Goal: Task Accomplishment & Management: Use online tool/utility

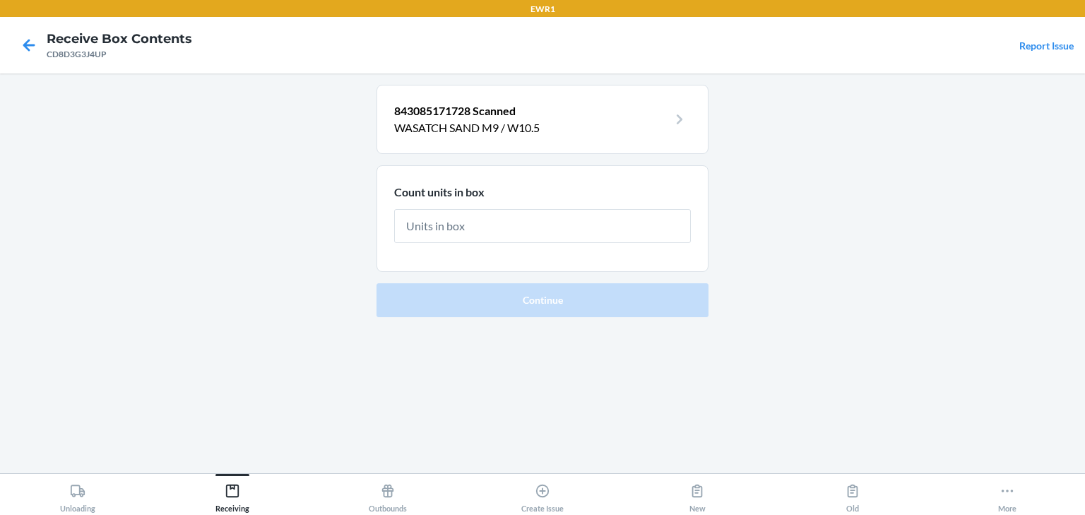
click at [487, 229] on input "text" at bounding box center [542, 226] width 297 height 34
click at [463, 119] on p "843085171728 Scanned" at bounding box center [531, 110] width 274 height 17
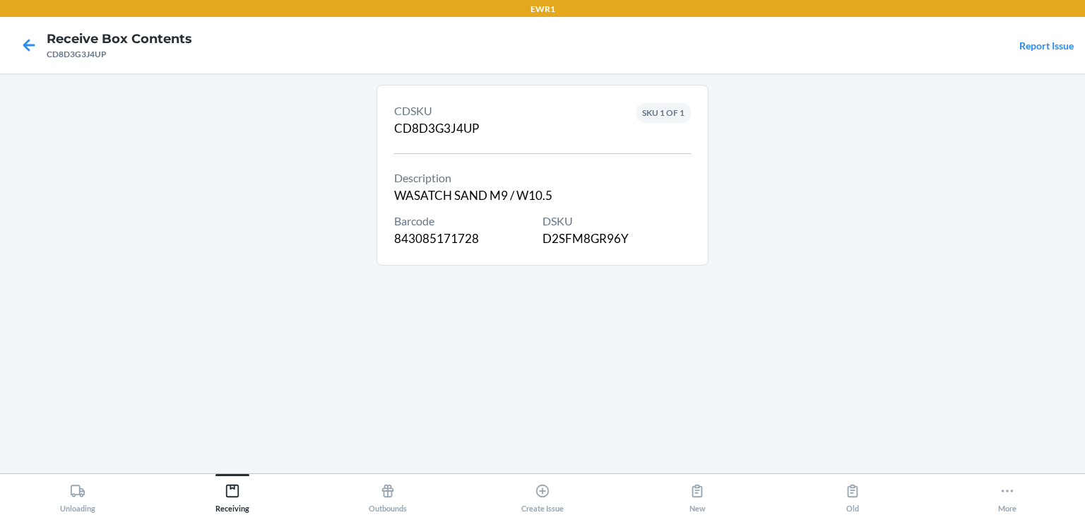
click at [580, 237] on div "DSKU D2SFM8GR96Y" at bounding box center [617, 230] width 148 height 35
copy div "D2SFM8GR96Y"
click at [34, 48] on icon at bounding box center [29, 45] width 24 height 24
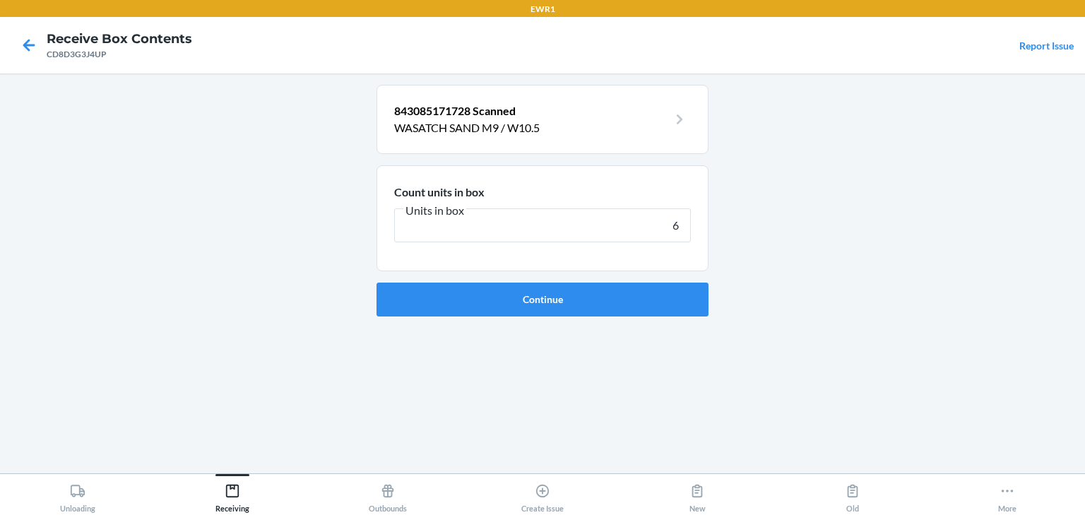
type input "6"
click at [377, 283] on button "Continue" at bounding box center [543, 300] width 332 height 34
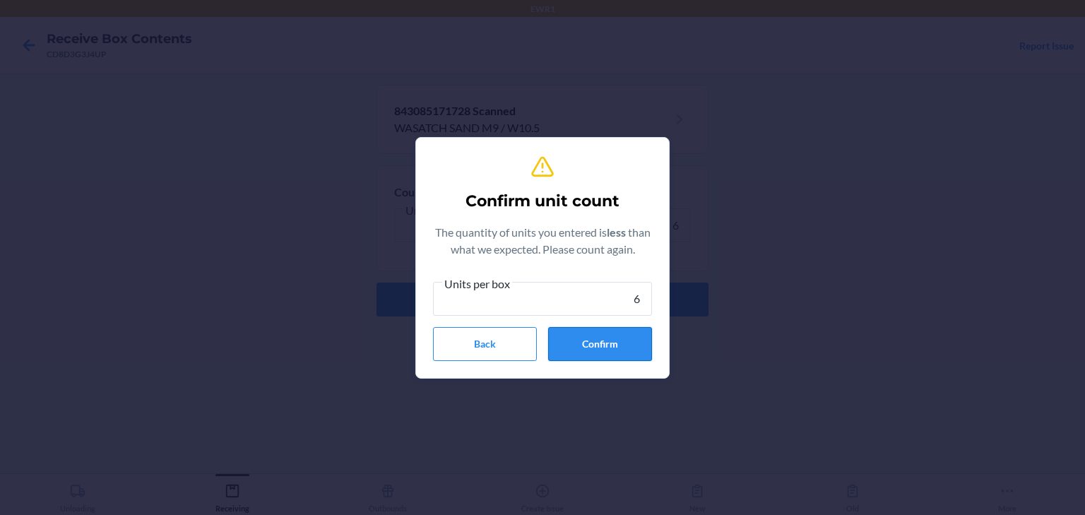
type input "6"
click at [639, 343] on button "Confirm" at bounding box center [600, 344] width 104 height 34
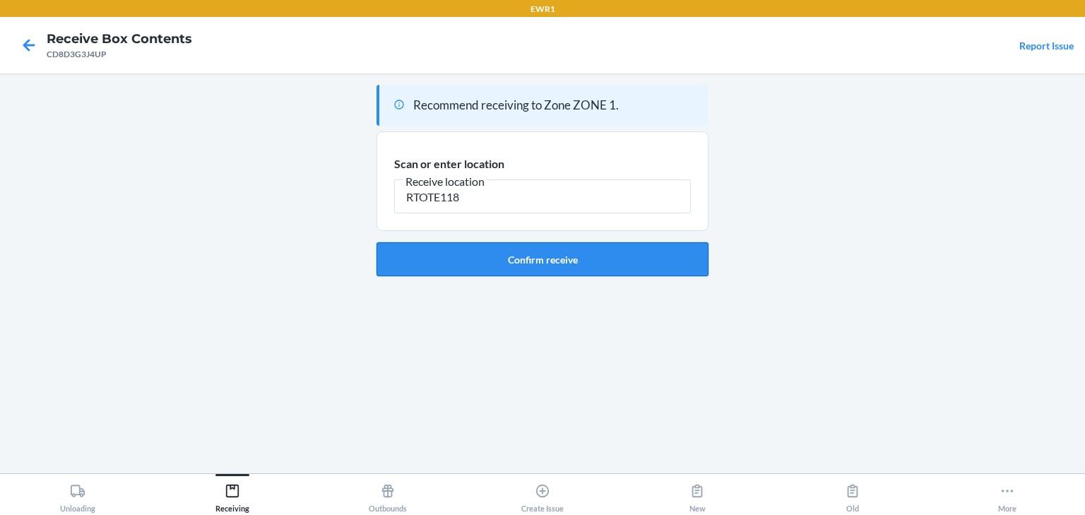
type input "RTOTE118"
click at [574, 261] on button "Confirm receive" at bounding box center [543, 259] width 332 height 34
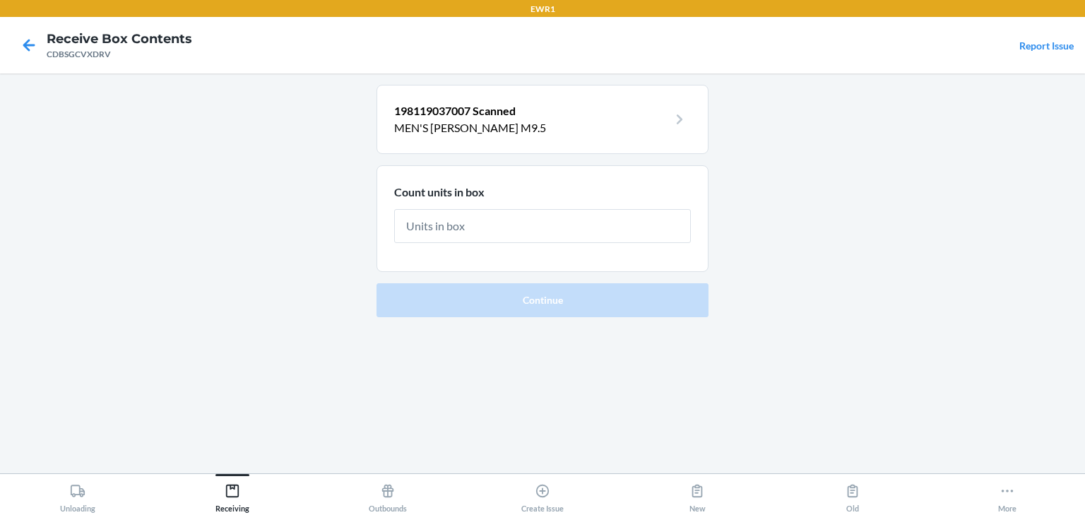
click at [538, 126] on p "MEN'S AUSTIN BLACK M9.5" at bounding box center [531, 127] width 274 height 17
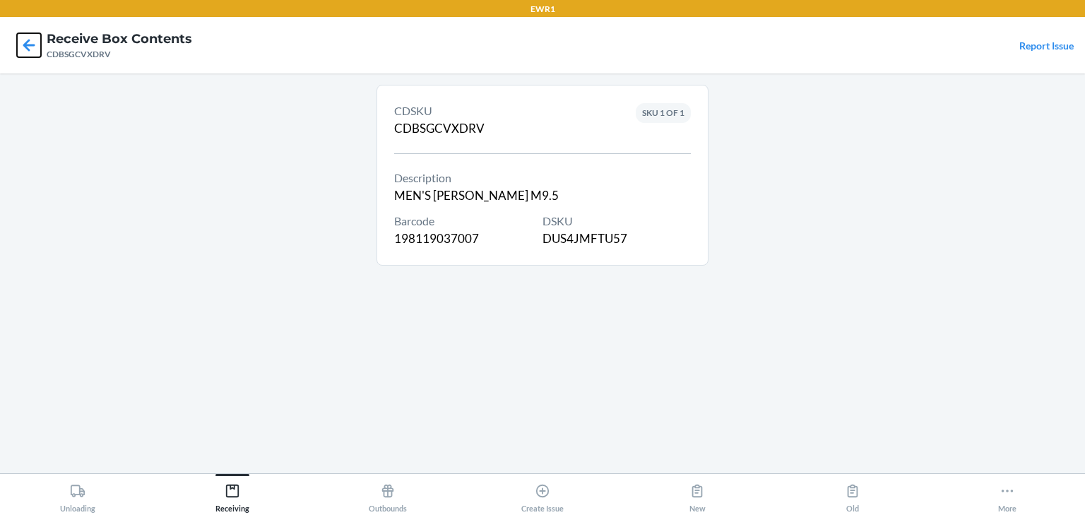
click at [36, 38] on icon at bounding box center [29, 45] width 24 height 24
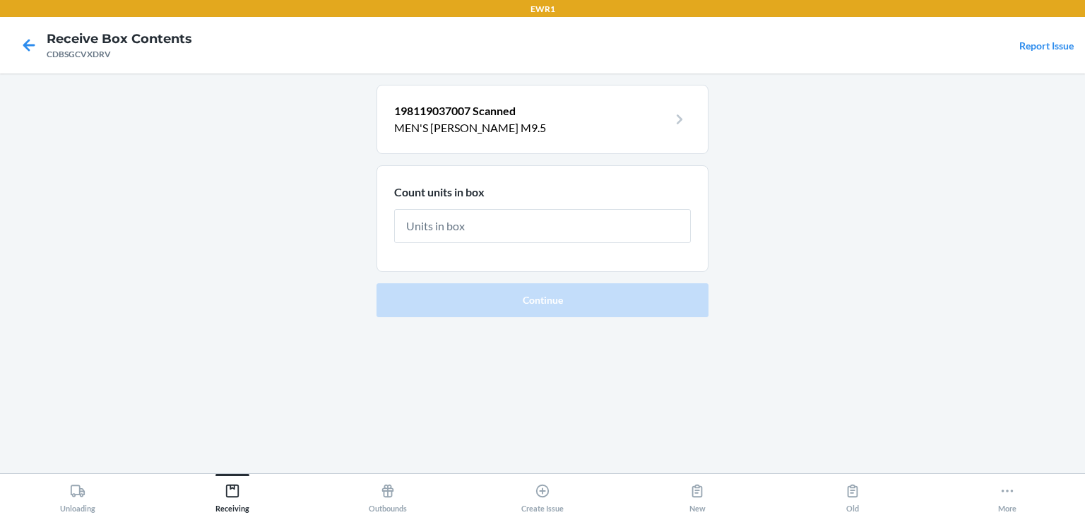
click at [504, 130] on p "MEN'S AUSTIN BLACK M9.5" at bounding box center [531, 127] width 274 height 17
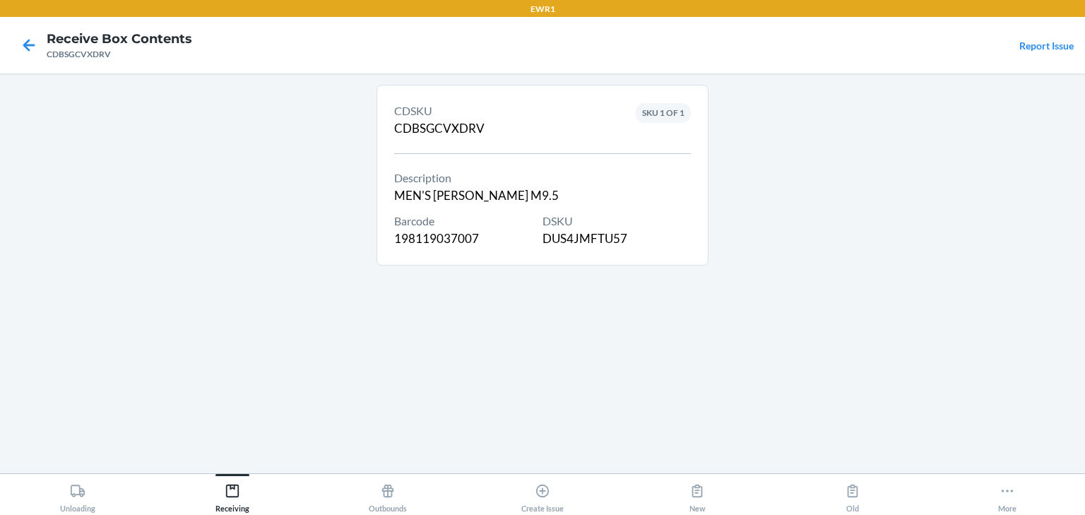
click at [568, 243] on div "DSKU DUS4JMFTU57" at bounding box center [617, 230] width 148 height 35
copy div "DUS4JMFTU57"
click at [608, 314] on div "CDSKU CDBSGCVXDRV Description MEN'S AUSTIN BLACK M9.5 Barcode 198119037007 DSKU…" at bounding box center [543, 273] width 332 height 377
drag, startPoint x: 44, startPoint y: 42, endPoint x: 35, endPoint y: 45, distance: 9.6
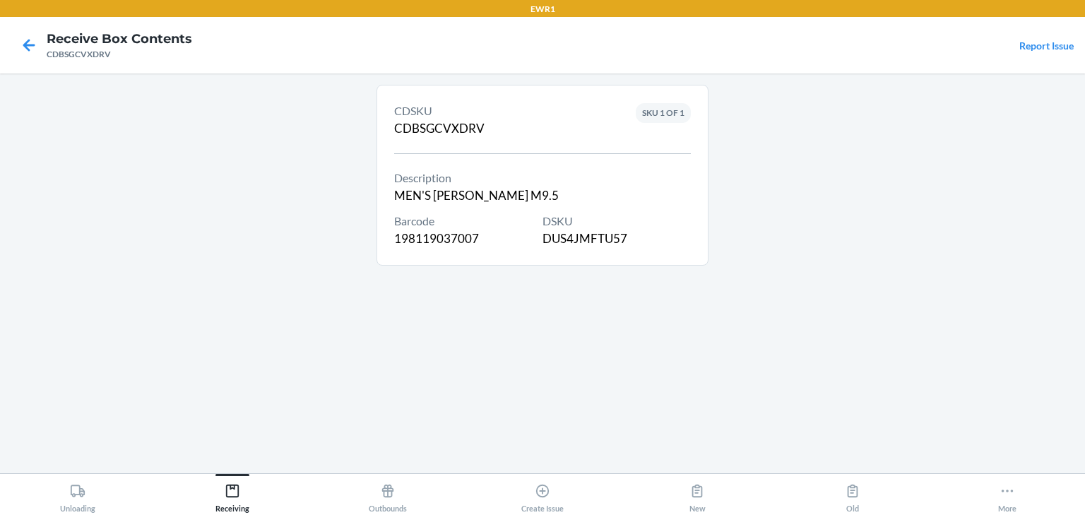
click at [42, 42] on div at bounding box center [28, 45] width 35 height 35
click at [32, 45] on icon at bounding box center [29, 45] width 12 height 12
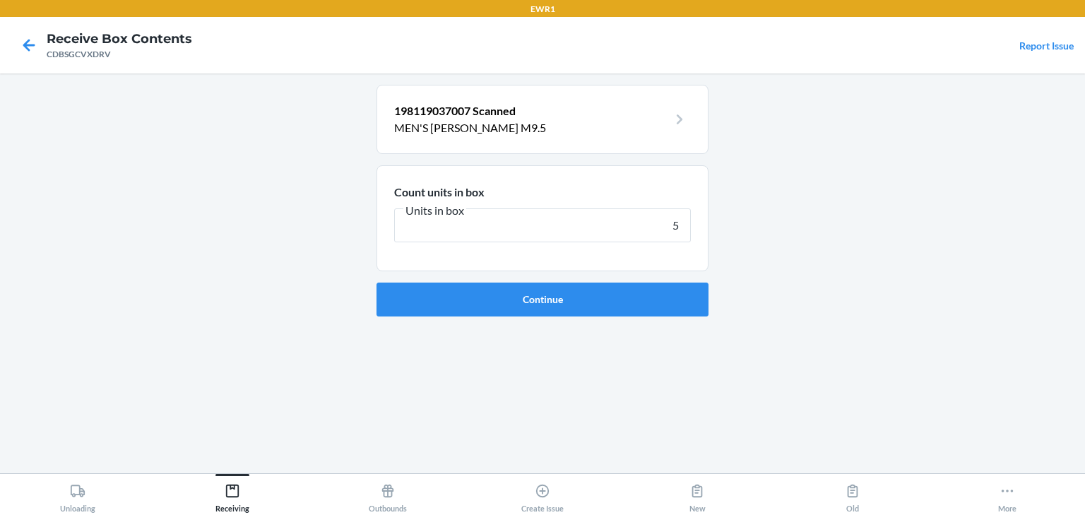
type input "5"
click at [377, 283] on button "Continue" at bounding box center [543, 300] width 332 height 34
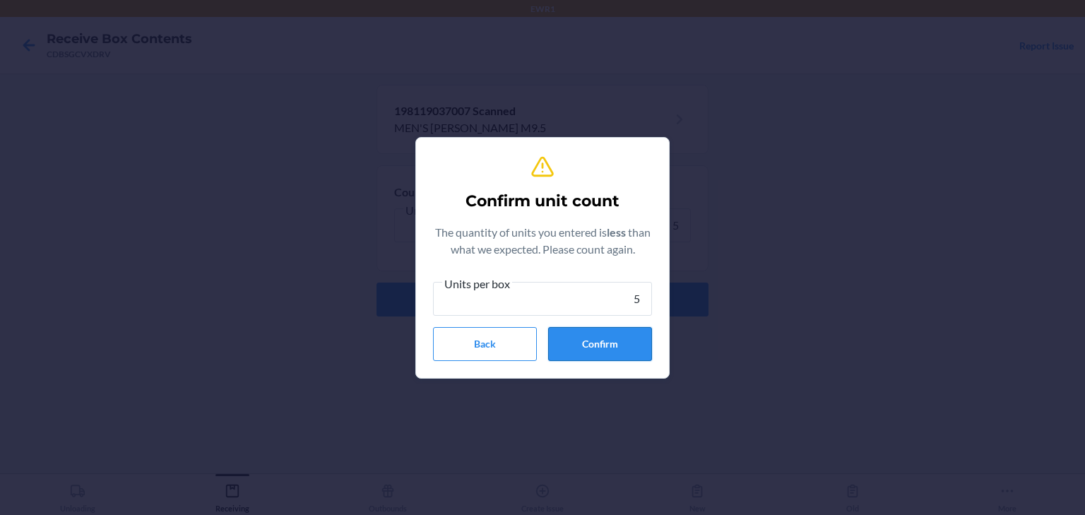
type input "5"
click at [592, 334] on button "Confirm" at bounding box center [600, 344] width 104 height 34
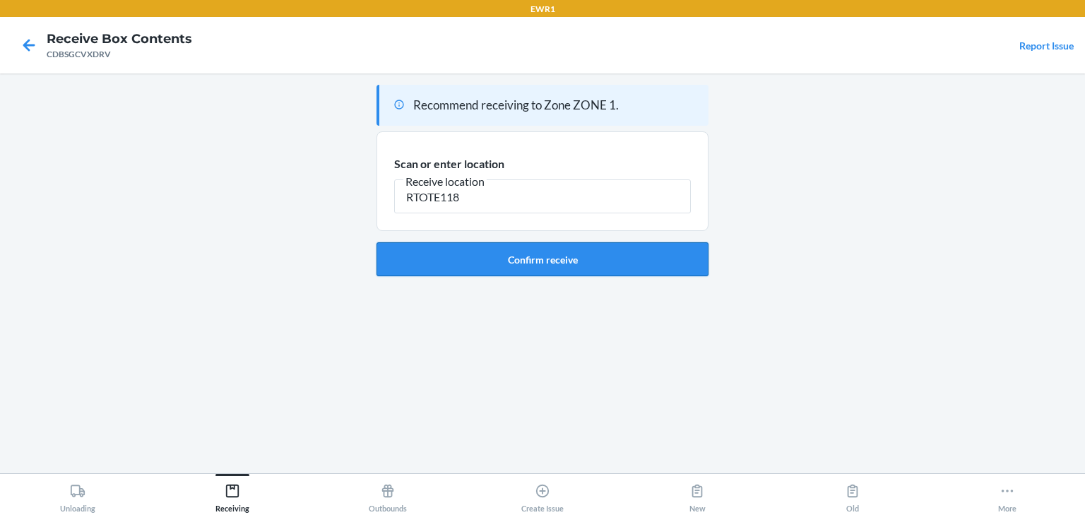
type input "RTOTE118"
click at [432, 252] on button "Confirm receive" at bounding box center [543, 259] width 332 height 34
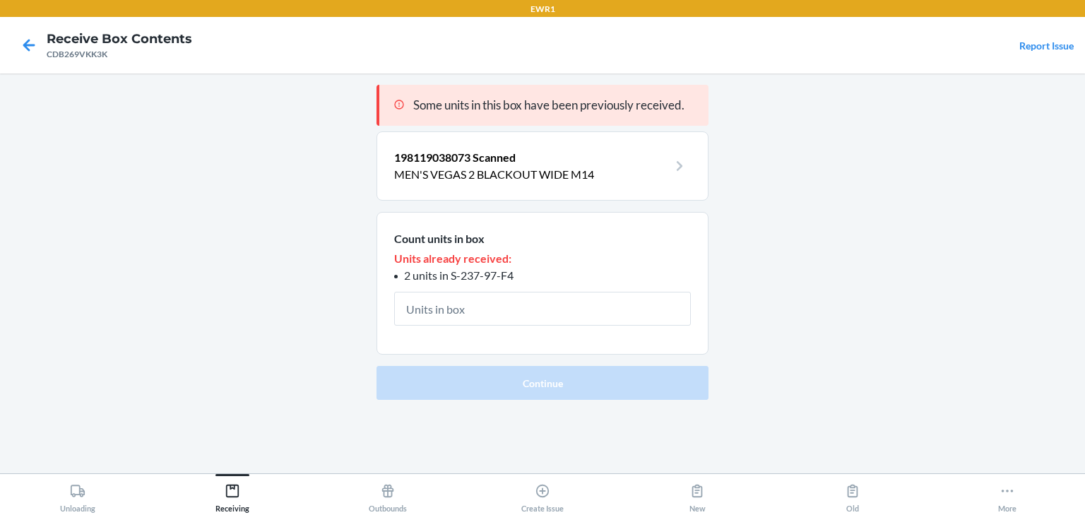
click at [468, 166] on p "MEN'S VEGAS 2 BLACKOUT WIDE M14" at bounding box center [531, 174] width 274 height 17
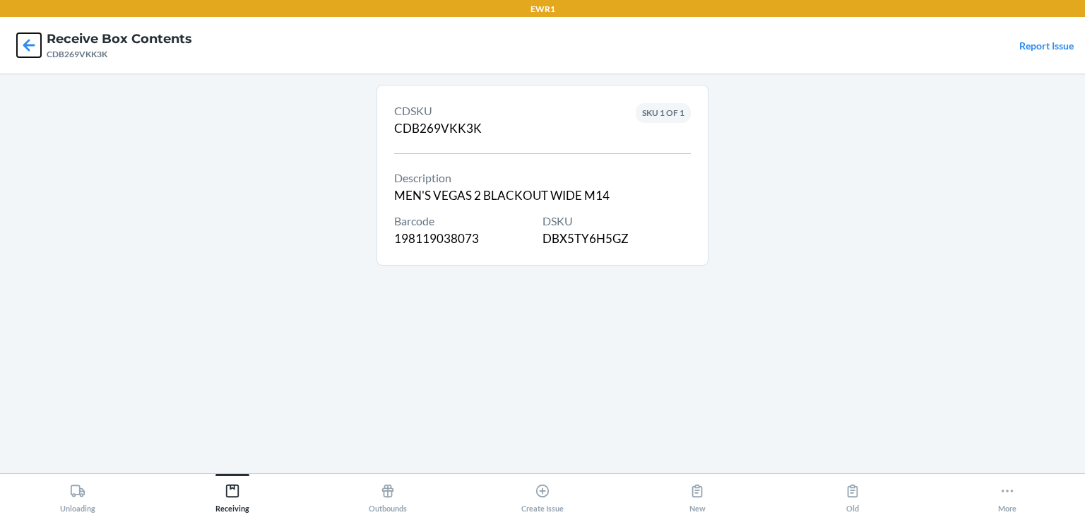
click at [36, 47] on icon at bounding box center [29, 45] width 24 height 24
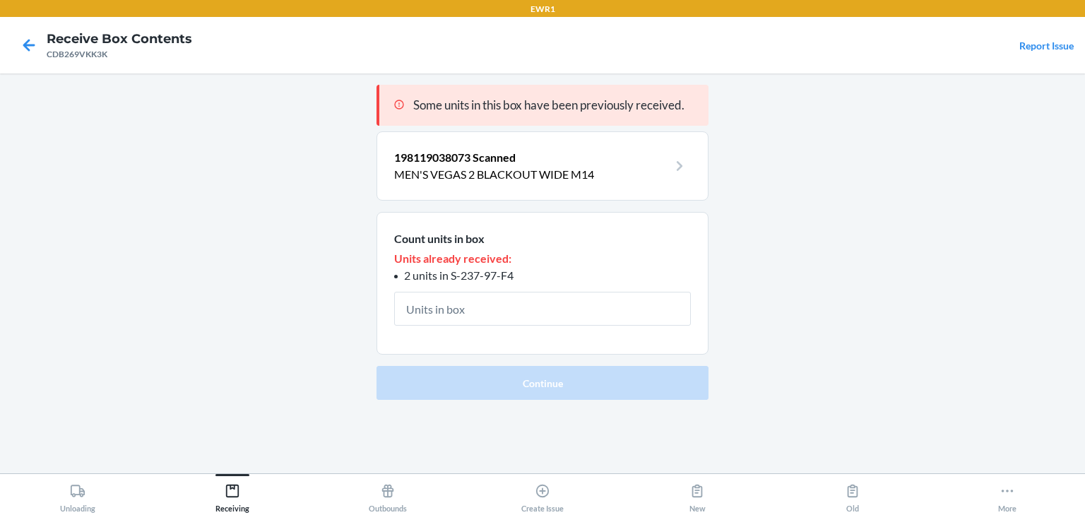
click at [526, 158] on p "198119038073 Scanned" at bounding box center [531, 157] width 274 height 17
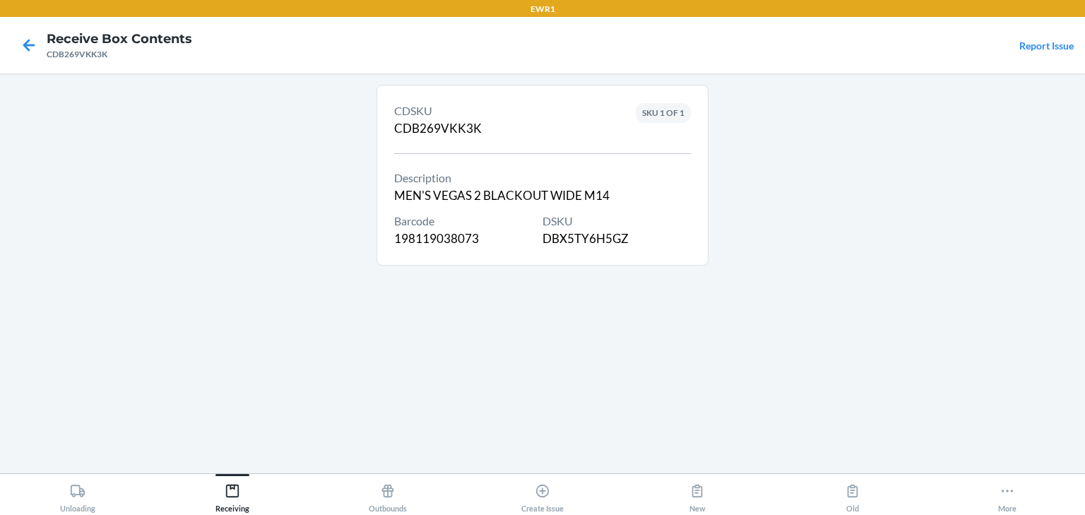
click at [602, 243] on div "DSKU DBX5TY6H5GZ" at bounding box center [617, 230] width 148 height 35
copy div "DBX5TY6H5GZ"
click at [781, 199] on main "CDSKU CDB269VKK3K Description MEN'S VEGAS 2 BLACKOUT WIDE M14 Barcode 198119038…" at bounding box center [542, 273] width 1085 height 400
click at [598, 237] on div "DSKU DBX5TY6H5GZ" at bounding box center [617, 230] width 148 height 35
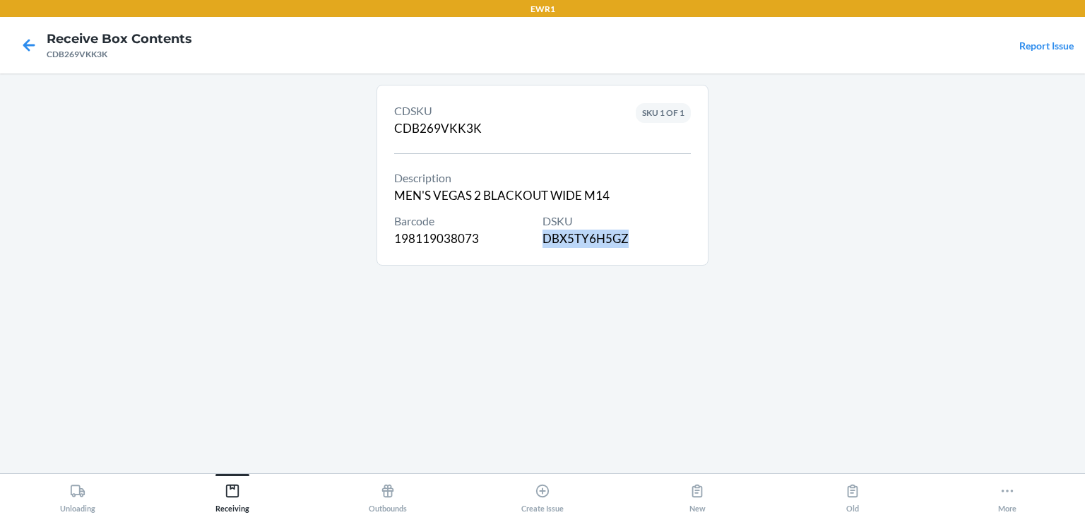
click at [598, 237] on div "DSKU DBX5TY6H5GZ" at bounding box center [617, 230] width 148 height 35
copy div "DBX5TY6H5GZ"
click at [367, 336] on main "CDSKU CDB269VKK3K Description MEN'S VEGAS 2 BLACKOUT WIDE M14 Barcode 198119038…" at bounding box center [542, 273] width 1085 height 400
click at [28, 52] on icon at bounding box center [29, 45] width 24 height 24
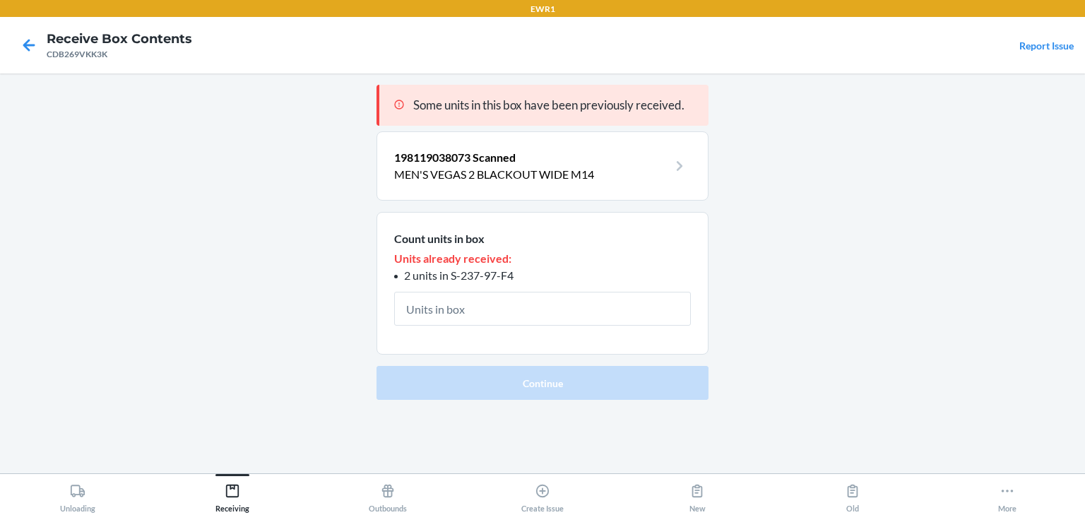
type input "1"
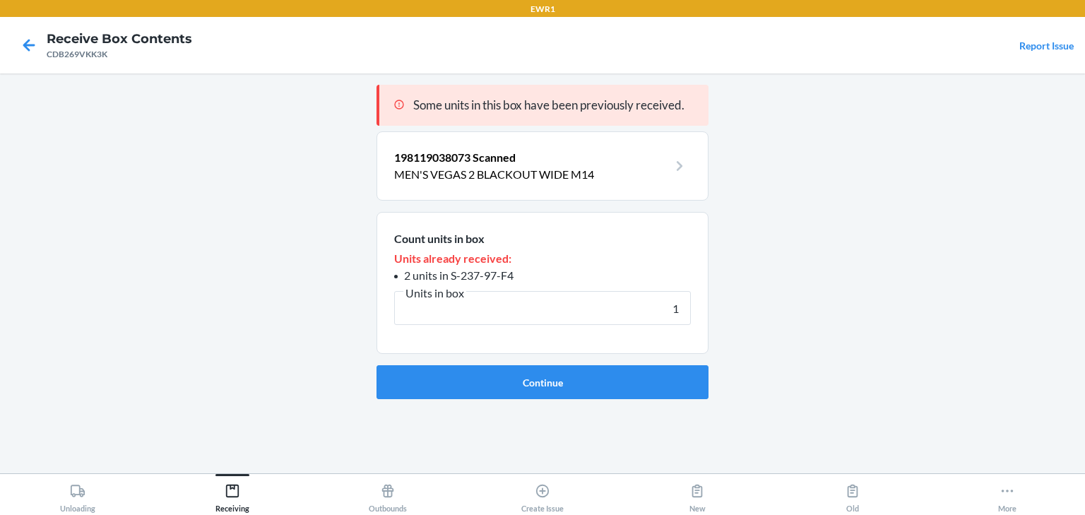
click button "Continue" at bounding box center [543, 382] width 332 height 34
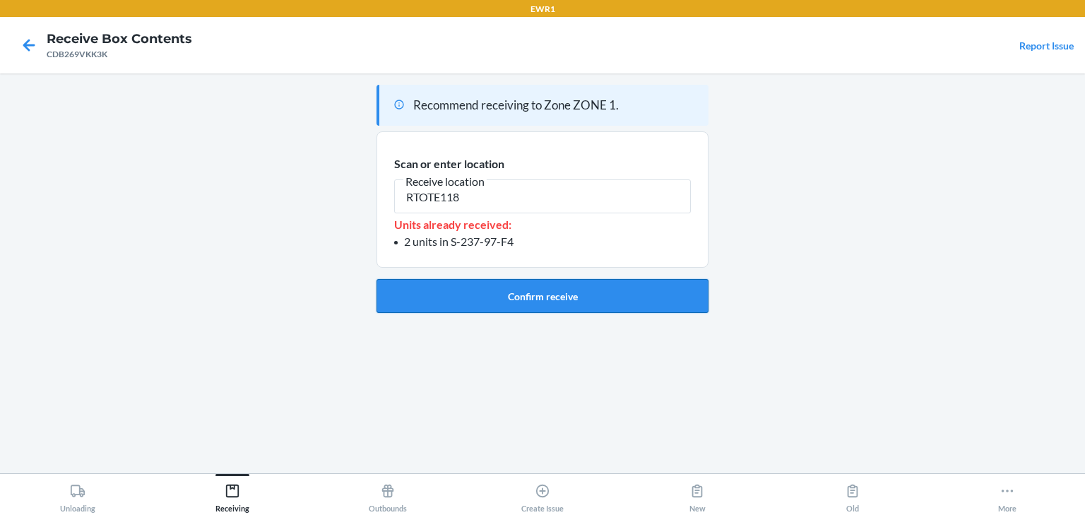
type input "RTOTE118"
click at [494, 291] on button "Confirm receive" at bounding box center [543, 296] width 332 height 34
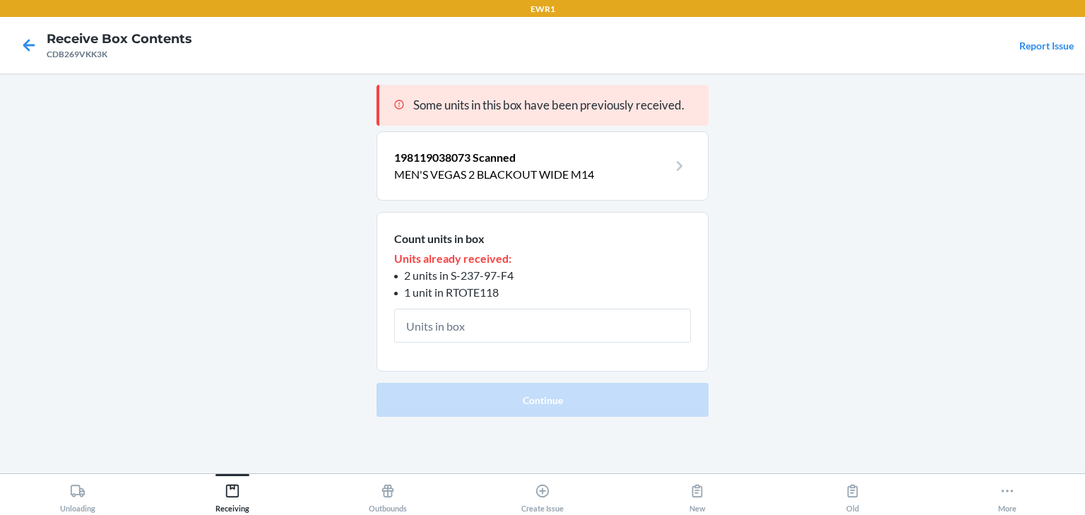
click at [507, 179] on p "MEN'S VEGAS 2 BLACKOUT WIDE M14" at bounding box center [531, 174] width 274 height 17
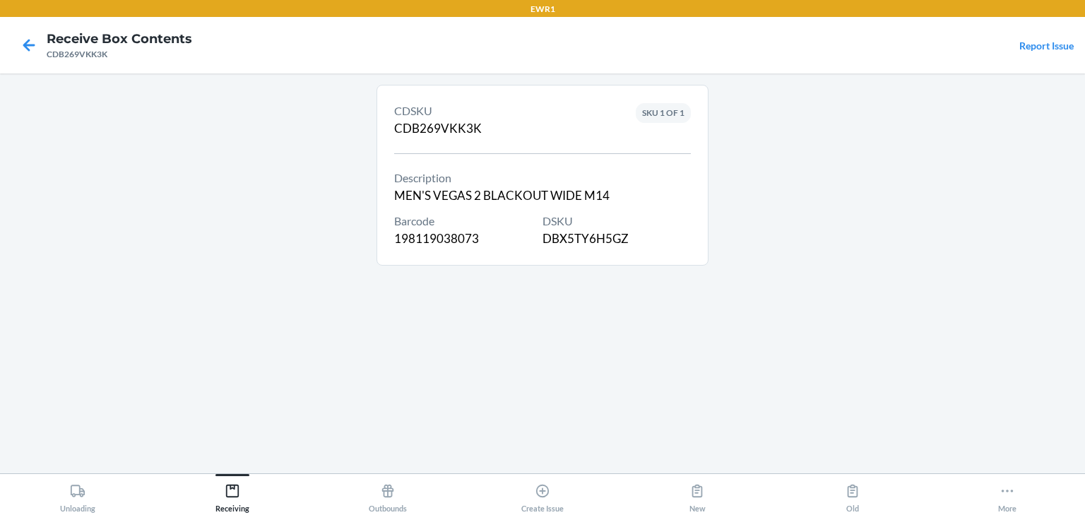
click at [591, 239] on div "DSKU DBX5TY6H5GZ" at bounding box center [617, 230] width 148 height 35
copy div "DBX5TY6H5GZ"
click at [418, 327] on div "CDSKU CDB269VKK3K Description MEN'S VEGAS 2 BLACKOUT WIDE M14 Barcode 198119038…" at bounding box center [543, 273] width 332 height 377
click at [25, 50] on icon at bounding box center [29, 45] width 24 height 24
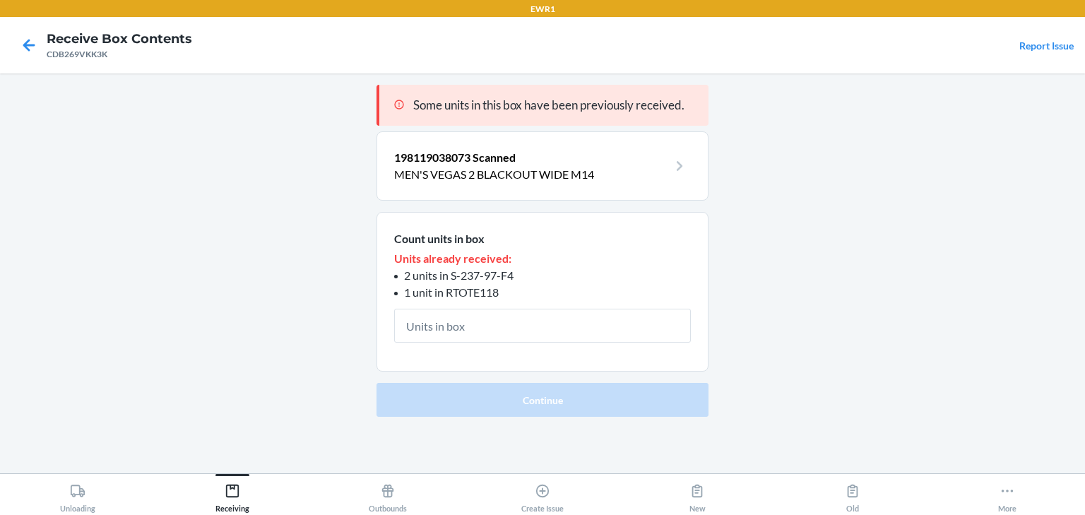
click at [545, 169] on p "MEN'S VEGAS 2 BLACKOUT WIDE M14" at bounding box center [531, 174] width 274 height 17
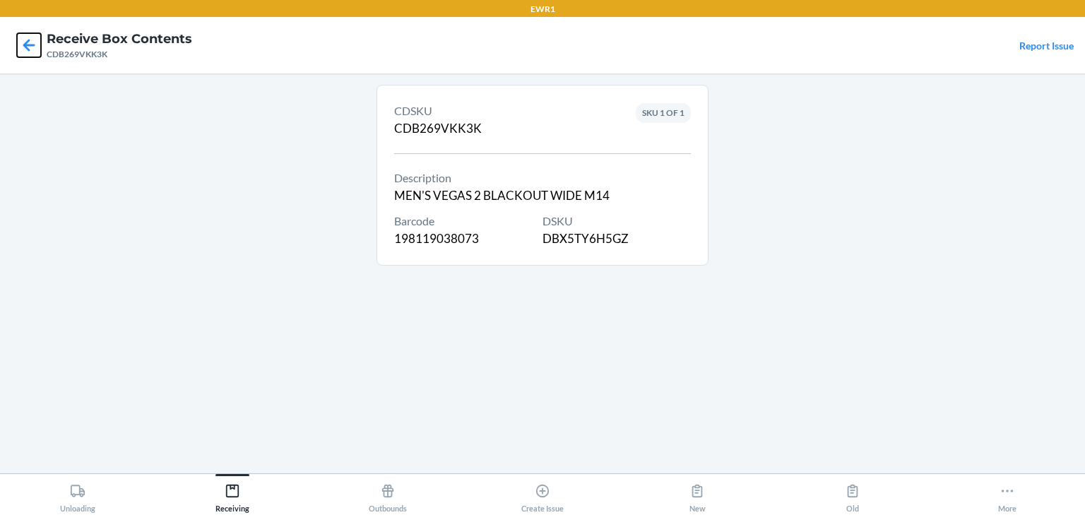
click at [36, 48] on icon at bounding box center [29, 45] width 24 height 24
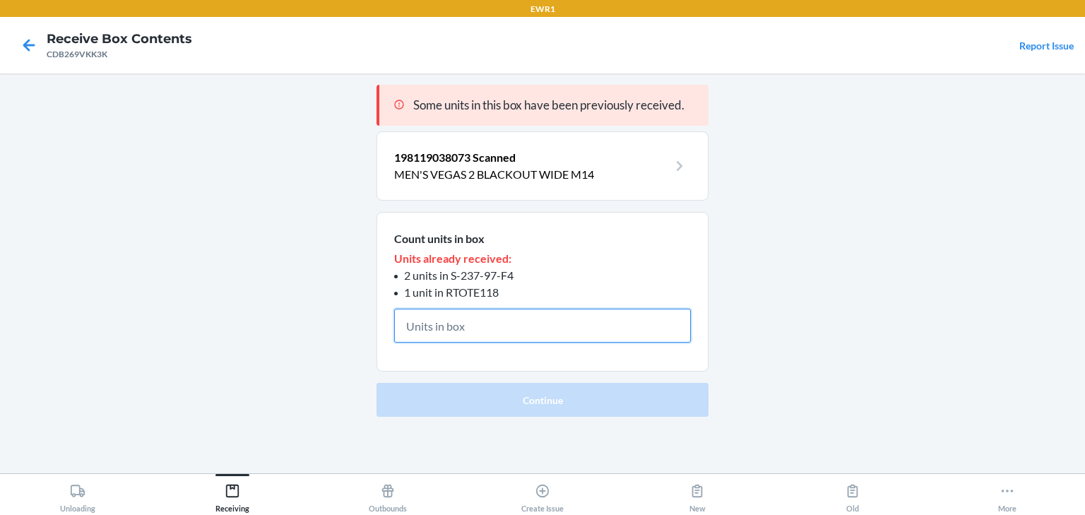
click at [533, 332] on input "text" at bounding box center [542, 326] width 297 height 34
click at [509, 331] on input "text" at bounding box center [542, 326] width 297 height 34
drag, startPoint x: 400, startPoint y: 320, endPoint x: 504, endPoint y: 316, distance: 103.9
click at [504, 316] on input "text" at bounding box center [542, 326] width 297 height 34
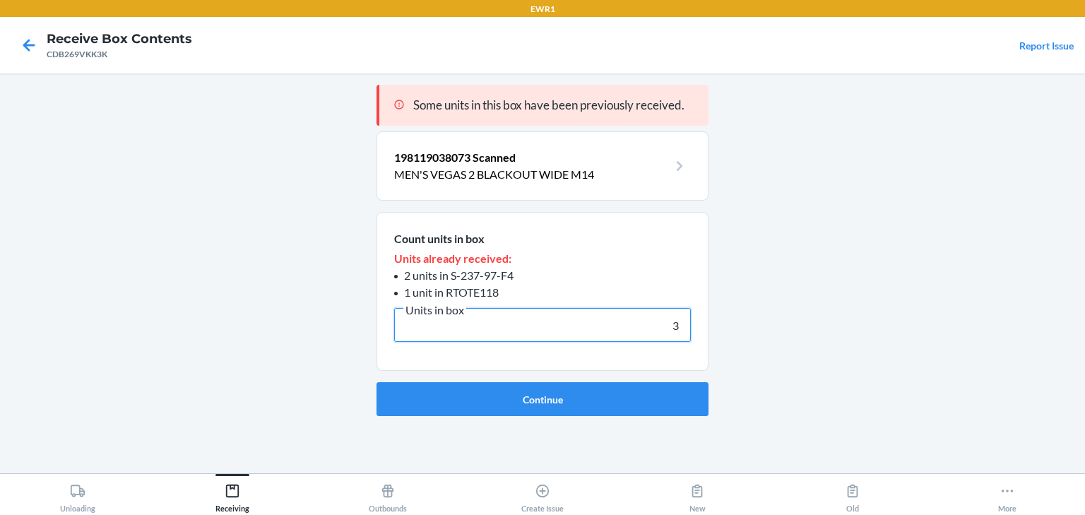
type input "3"
click at [377, 382] on button "Continue" at bounding box center [543, 399] width 332 height 34
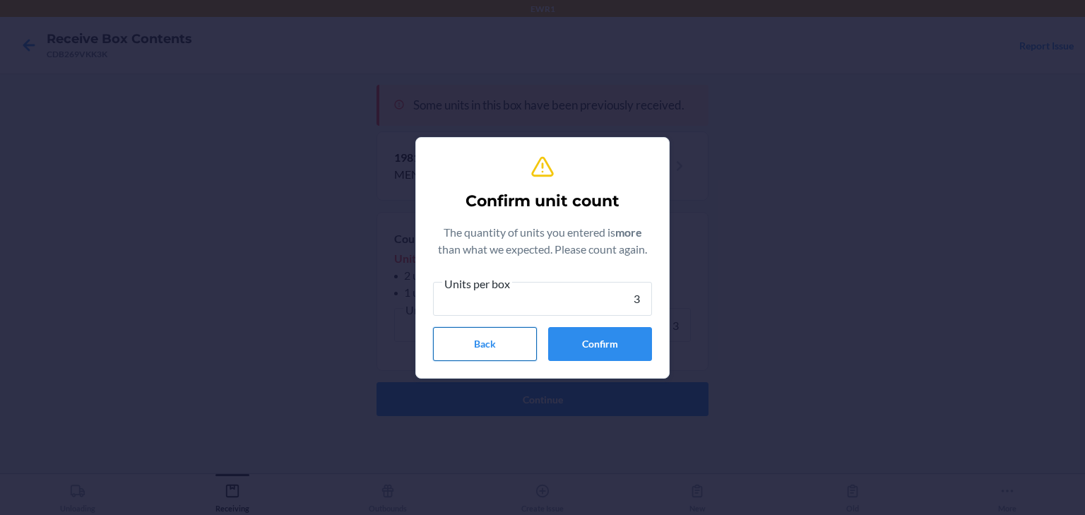
type input "3"
click at [486, 337] on button "Back" at bounding box center [485, 344] width 104 height 34
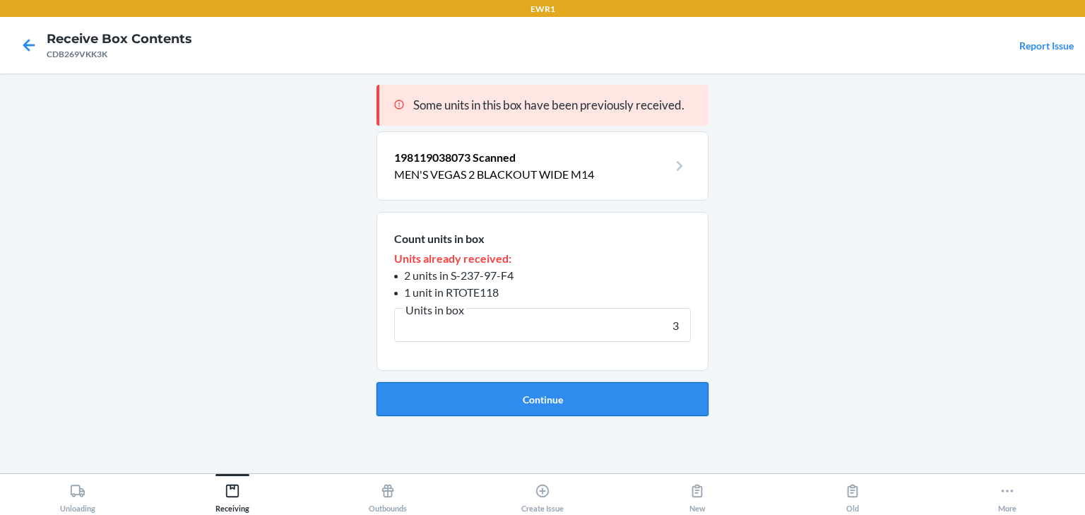
click at [652, 409] on button "Continue" at bounding box center [543, 399] width 332 height 34
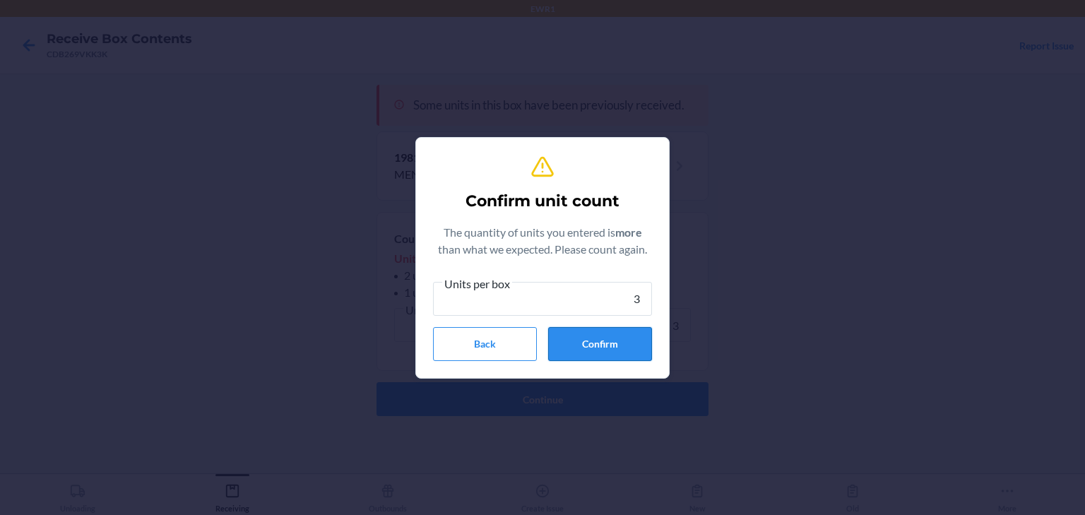
type input "3"
click at [624, 339] on button "Confirm" at bounding box center [600, 344] width 104 height 34
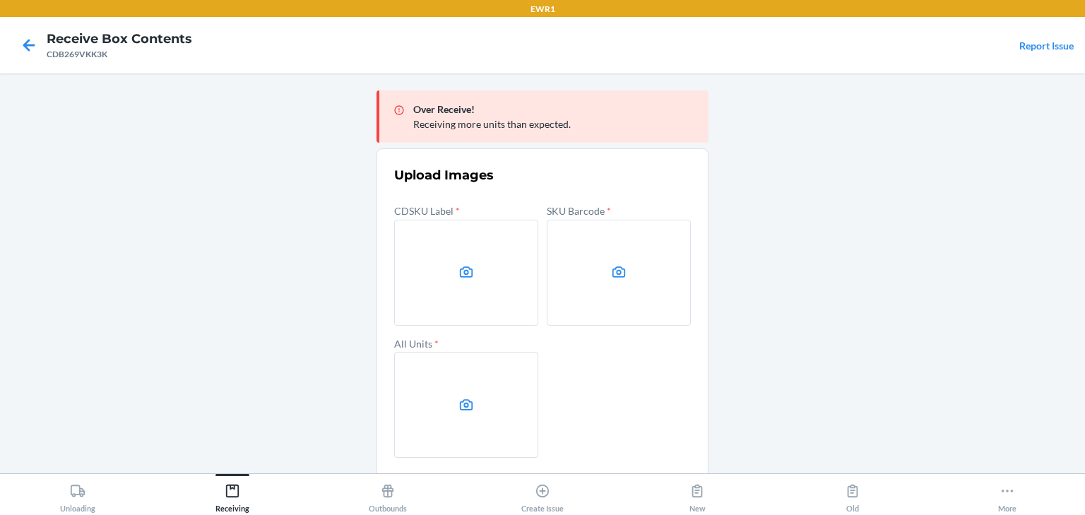
click at [449, 230] on label at bounding box center [466, 273] width 144 height 106
click at [0, 0] on input "file" at bounding box center [0, 0] width 0 height 0
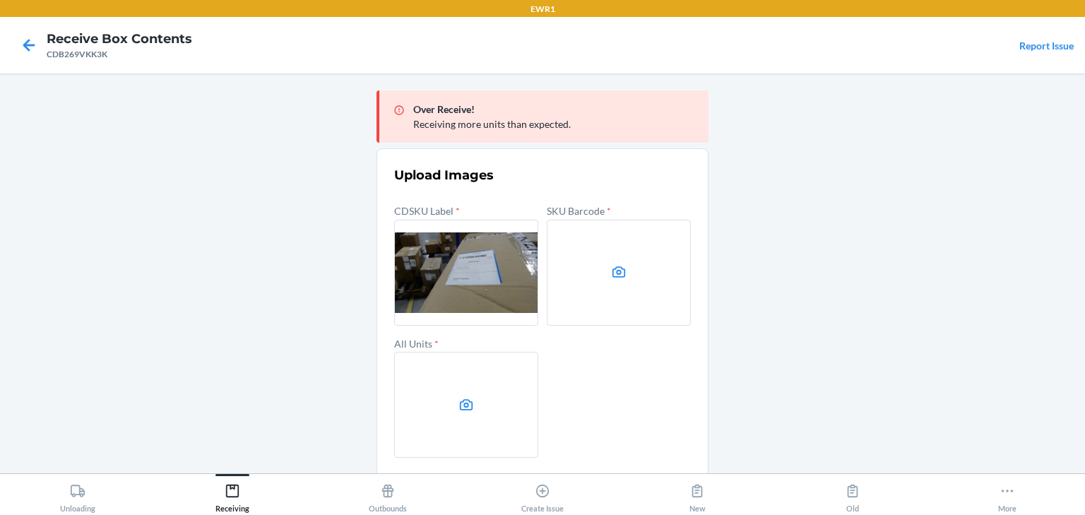
click at [562, 257] on label at bounding box center [619, 273] width 144 height 106
click at [0, 0] on input "file" at bounding box center [0, 0] width 0 height 0
click at [441, 388] on label at bounding box center [466, 405] width 144 height 106
click at [0, 0] on input "file" at bounding box center [0, 0] width 0 height 0
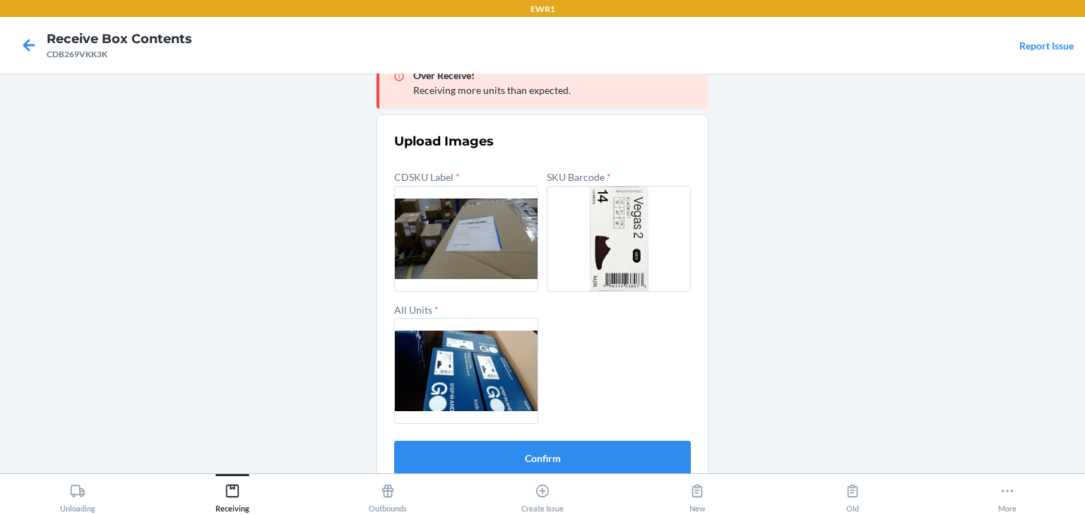
scroll to position [53, 0]
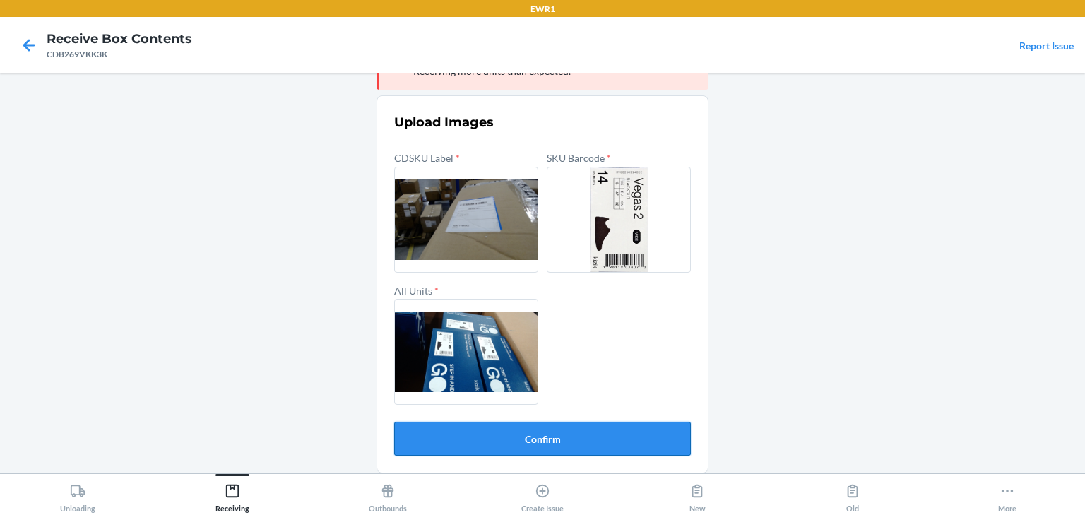
click at [608, 430] on button "Confirm" at bounding box center [542, 439] width 297 height 34
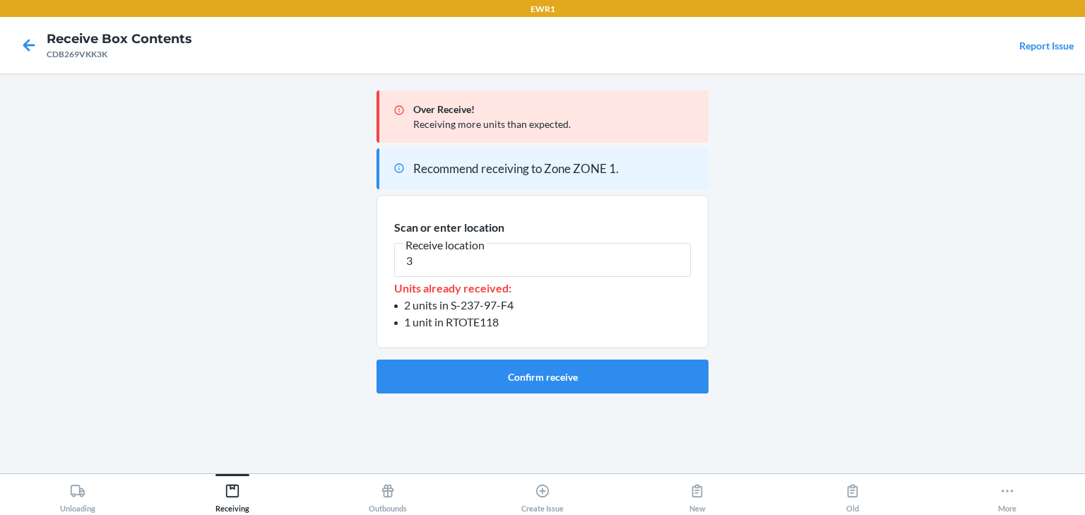
type input "3"
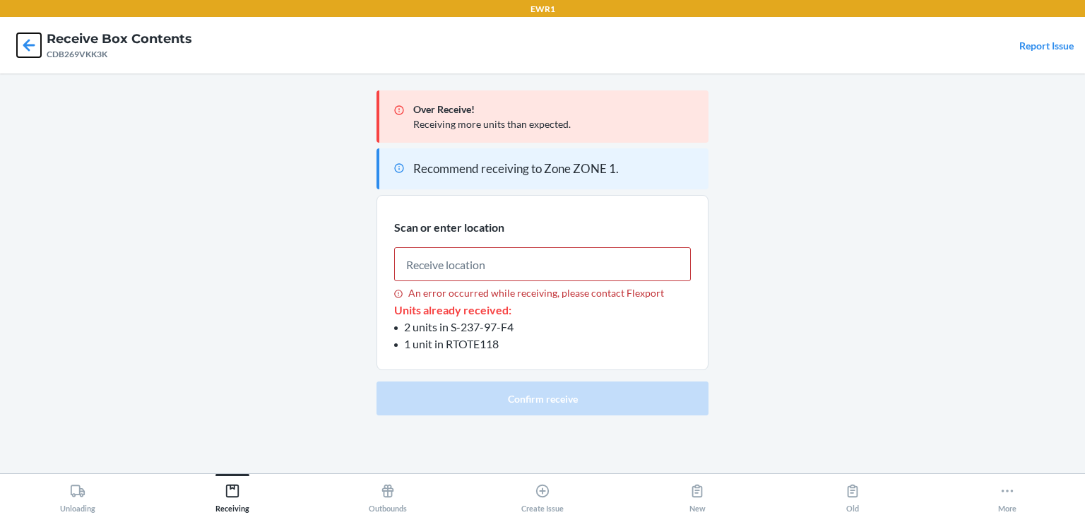
click at [28, 40] on icon at bounding box center [29, 45] width 12 height 12
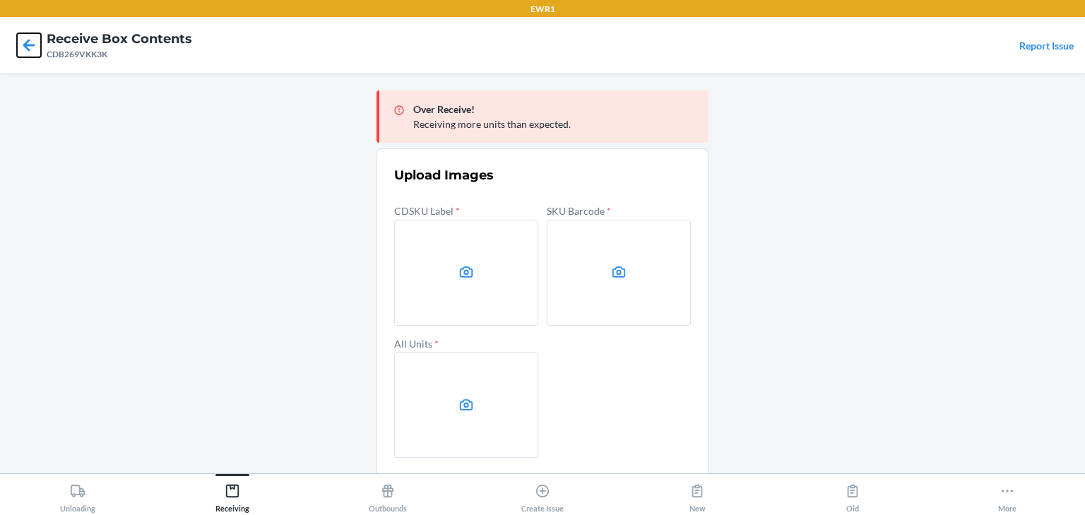
click at [31, 43] on icon at bounding box center [29, 45] width 24 height 24
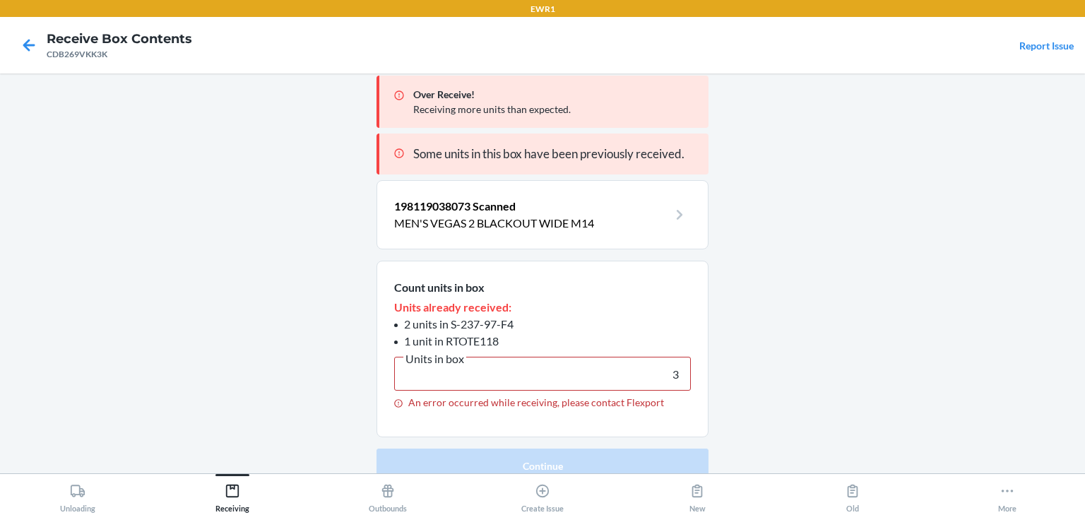
scroll to position [23, 0]
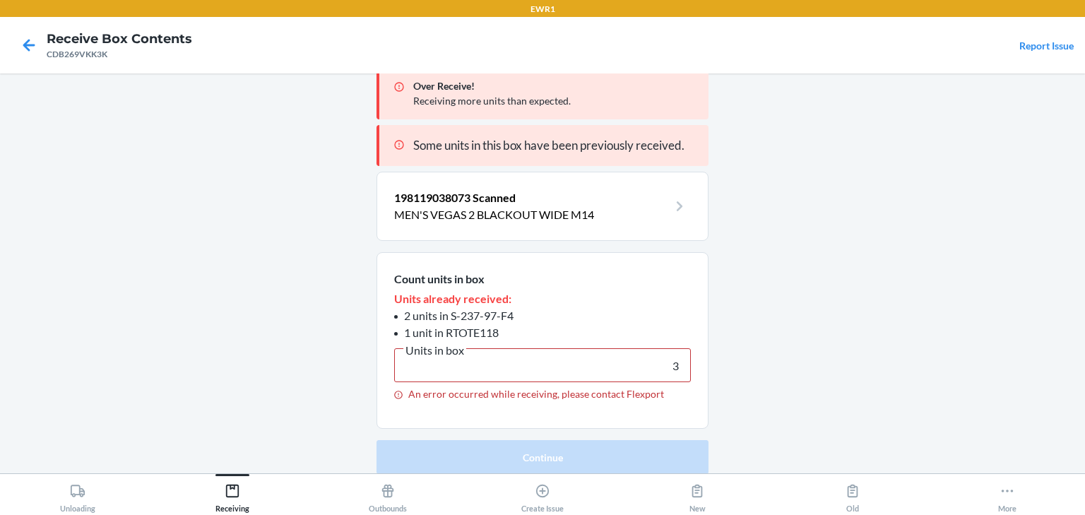
drag, startPoint x: 554, startPoint y: 379, endPoint x: 787, endPoint y: 409, distance: 235.1
click at [787, 409] on main "Over Receive! Receiving more units than expected. Some units in this box have b…" at bounding box center [542, 273] width 1085 height 400
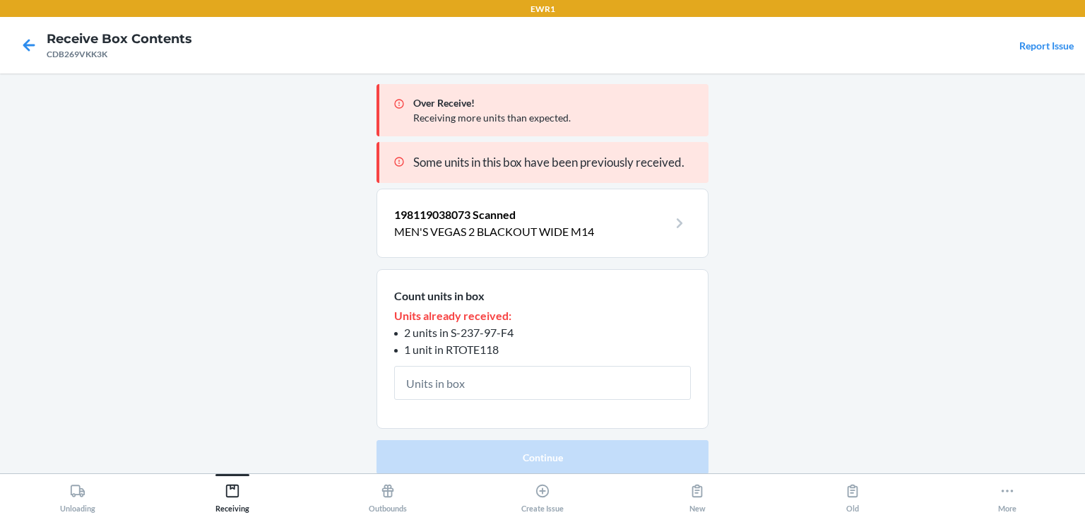
type input "3"
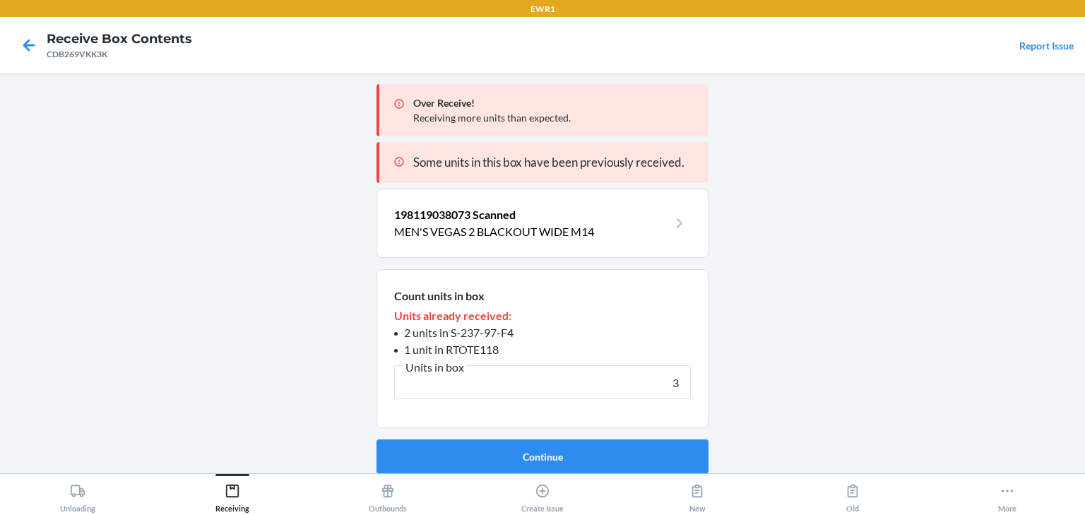
scroll to position [6, 0]
click at [377, 440] on button "Continue" at bounding box center [543, 457] width 332 height 34
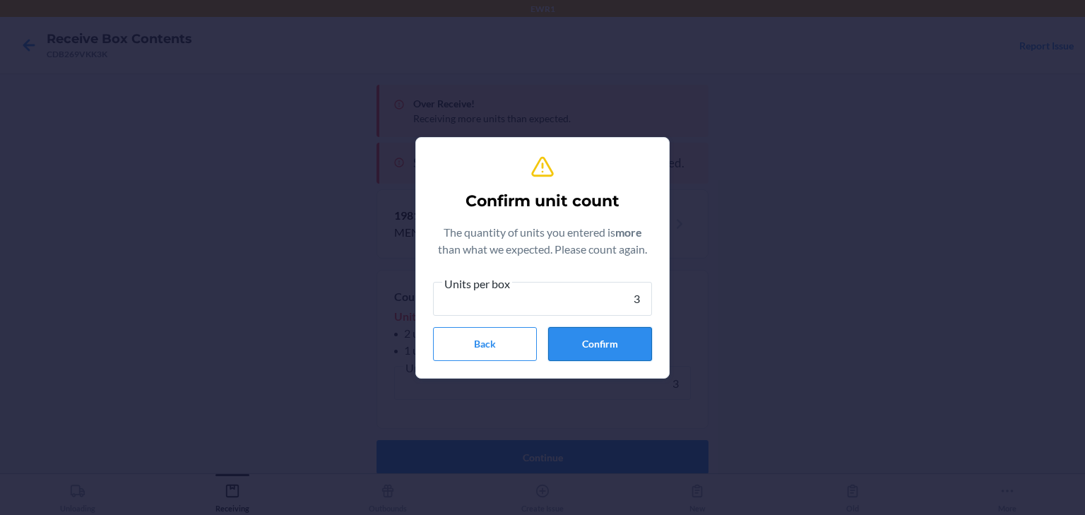
type input "3"
click at [583, 356] on button "Confirm" at bounding box center [600, 344] width 104 height 34
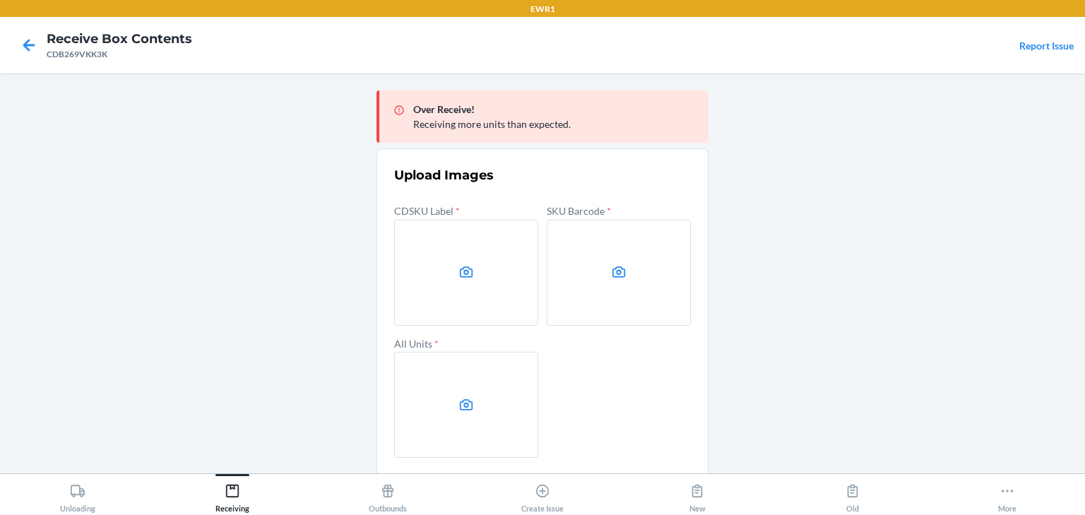
click at [487, 235] on label at bounding box center [466, 273] width 144 height 106
click at [0, 0] on input "file" at bounding box center [0, 0] width 0 height 0
click at [602, 266] on label at bounding box center [619, 273] width 144 height 106
click at [0, 0] on input "file" at bounding box center [0, 0] width 0 height 0
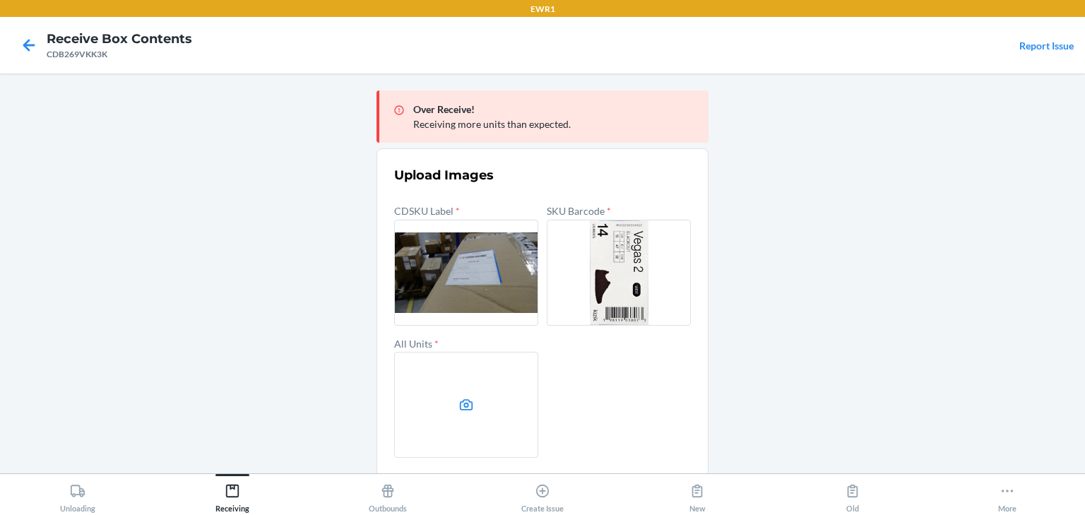
click at [413, 398] on label at bounding box center [466, 405] width 144 height 106
click at [0, 0] on input "file" at bounding box center [0, 0] width 0 height 0
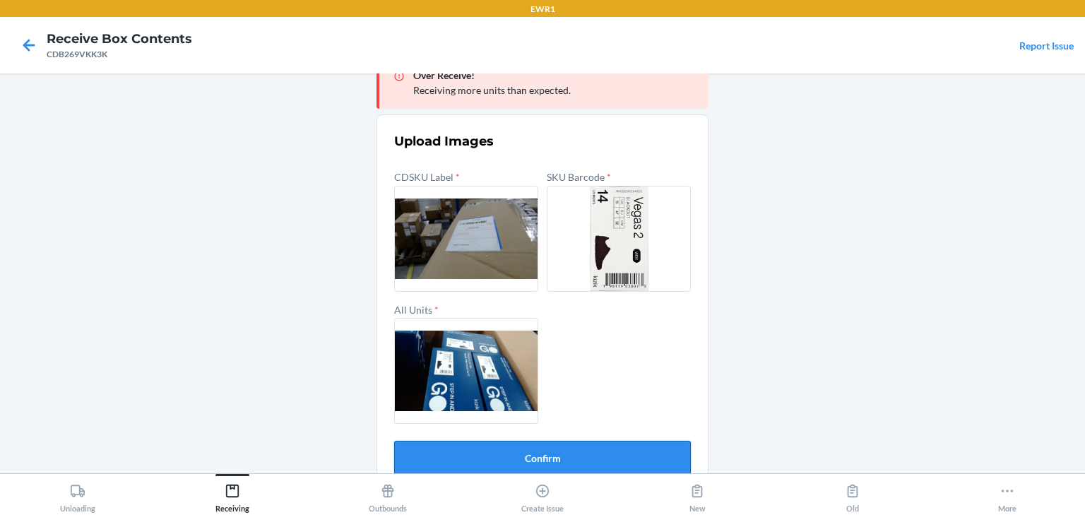
scroll to position [53, 0]
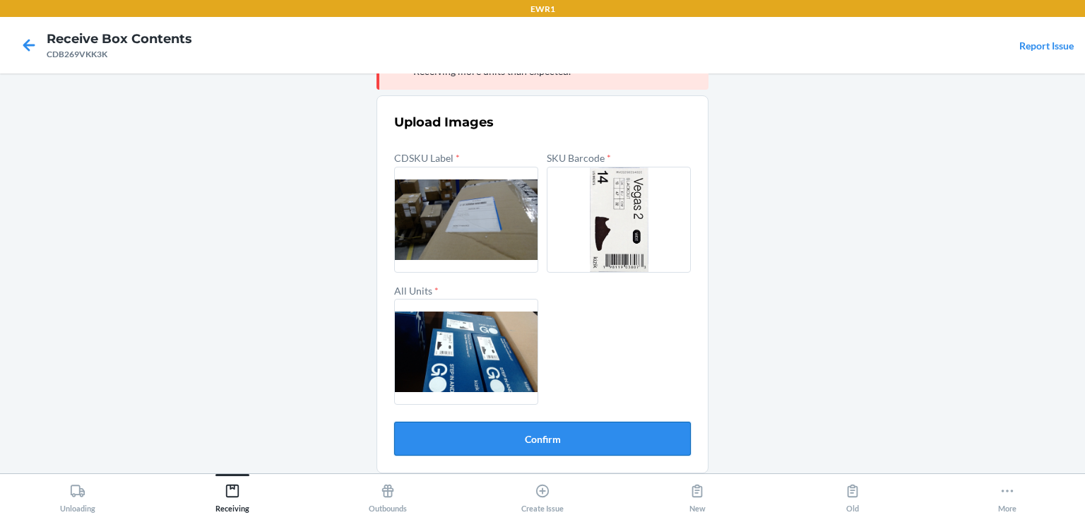
click at [577, 439] on button "Confirm" at bounding box center [542, 439] width 297 height 34
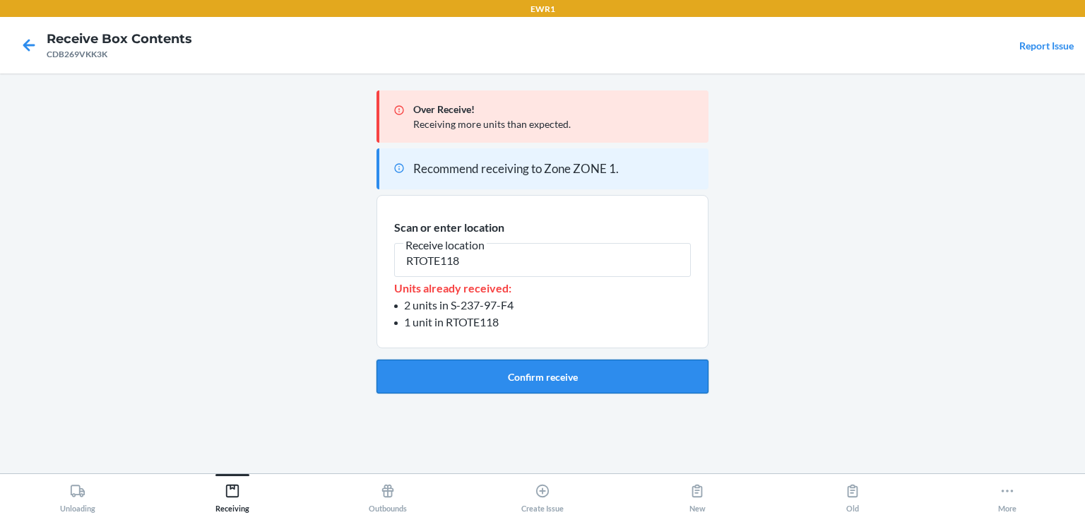
type input "RTOTE118"
click at [555, 378] on button "Confirm receive" at bounding box center [543, 377] width 332 height 34
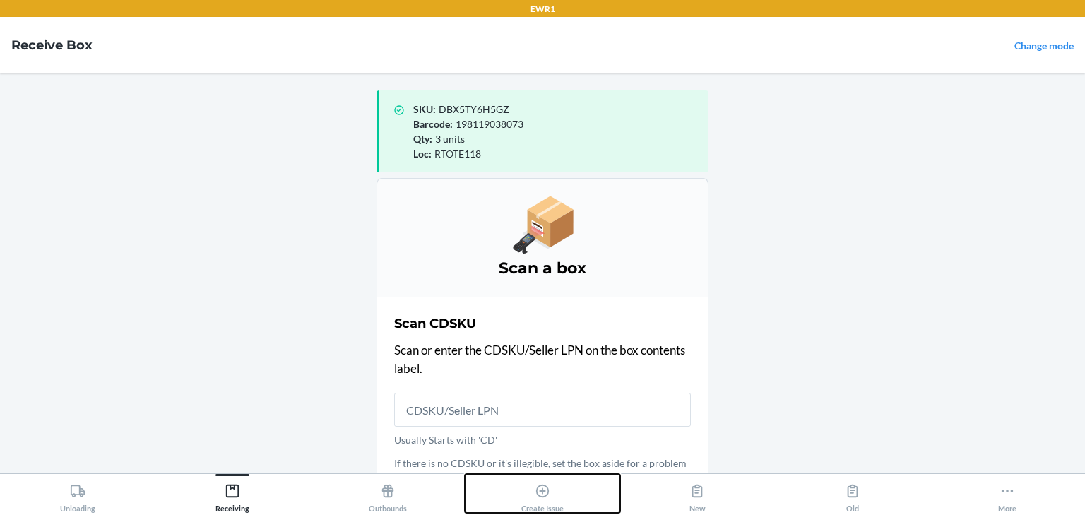
click at [549, 483] on icon at bounding box center [543, 491] width 16 height 16
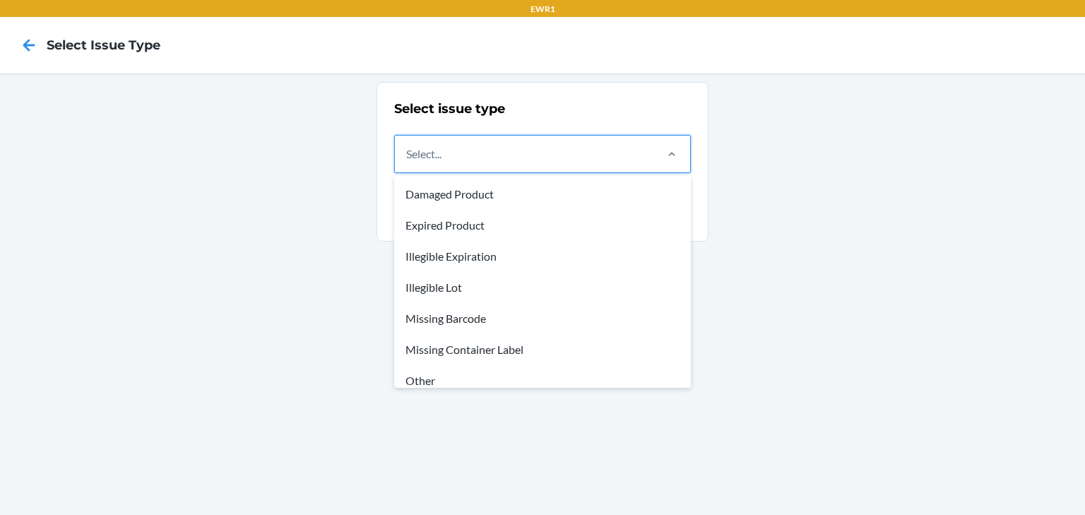
click at [558, 147] on div "Select..." at bounding box center [524, 154] width 259 height 37
click at [408, 147] on input "option Damaged Product focused, 1 of 8. 8 results available. Use Up and Down to…" at bounding box center [406, 154] width 1 height 17
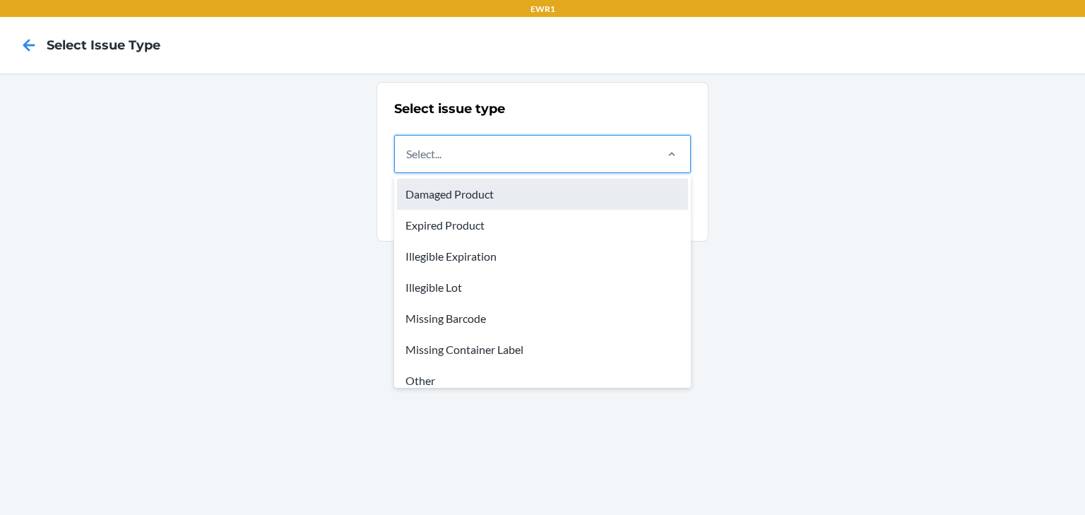
click at [487, 193] on div "Damaged Product" at bounding box center [542, 194] width 291 height 31
click at [408, 162] on input "option Damaged Product focused, 1 of 8. 8 results available. Use Up and Down to…" at bounding box center [406, 154] width 1 height 17
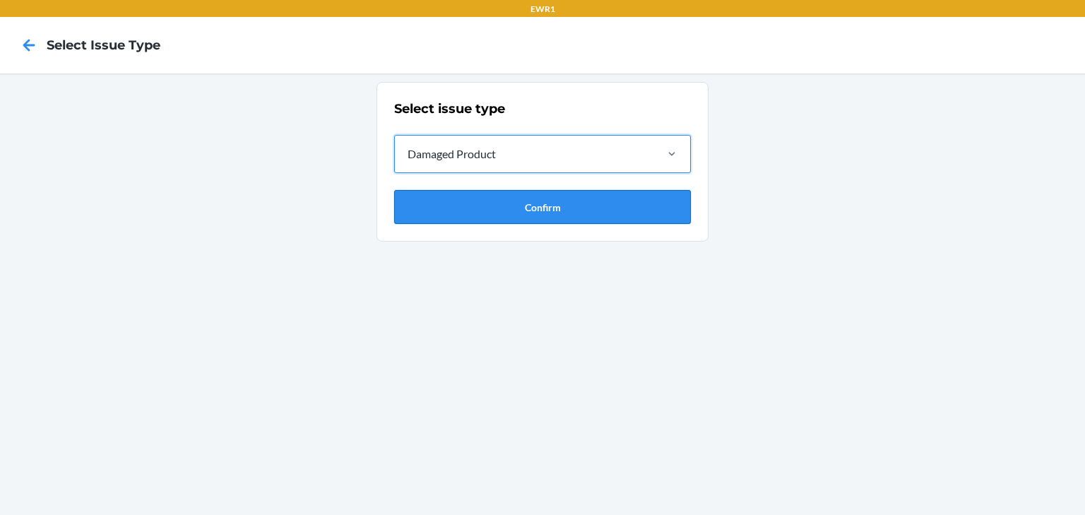
click at [472, 200] on button "Confirm" at bounding box center [542, 207] width 297 height 34
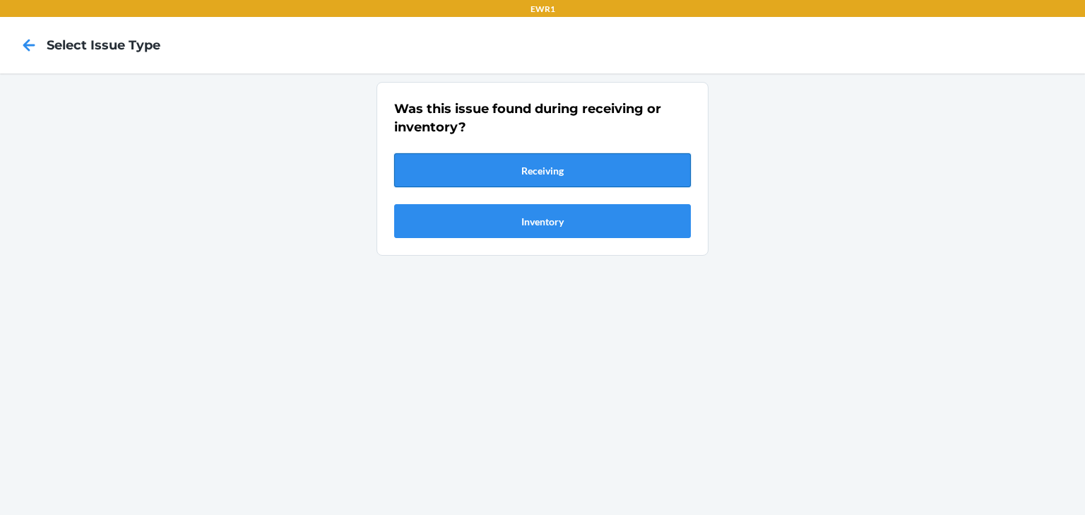
click at [576, 177] on button "Receiving" at bounding box center [542, 170] width 297 height 34
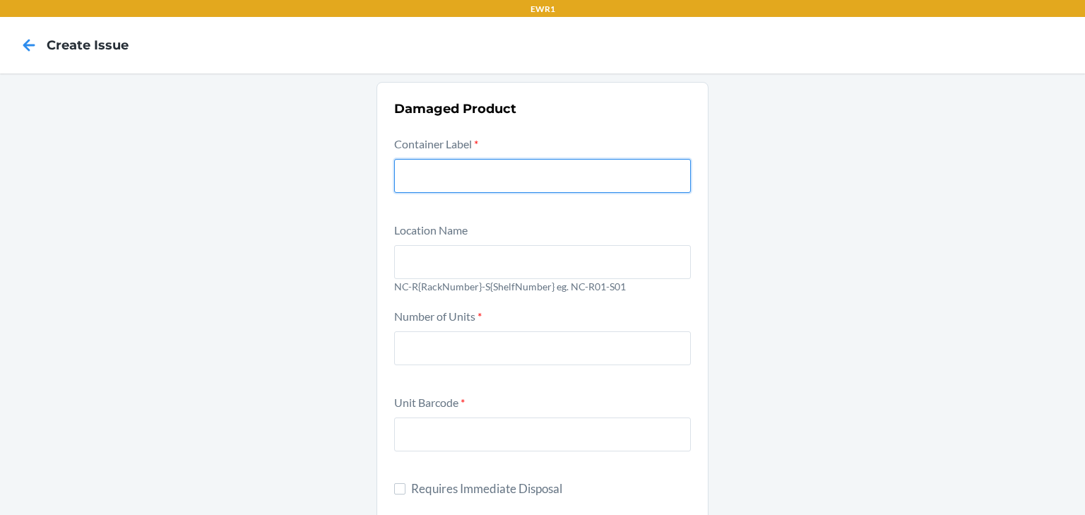
click at [490, 177] on input "text" at bounding box center [542, 176] width 297 height 34
click at [31, 30] on div at bounding box center [28, 45] width 35 height 35
drag, startPoint x: 31, startPoint y: 30, endPoint x: 28, endPoint y: 40, distance: 9.8
click at [30, 35] on div at bounding box center [28, 45] width 35 height 35
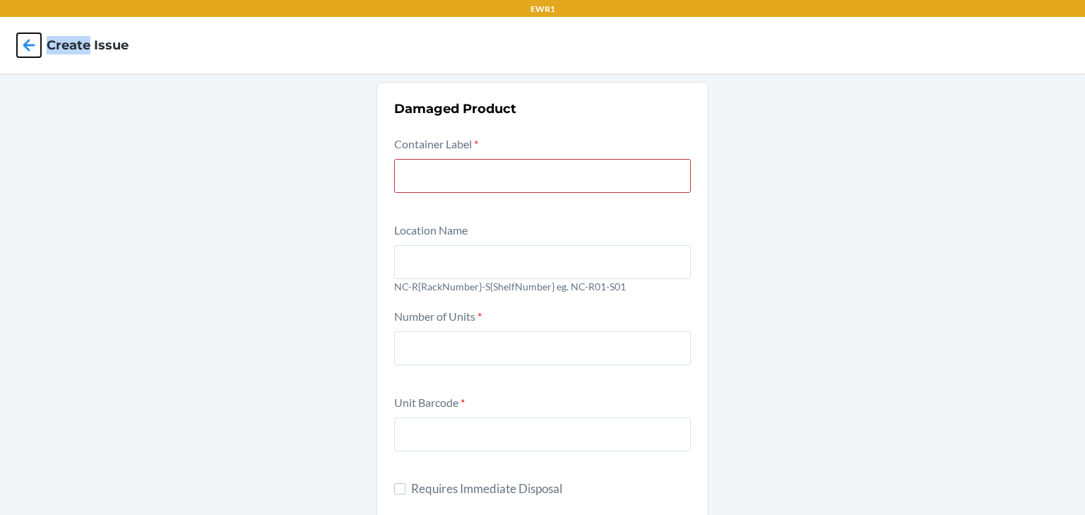
click at [26, 40] on icon at bounding box center [29, 45] width 24 height 24
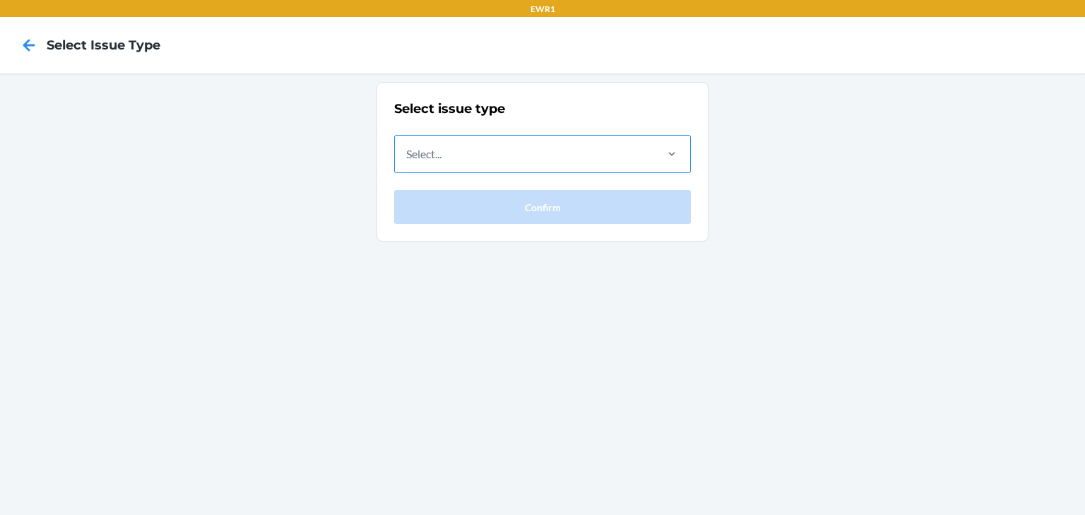
click at [447, 144] on div "Select..." at bounding box center [524, 154] width 259 height 37
click at [408, 146] on input "Select..." at bounding box center [406, 154] width 1 height 17
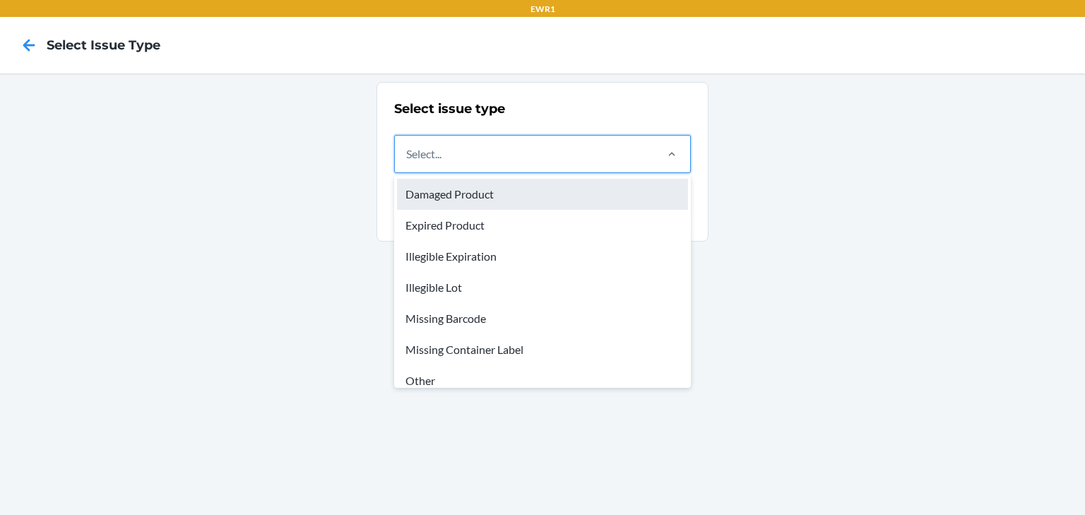
click at [434, 192] on div "Damaged Product" at bounding box center [542, 194] width 291 height 31
click at [408, 162] on input "option Damaged Product focused, 1 of 8. 8 results available. Use Up and Down to…" at bounding box center [406, 154] width 1 height 17
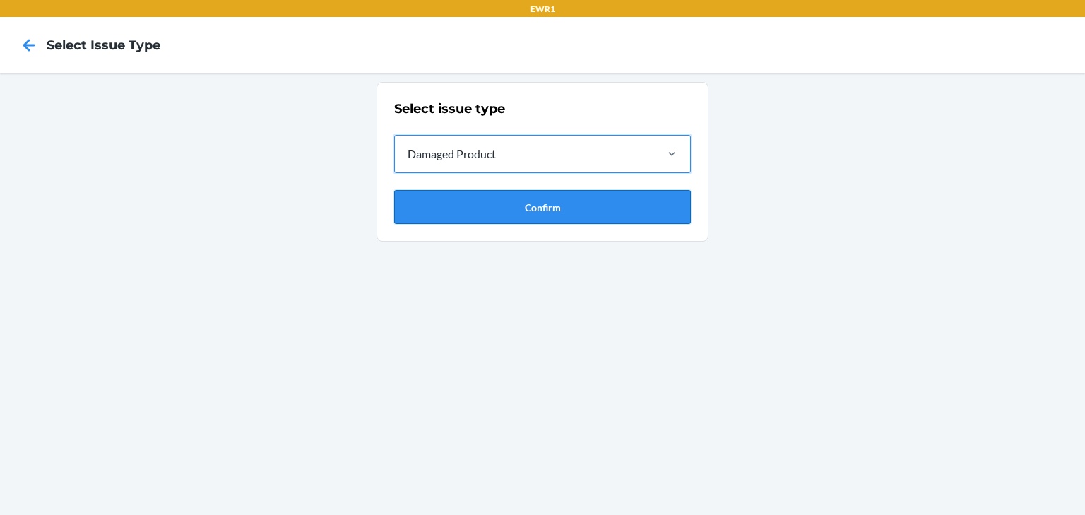
click at [465, 197] on button "Confirm" at bounding box center [542, 207] width 297 height 34
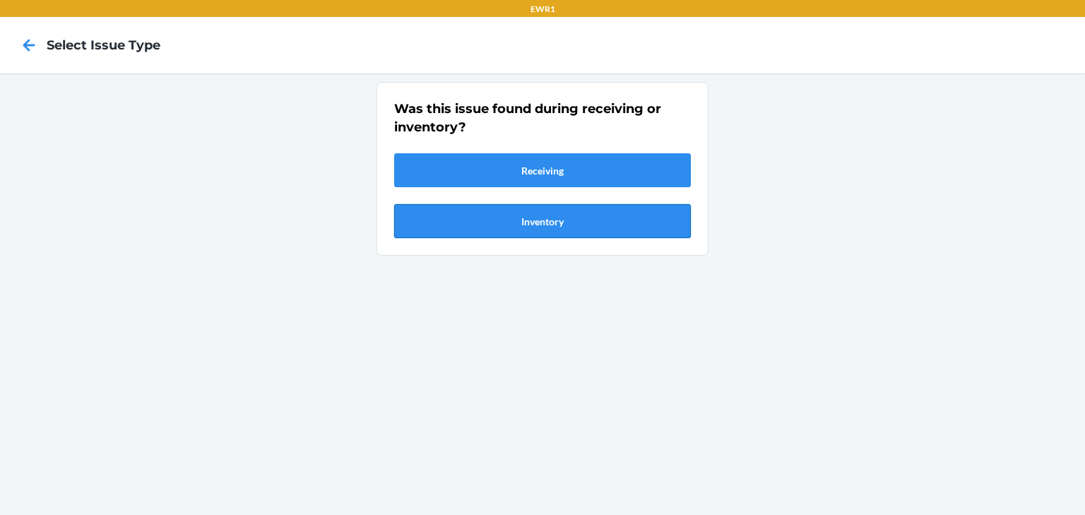
click at [551, 221] on button "Inventory" at bounding box center [542, 221] width 297 height 34
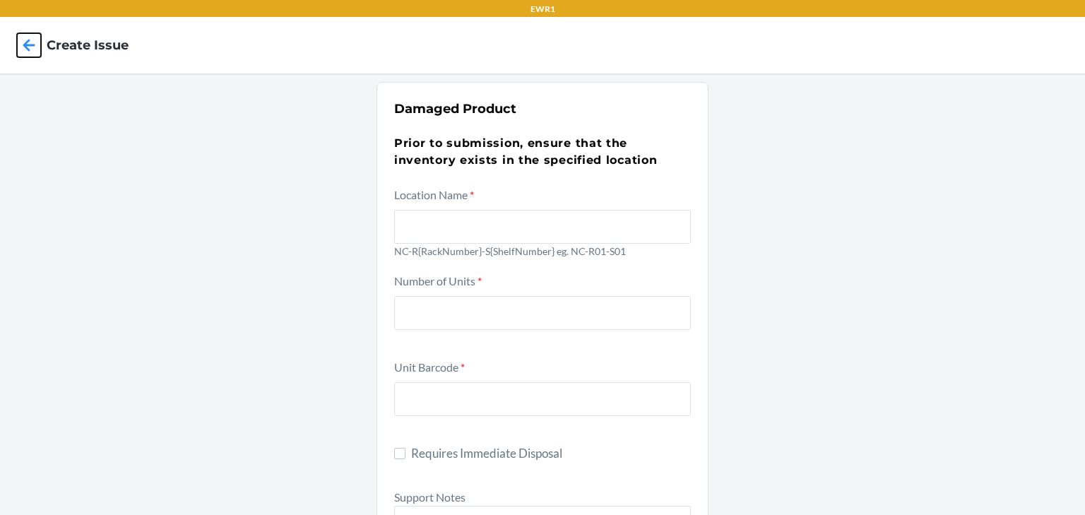
click at [28, 51] on icon at bounding box center [29, 45] width 24 height 24
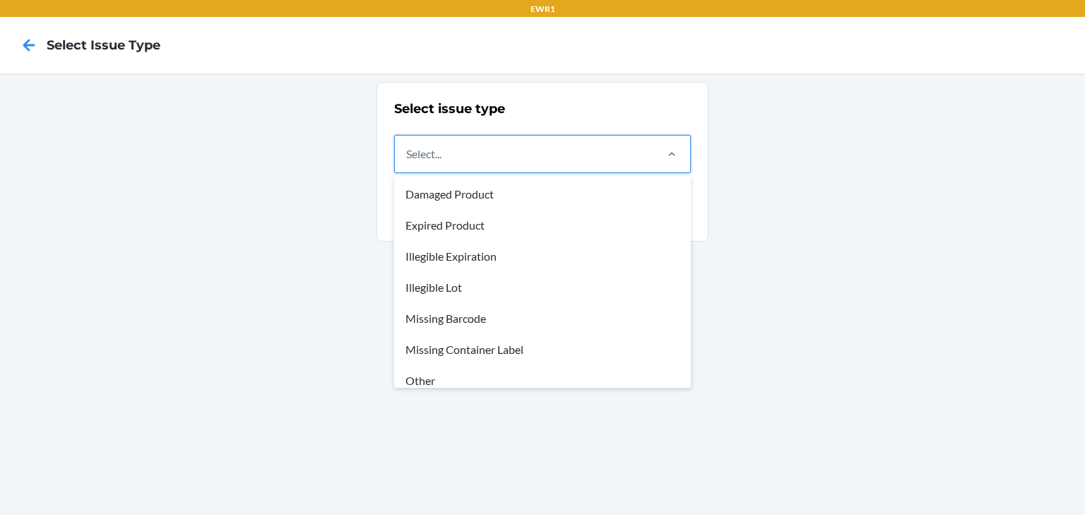
click at [512, 158] on div "Select..." at bounding box center [524, 154] width 259 height 37
click at [408, 158] on input "option Damaged Product focused, 1 of 8. 8 results available. Use Up and Down to…" at bounding box center [406, 154] width 1 height 17
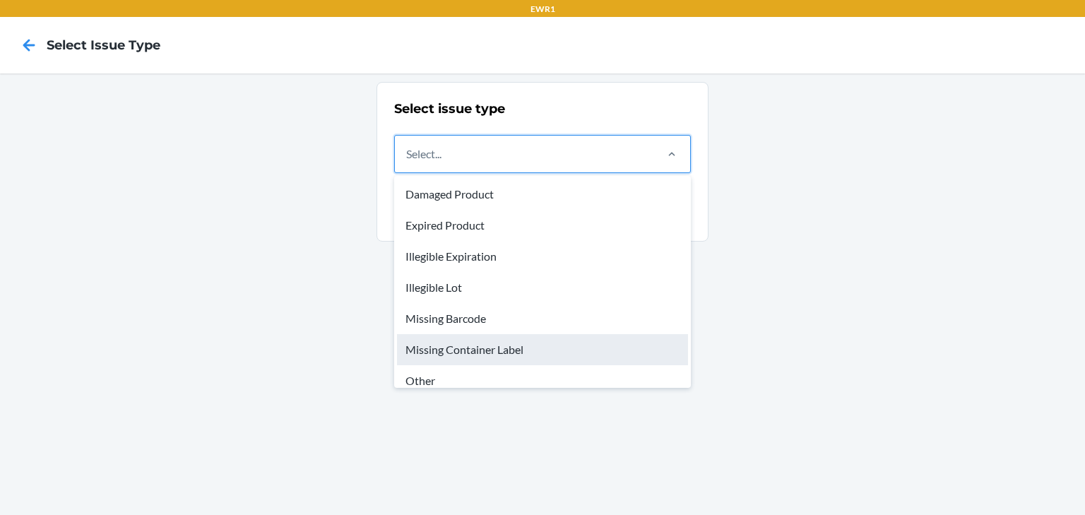
click at [466, 348] on div "Missing Container Label" at bounding box center [542, 349] width 291 height 31
click at [408, 162] on input "option Missing Container Label focused, 6 of 8. 8 results available. Use Up and…" at bounding box center [406, 154] width 1 height 17
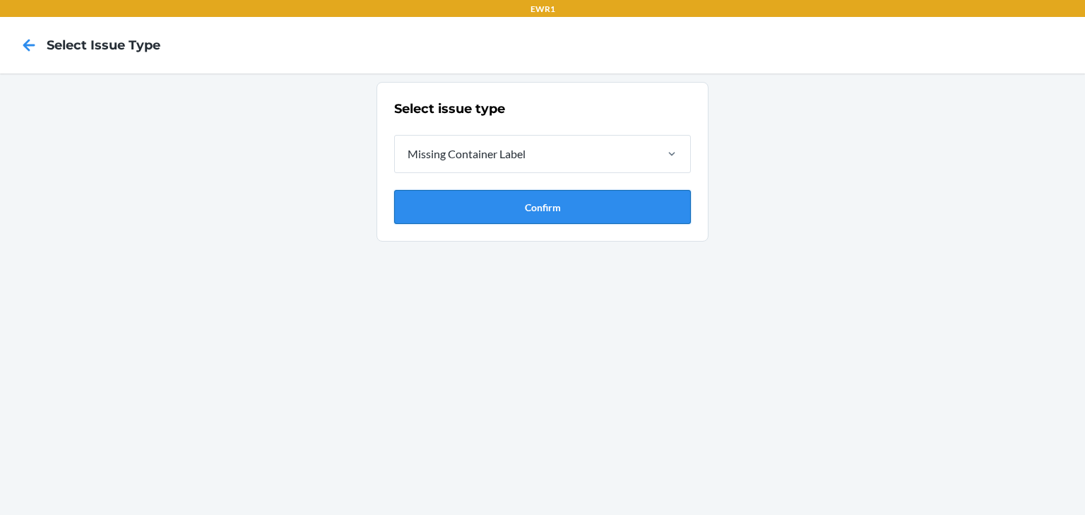
click at [463, 214] on button "Confirm" at bounding box center [542, 207] width 297 height 34
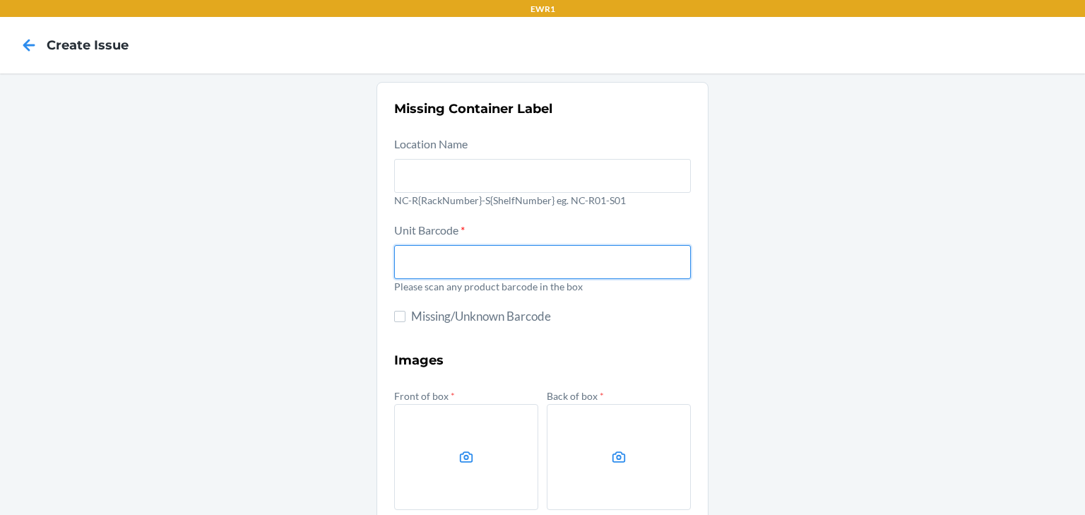
click at [453, 266] on input "text" at bounding box center [542, 262] width 297 height 34
type input "x003q88ldr"
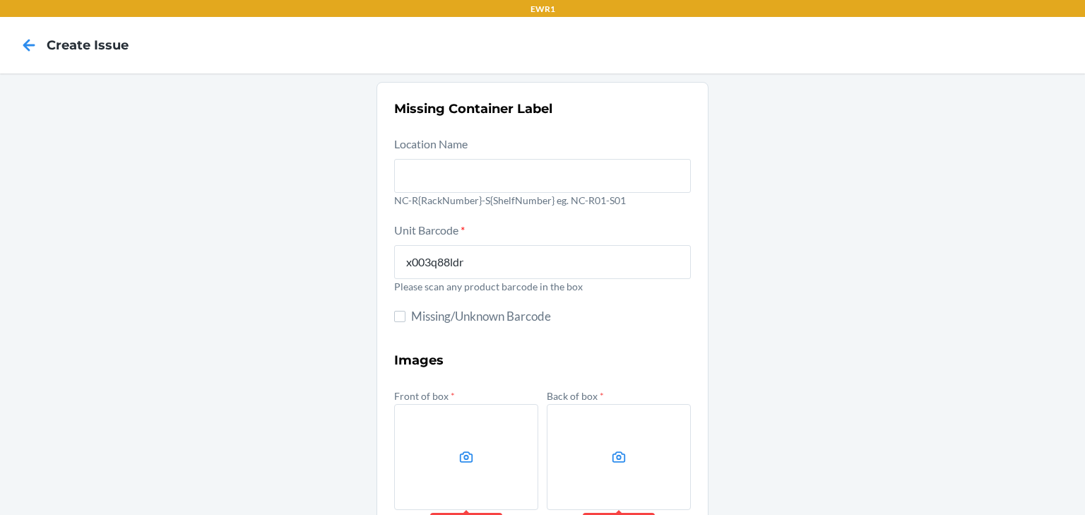
click at [991, 273] on div "Missing Container Label Location Name NC-R{RackNumber}-S{ShelfNumber} eg. NC-R0…" at bounding box center [542, 396] width 1085 height 646
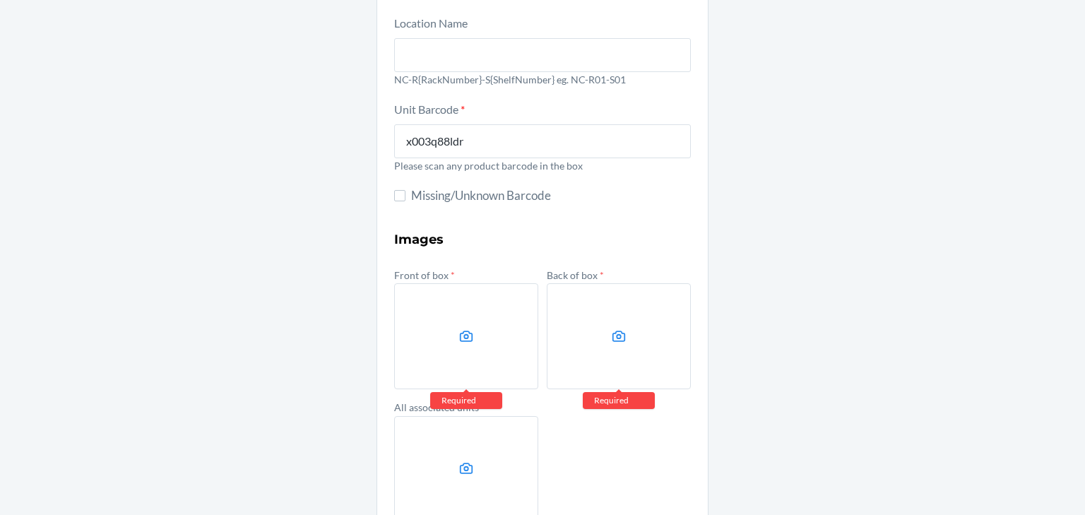
scroll to position [204, 0]
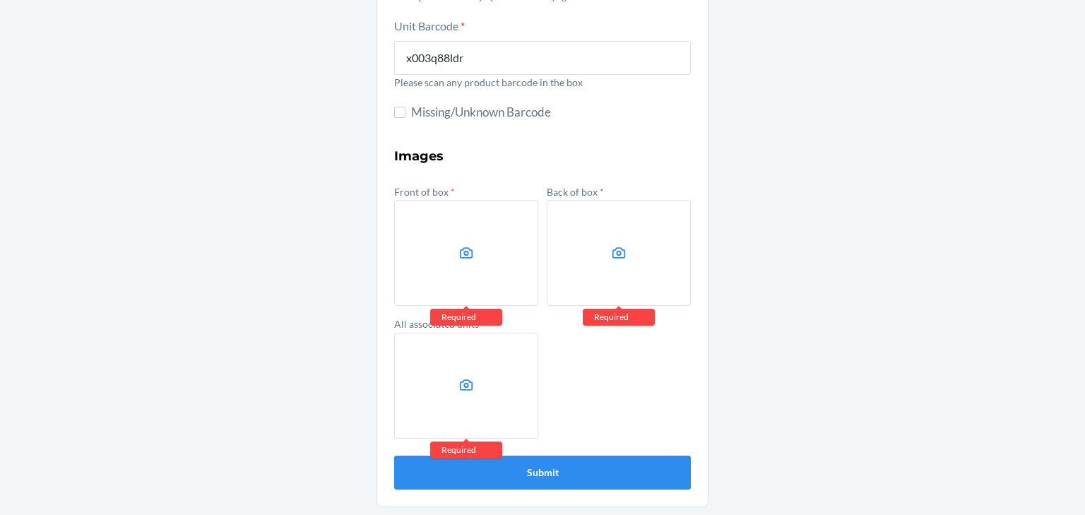
click at [441, 241] on label at bounding box center [466, 253] width 144 height 106
click at [0, 0] on input "file" at bounding box center [0, 0] width 0 height 0
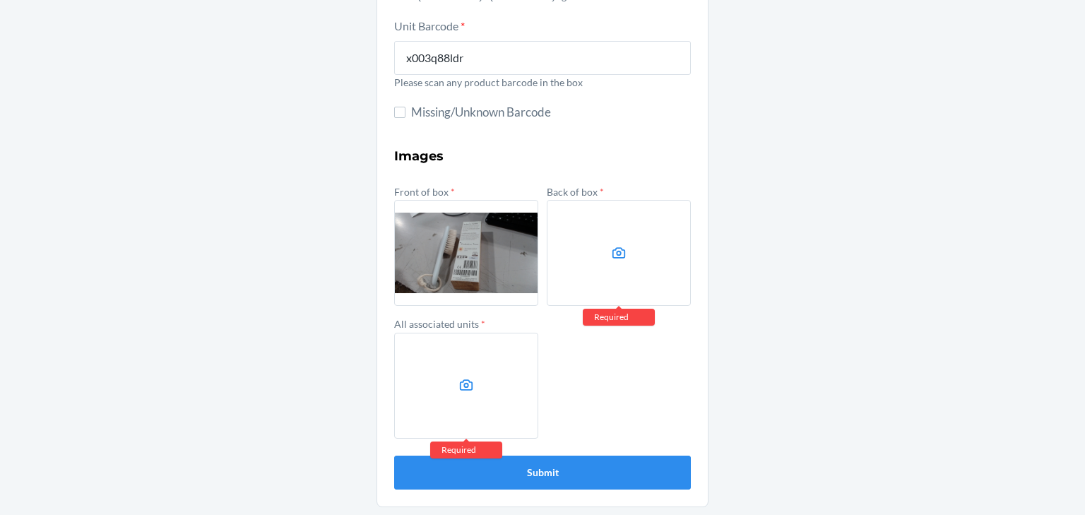
click at [590, 266] on label at bounding box center [619, 253] width 144 height 106
click at [0, 0] on input "file" at bounding box center [0, 0] width 0 height 0
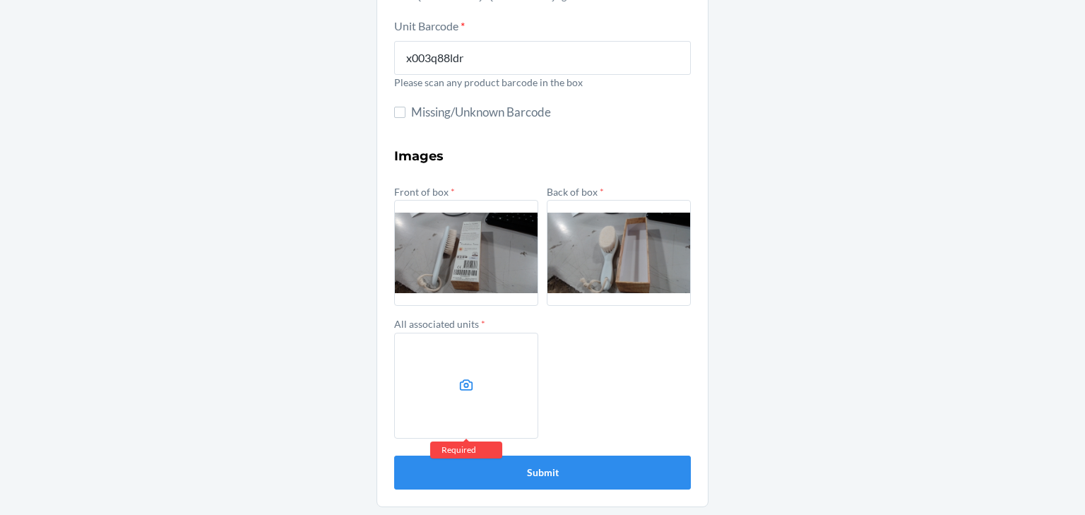
click at [456, 362] on label at bounding box center [466, 386] width 144 height 106
click at [0, 0] on input "file" at bounding box center [0, 0] width 0 height 0
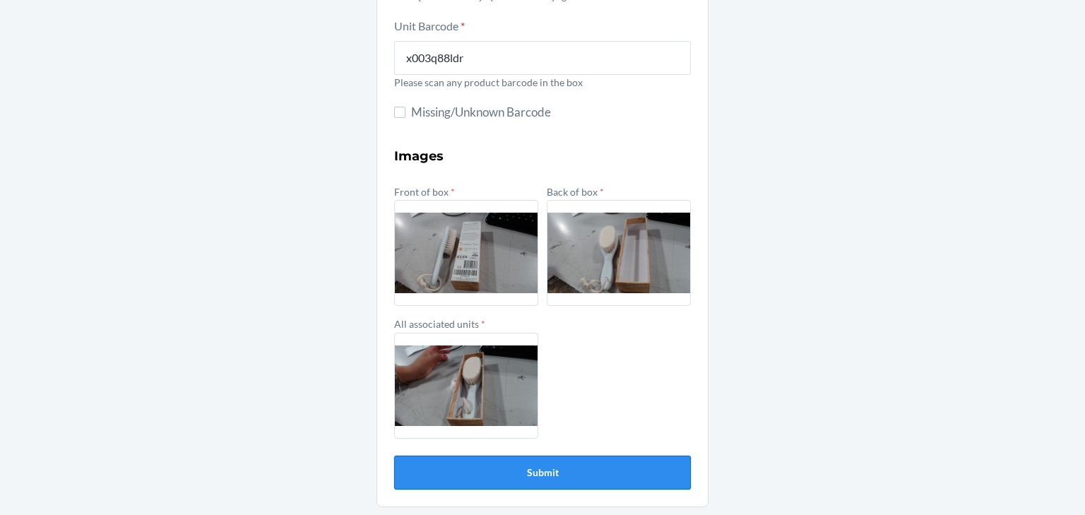
click at [582, 471] on button "Submit" at bounding box center [542, 473] width 297 height 34
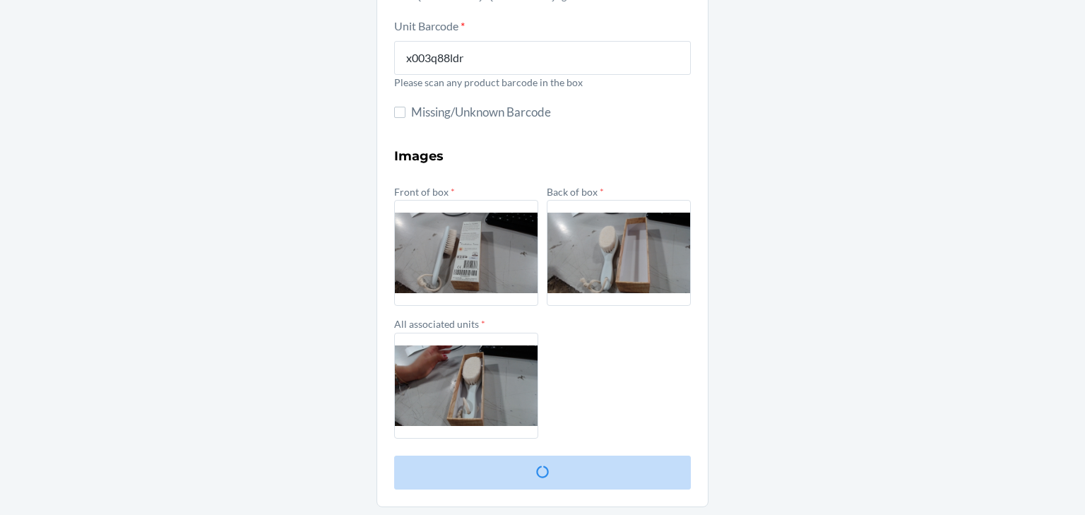
scroll to position [0, 0]
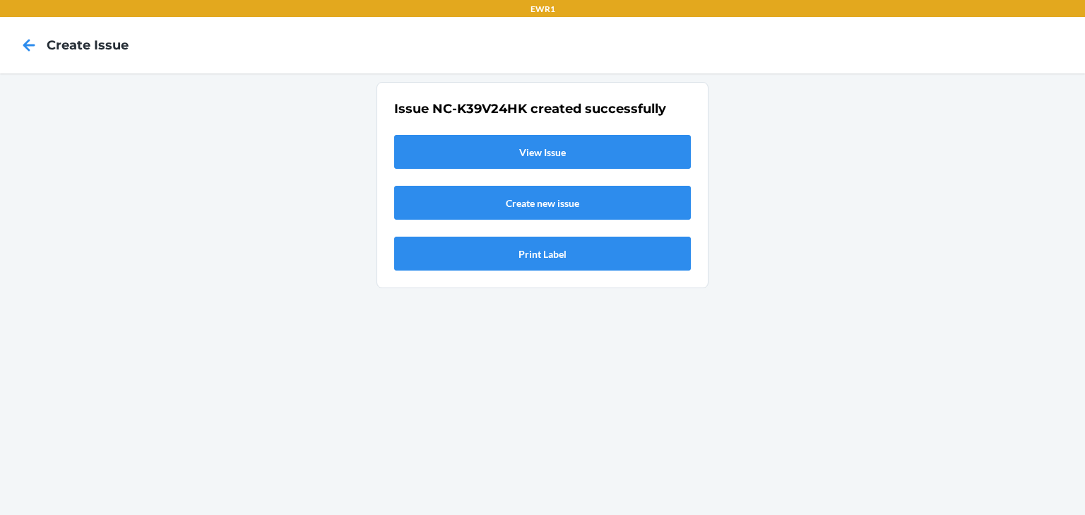
click at [552, 158] on link "View Issue" at bounding box center [542, 152] width 297 height 34
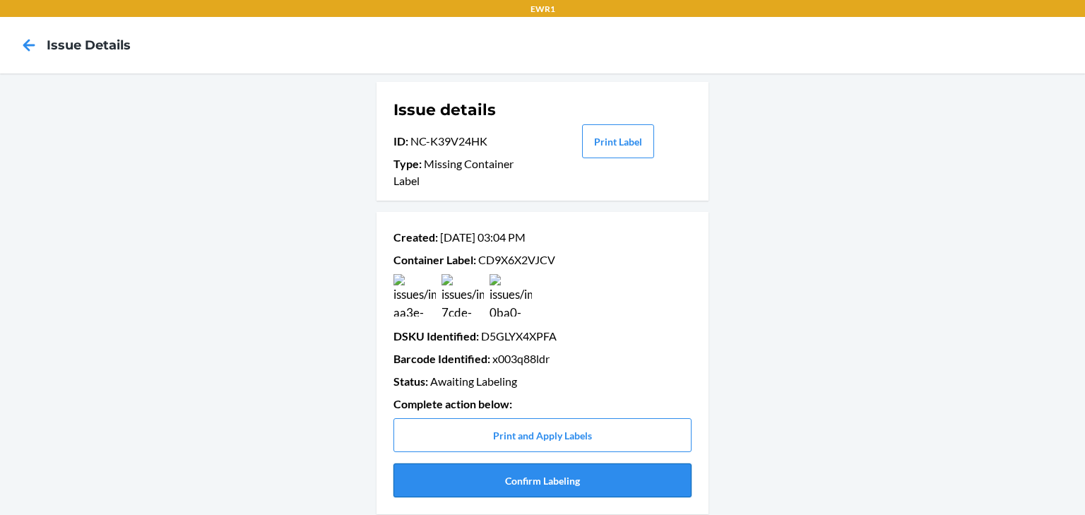
click at [548, 478] on button "Confirm Labeling" at bounding box center [543, 480] width 298 height 34
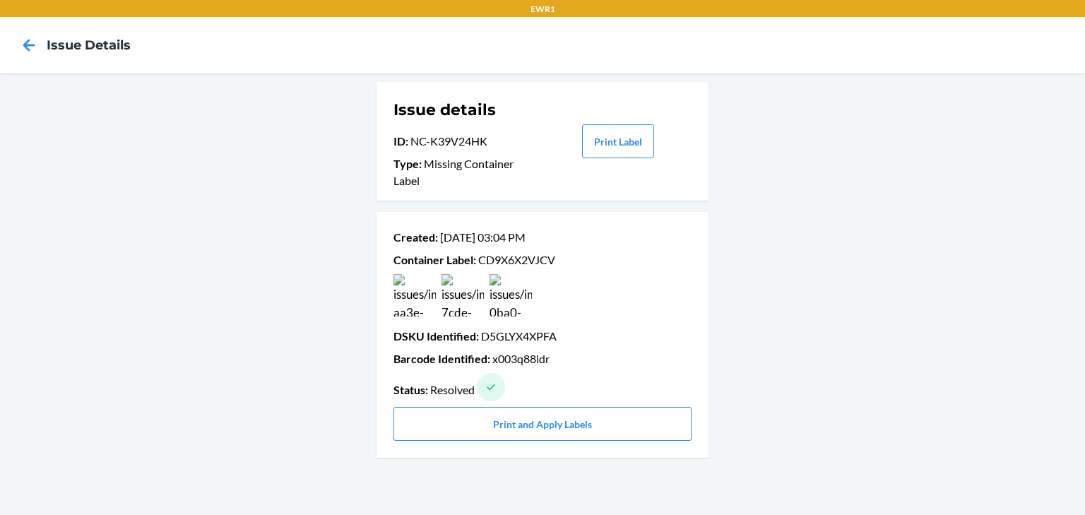
click at [496, 257] on p "Container Label : CD9X6X2VJCV" at bounding box center [543, 260] width 298 height 17
copy p "CD9X6X2VJCV"
click at [38, 52] on icon at bounding box center [29, 45] width 24 height 24
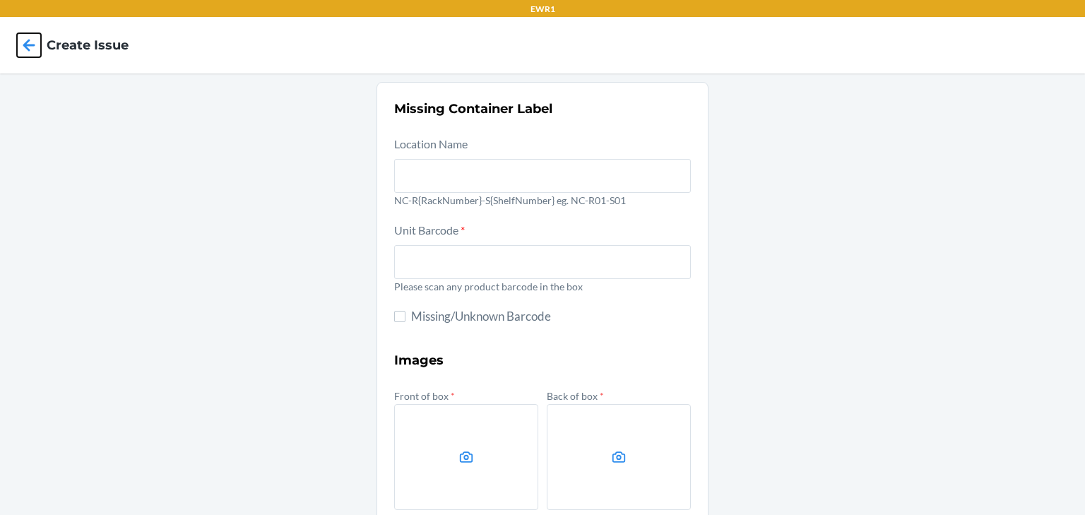
click at [31, 50] on icon at bounding box center [29, 45] width 24 height 24
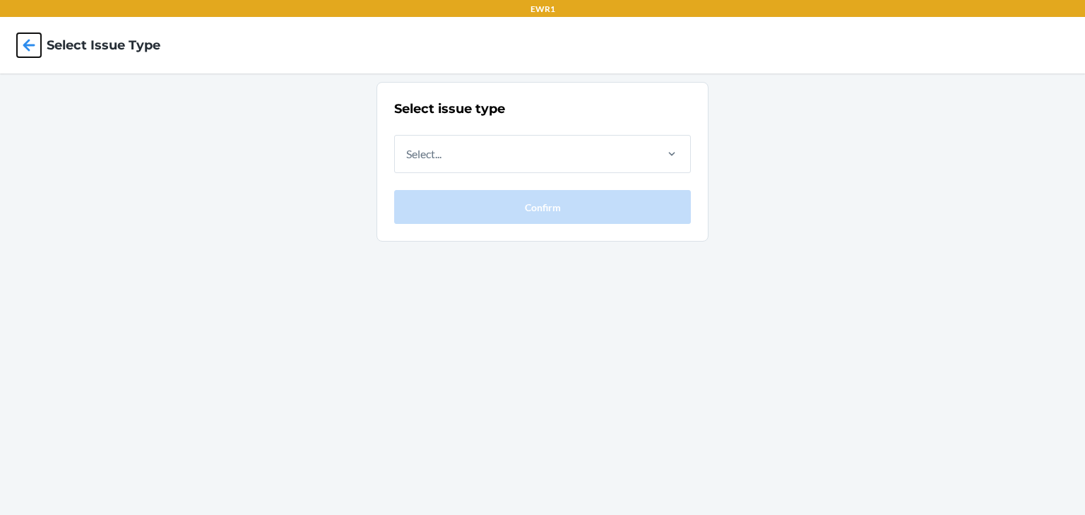
click at [31, 50] on icon at bounding box center [29, 45] width 24 height 24
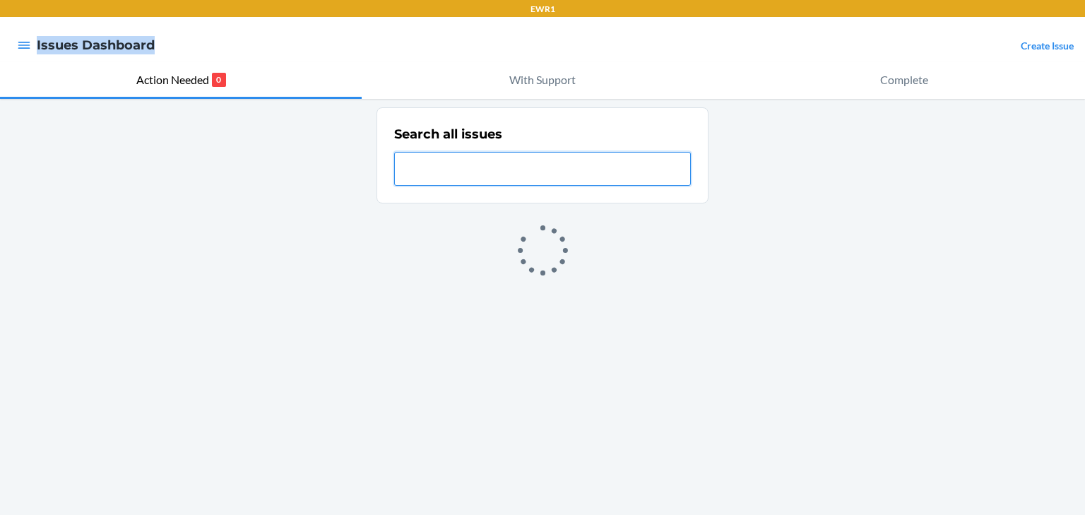
click at [31, 50] on div at bounding box center [23, 45] width 25 height 30
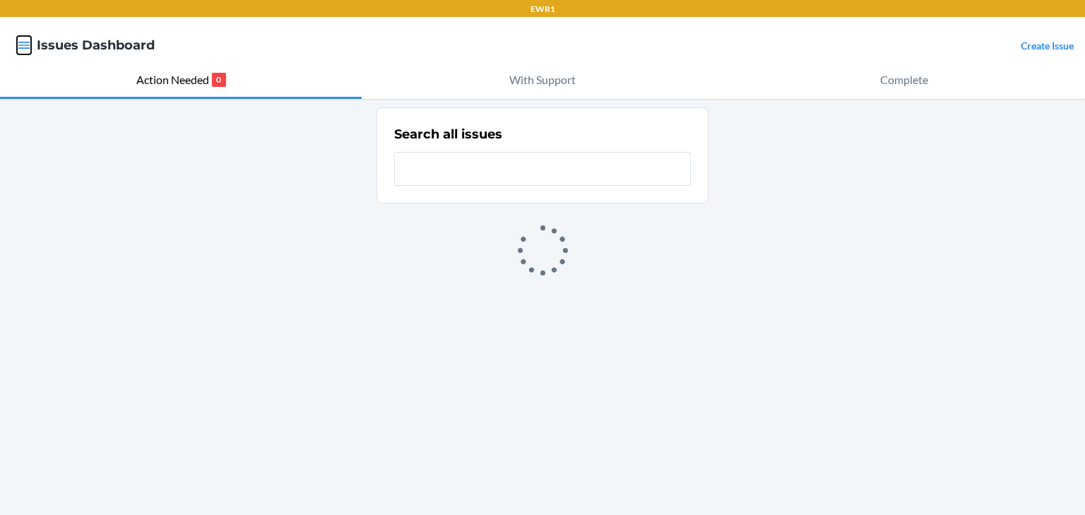
click at [26, 48] on icon "button" at bounding box center [24, 45] width 14 height 14
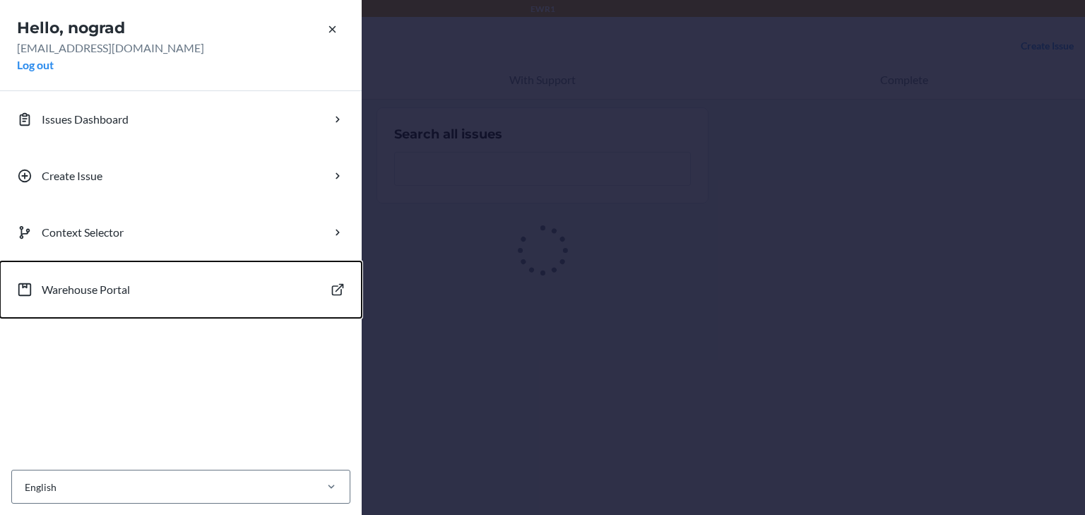
click at [79, 290] on p "Warehouse Portal" at bounding box center [86, 289] width 88 height 17
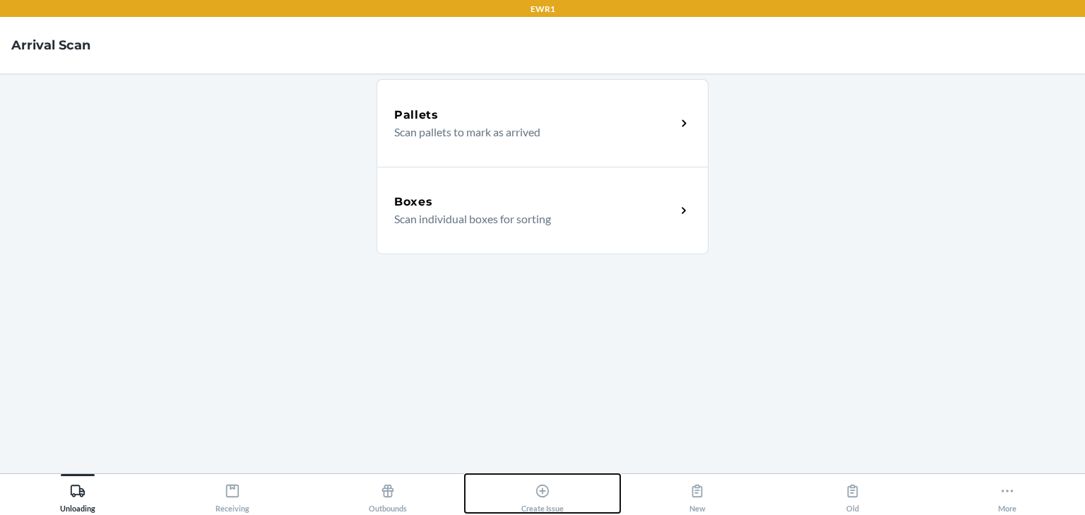
click at [541, 490] on icon at bounding box center [543, 491] width 16 height 16
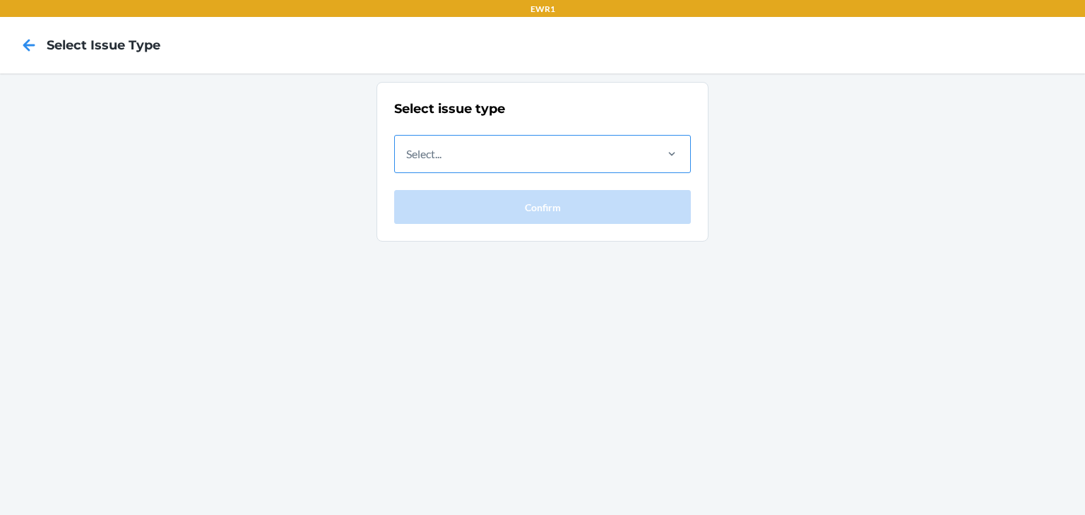
click at [452, 147] on div "Select..." at bounding box center [524, 154] width 259 height 37
click at [408, 147] on input "Select..." at bounding box center [406, 154] width 1 height 17
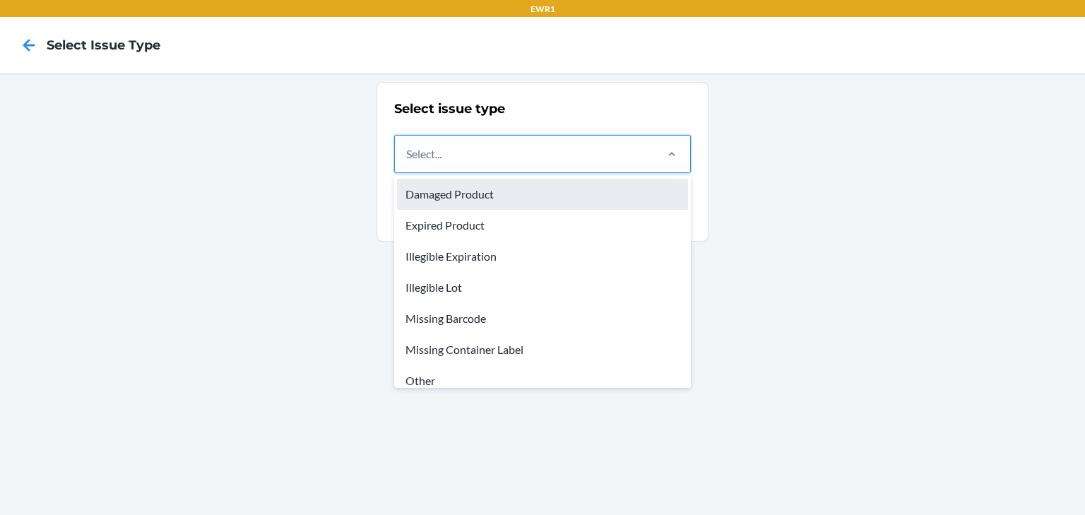
click at [452, 190] on div "Damaged Product" at bounding box center [542, 194] width 291 height 31
click at [408, 162] on input "option Damaged Product focused, 1 of 8. 8 results available. Use Up and Down to…" at bounding box center [406, 154] width 1 height 17
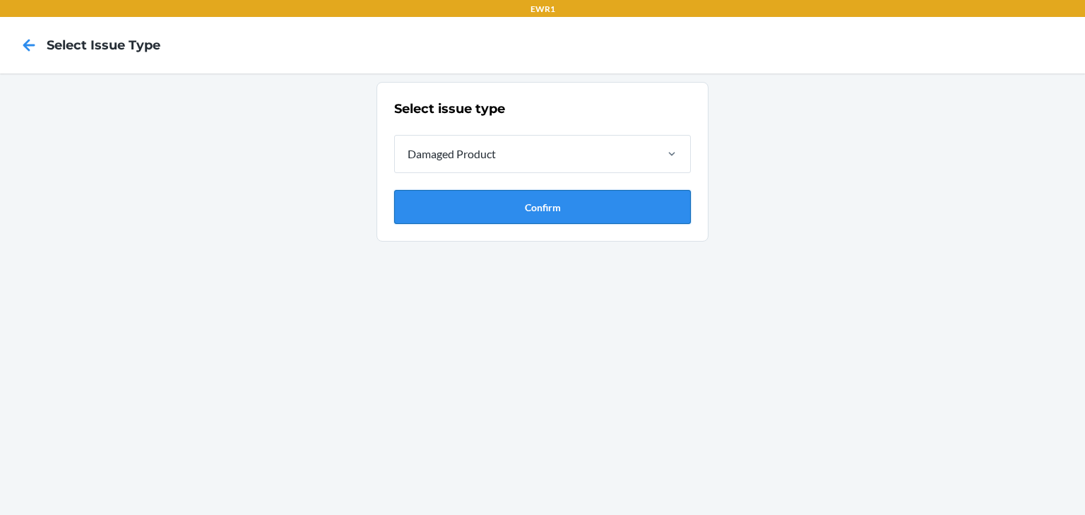
click at [455, 202] on button "Confirm" at bounding box center [542, 207] width 297 height 34
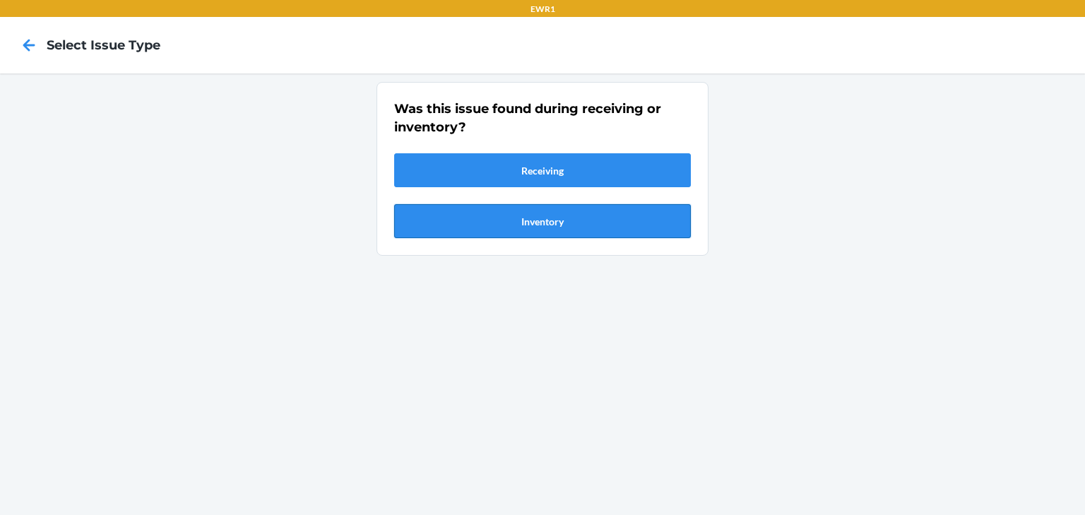
click at [525, 221] on button "Inventory" at bounding box center [542, 221] width 297 height 34
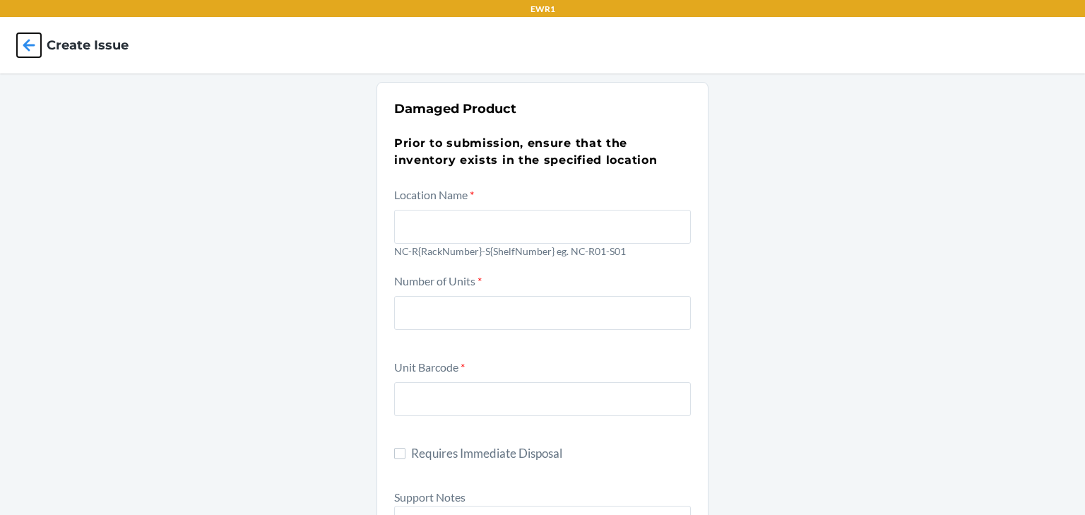
click at [21, 49] on icon at bounding box center [29, 45] width 24 height 24
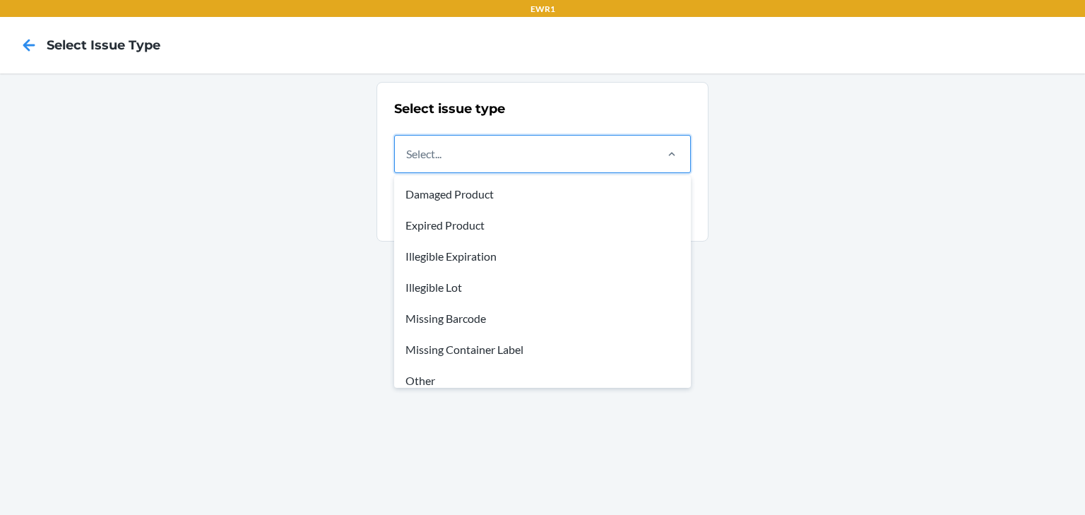
click at [466, 167] on div "Select..." at bounding box center [524, 154] width 259 height 37
click at [408, 162] on input "option Damaged Product focused, 1 of 8. 8 results available. Use Up and Down to…" at bounding box center [406, 154] width 1 height 17
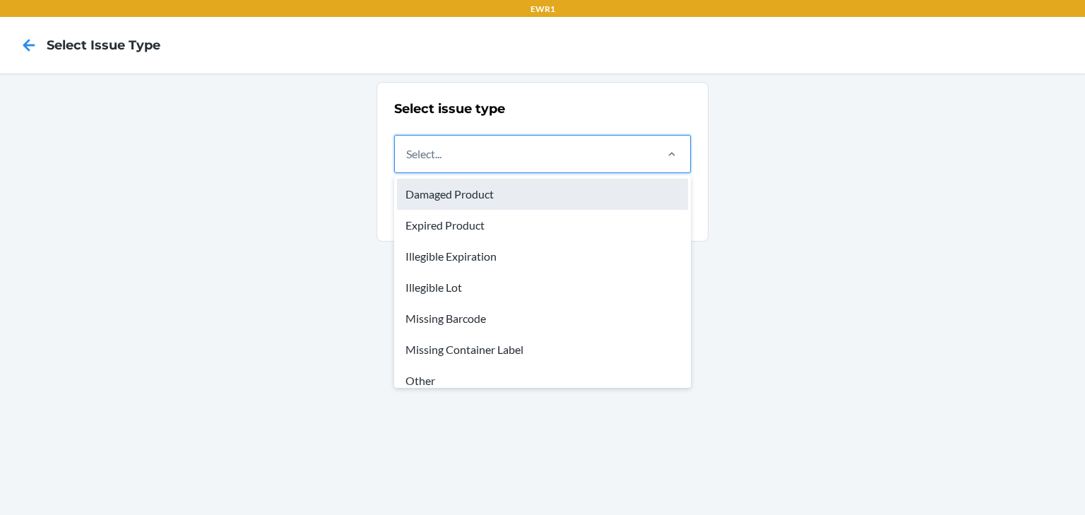
click at [452, 190] on div "Damaged Product" at bounding box center [542, 194] width 291 height 31
click at [408, 162] on input "option Damaged Product focused, 1 of 8. 8 results available. Use Up and Down to…" at bounding box center [406, 154] width 1 height 17
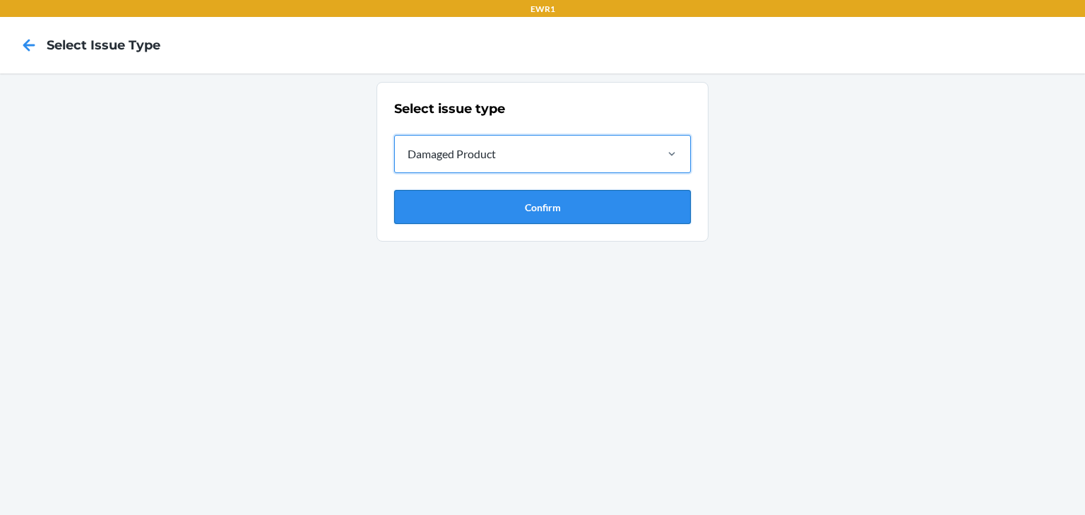
click at [480, 199] on button "Confirm" at bounding box center [542, 207] width 297 height 34
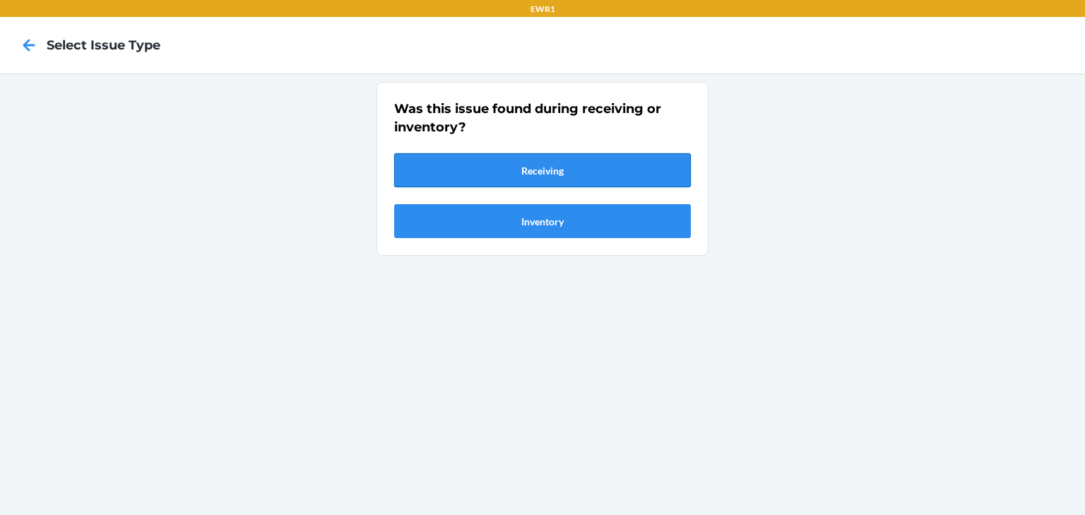
click at [476, 175] on button "Receiving" at bounding box center [542, 170] width 297 height 34
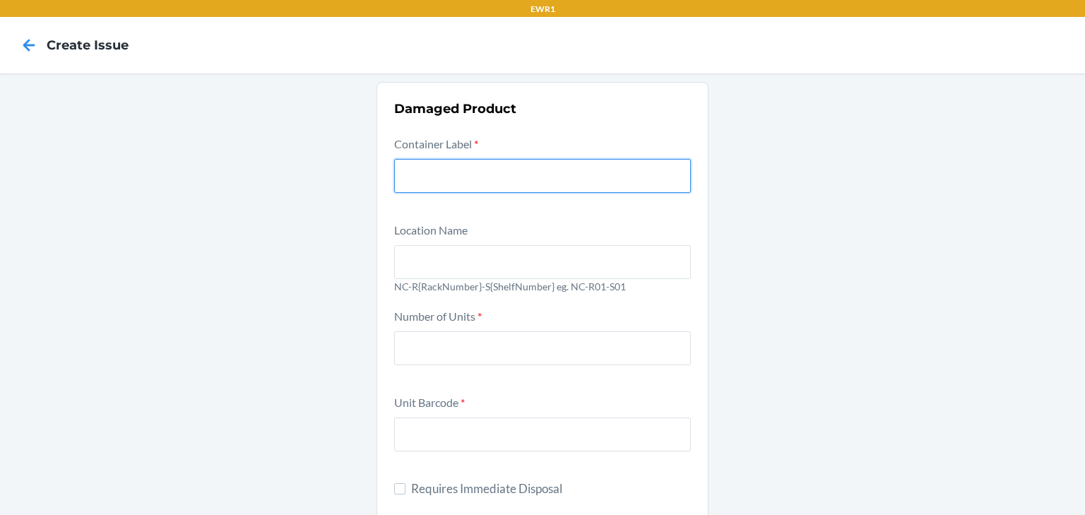
click at [476, 175] on input "text" at bounding box center [542, 176] width 297 height 34
paste input "CD9X6X2VJCV"
type input "CD9X6X2VJCV"
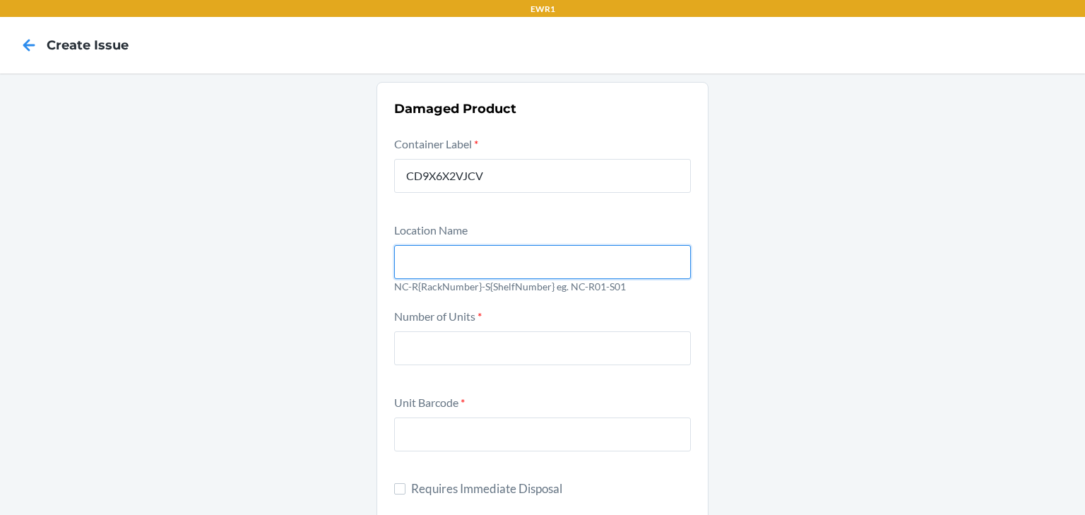
click at [473, 254] on input "text" at bounding box center [542, 262] width 297 height 34
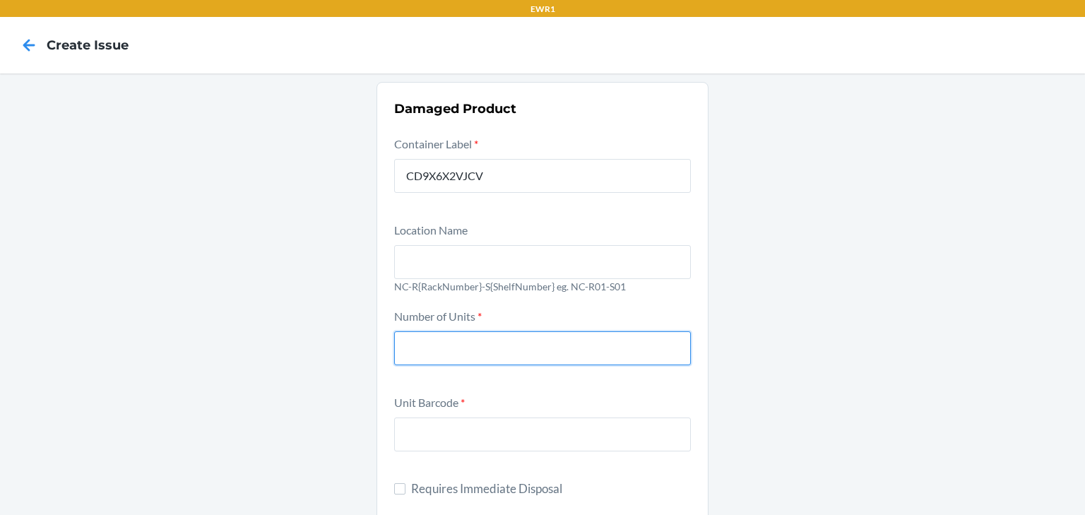
click at [483, 339] on input "number" at bounding box center [542, 348] width 297 height 34
type input "1"
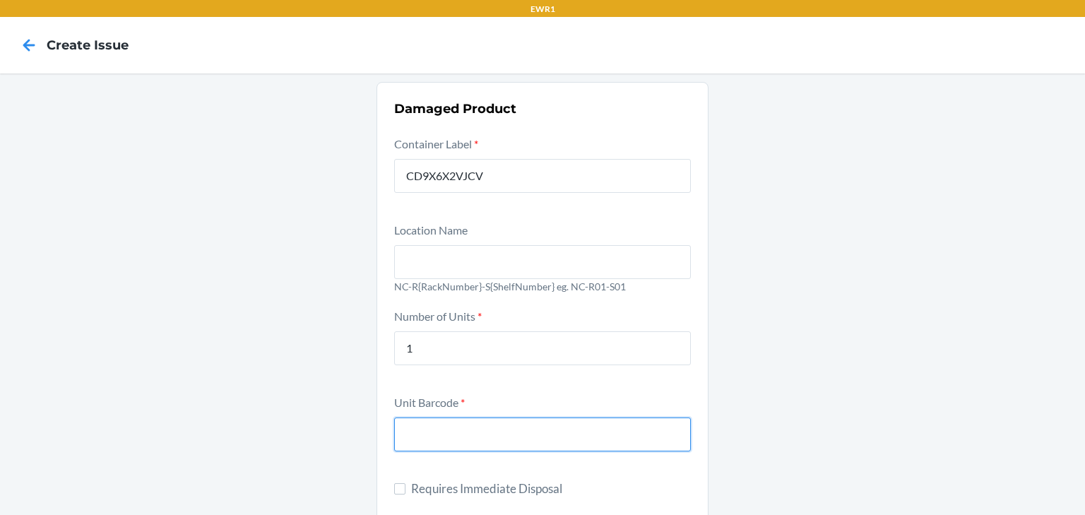
click at [446, 425] on input "text" at bounding box center [542, 435] width 297 height 34
type input "x003q88ldr"
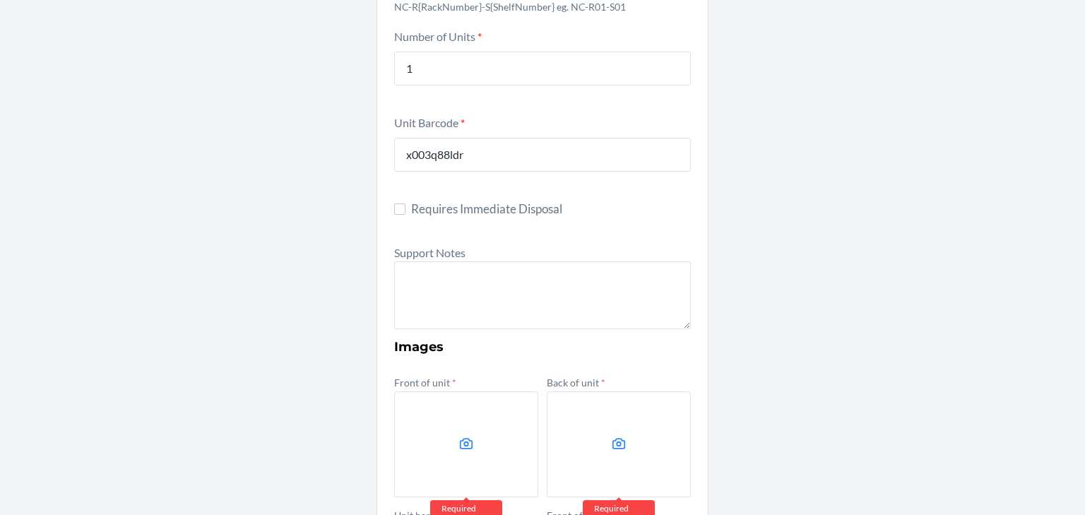
scroll to position [283, 0]
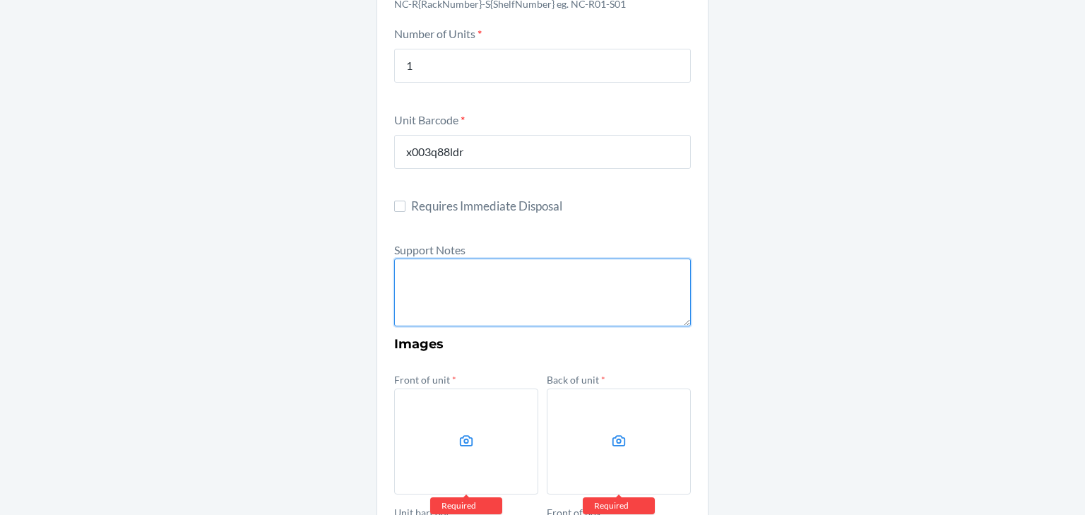
click at [430, 296] on textarea at bounding box center [542, 293] width 297 height 68
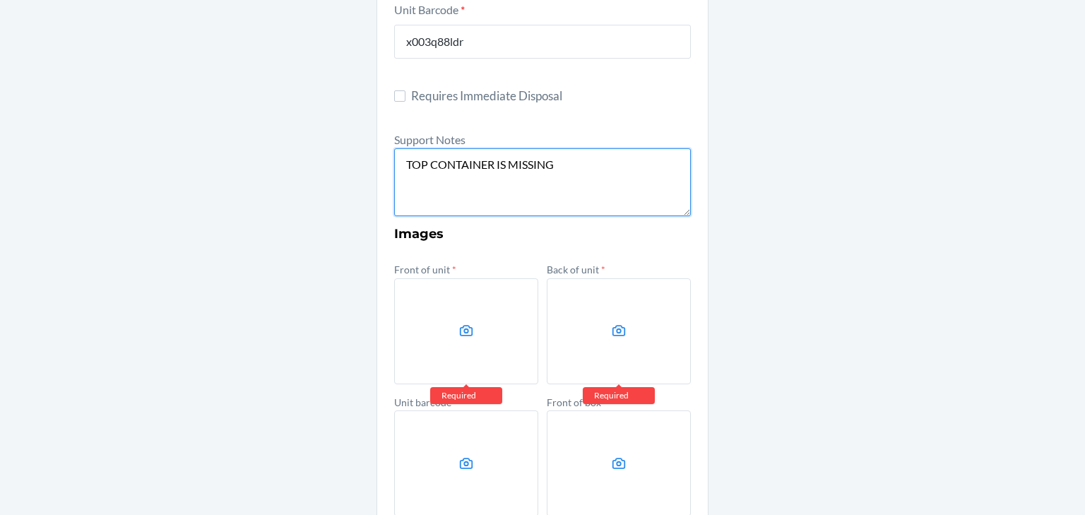
scroll to position [565, 0]
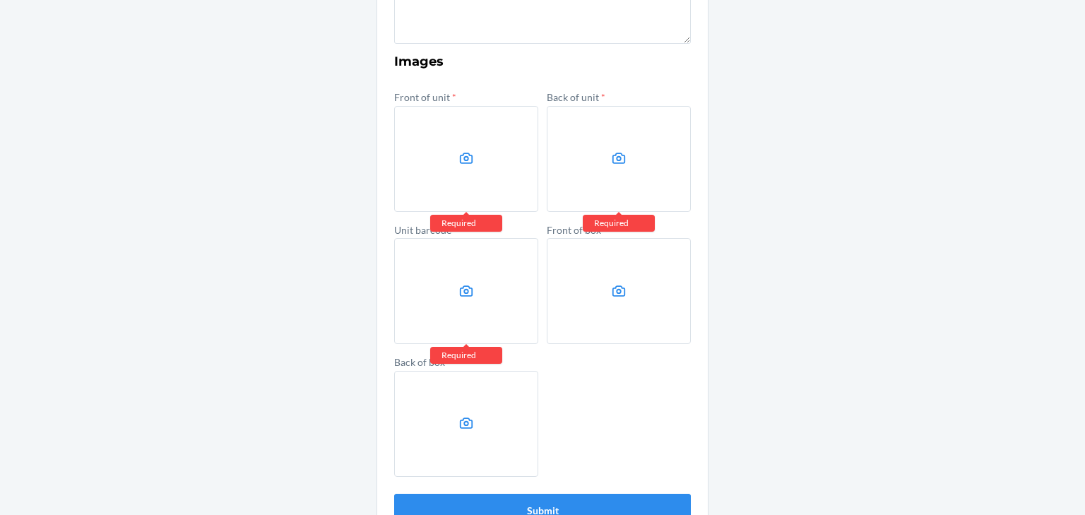
click at [817, 350] on div "Damaged Product Container Label * CD9X6X2VJCV Location Name NC-R{RackNumber}-S{…" at bounding box center [542, 31] width 1085 height 1046
click at [440, 162] on label at bounding box center [466, 159] width 144 height 106
click at [0, 0] on input "file" at bounding box center [0, 0] width 0 height 0
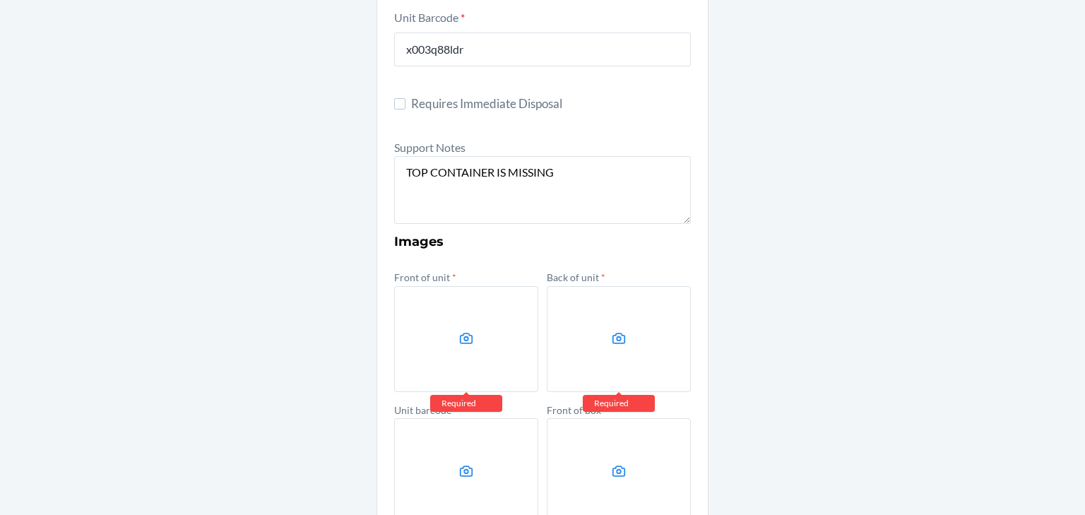
scroll to position [339, 0]
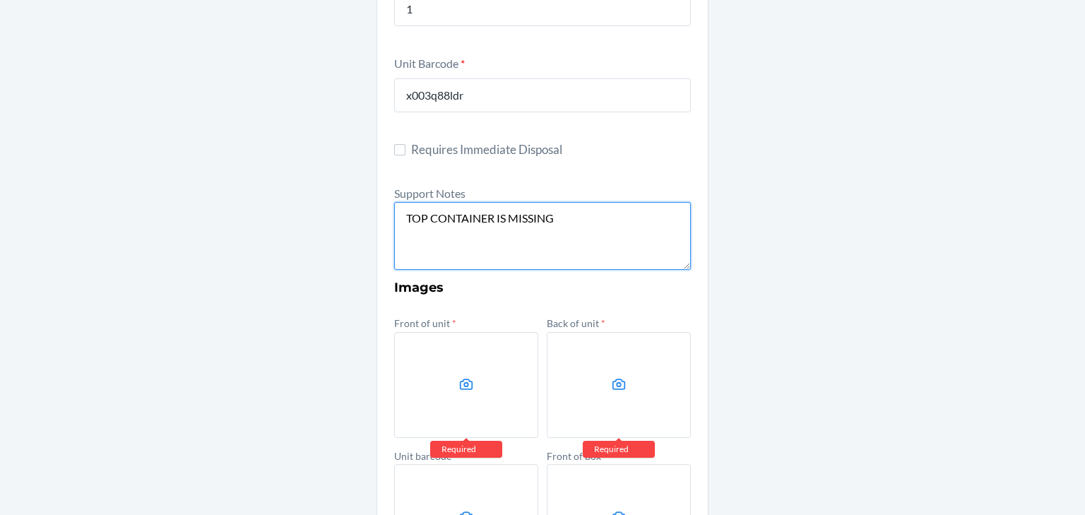
click at [588, 229] on textarea "TOP CONTAINER IS MISSING" at bounding box center [542, 236] width 297 height 68
click at [584, 220] on textarea "TOP CONTAINER IS MISSING. UNIT ALREADY RECIEVED." at bounding box center [542, 236] width 297 height 68
click at [642, 220] on textarea "TOP CONTAINER IS MISSING. UNIT ALREADY RECIEVED." at bounding box center [542, 236] width 297 height 68
click at [497, 228] on textarea "TOP CONTAINER IS MISSING. UNIT PREVIOUSLY RECIEVED." at bounding box center [542, 236] width 297 height 68
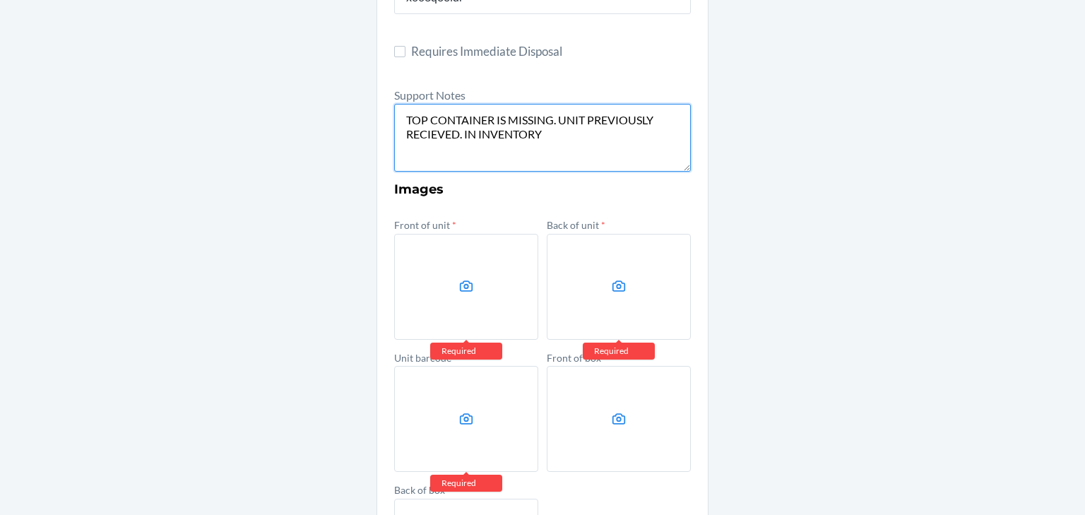
scroll to position [452, 0]
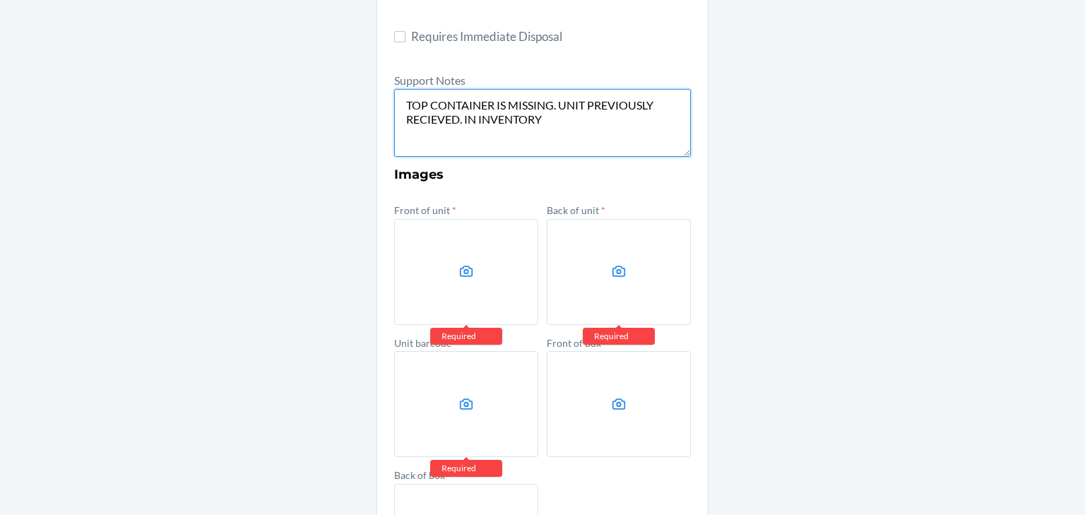
type textarea "TOP CONTAINER IS MISSING. UNIT PREVIOUSLY RECIEVED. IN INVENTORY"
click at [448, 247] on label at bounding box center [466, 272] width 144 height 106
click at [0, 0] on input "file" at bounding box center [0, 0] width 0 height 0
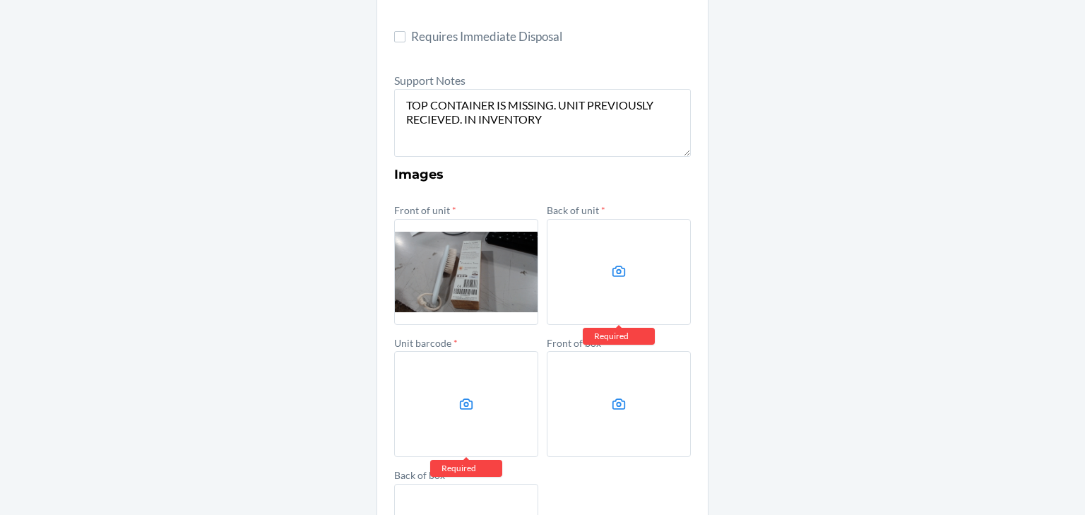
click at [593, 257] on label at bounding box center [619, 272] width 144 height 106
click at [0, 0] on input "file" at bounding box center [0, 0] width 0 height 0
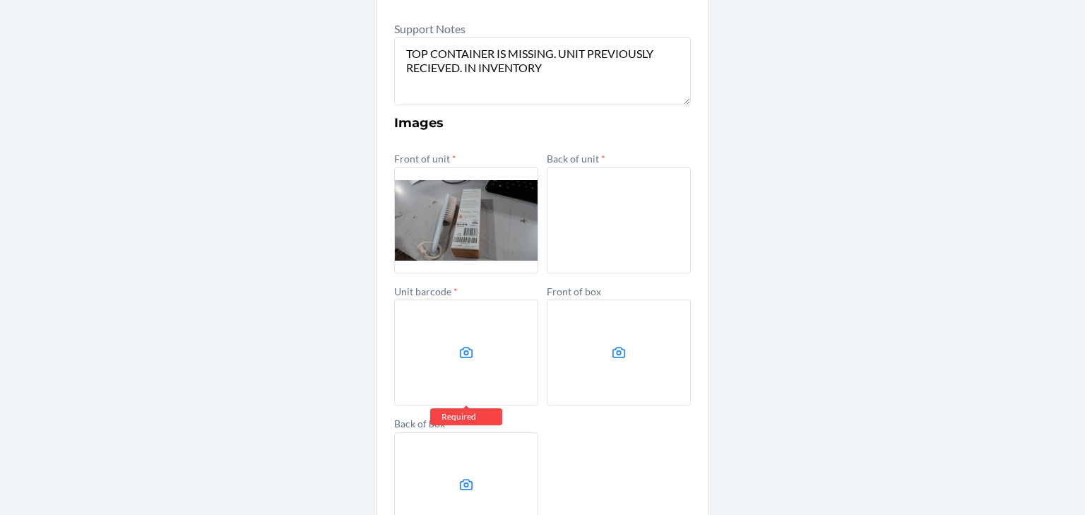
scroll to position [565, 0]
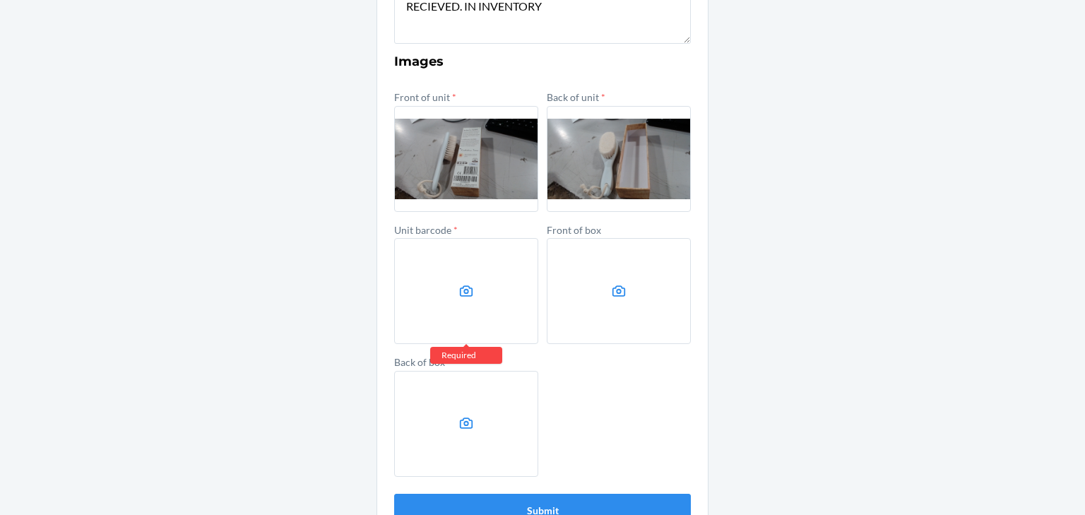
click at [459, 273] on label at bounding box center [466, 291] width 144 height 106
click at [0, 0] on input "file" at bounding box center [0, 0] width 0 height 0
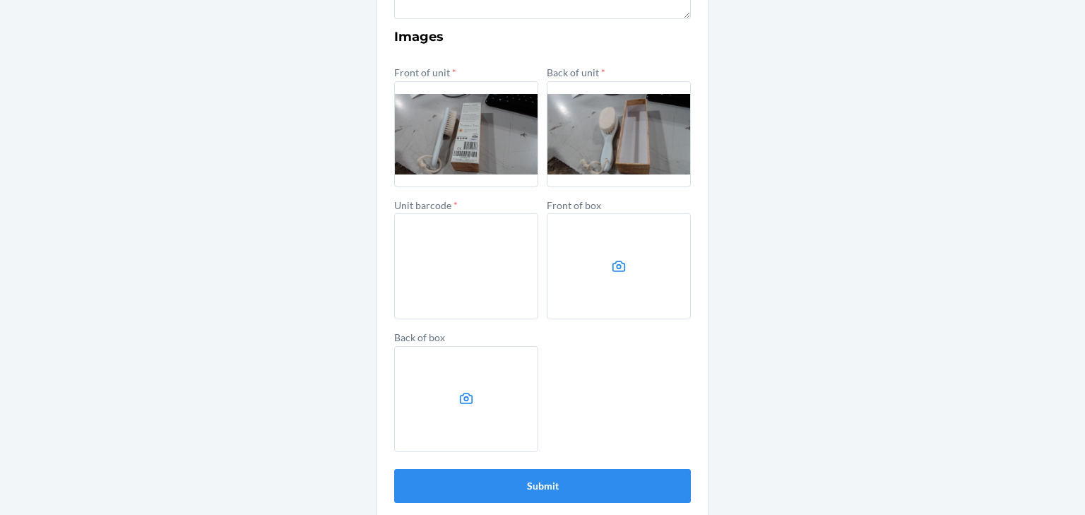
scroll to position [603, 0]
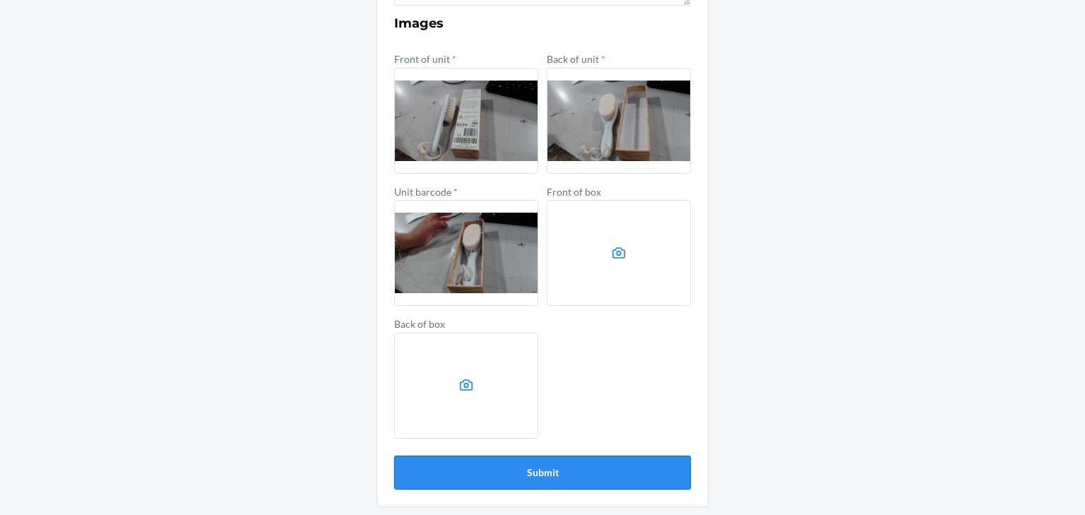
click at [565, 466] on button "Submit" at bounding box center [542, 473] width 297 height 34
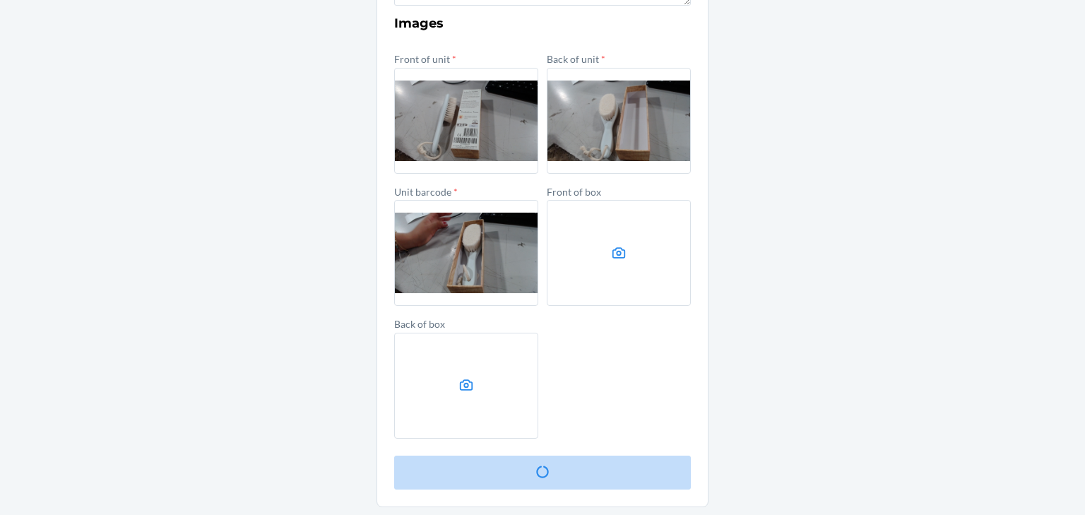
scroll to position [0, 0]
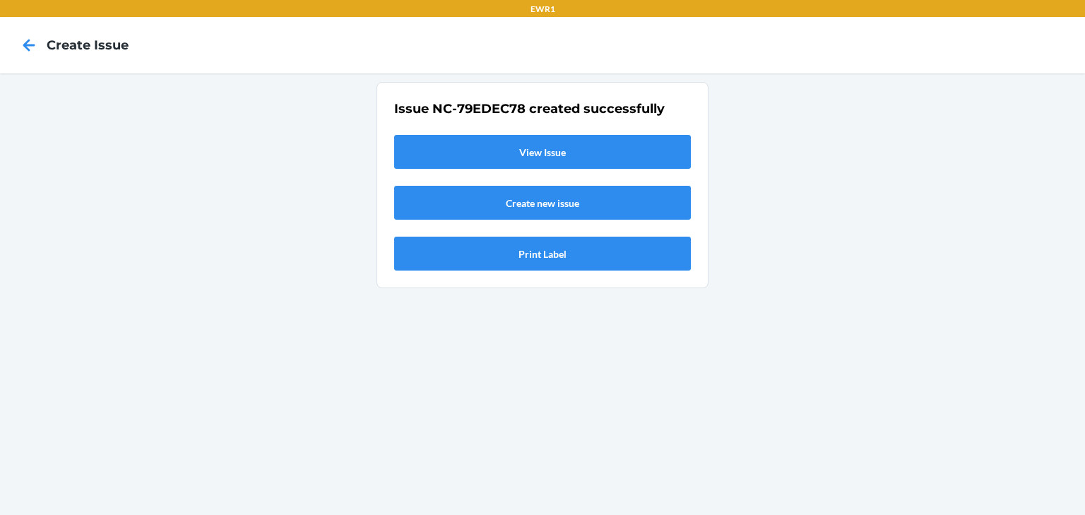
click at [529, 150] on link "View Issue" at bounding box center [542, 152] width 297 height 34
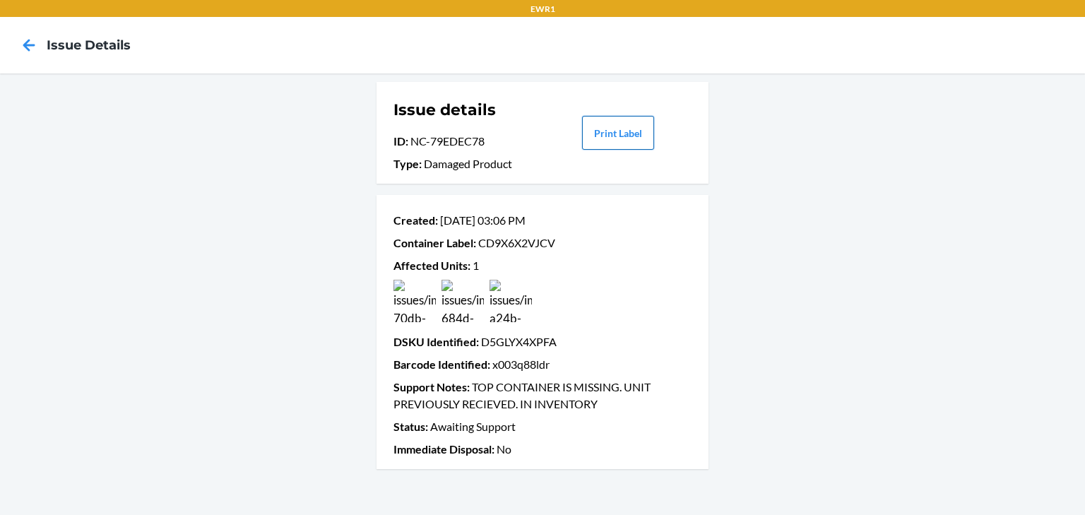
click at [619, 136] on button "Print Label" at bounding box center [618, 133] width 72 height 34
click at [33, 49] on icon at bounding box center [29, 45] width 24 height 24
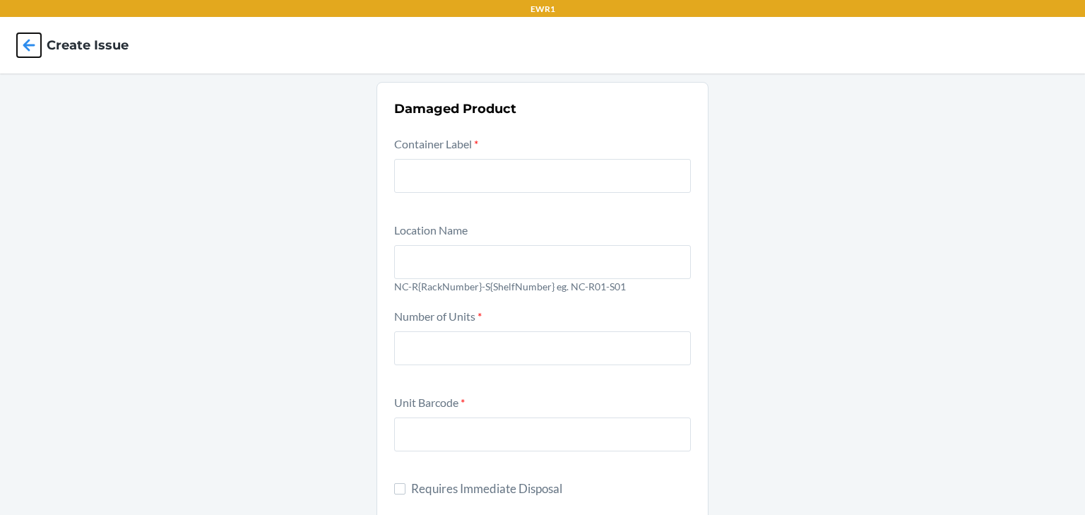
click at [33, 48] on icon at bounding box center [29, 45] width 24 height 24
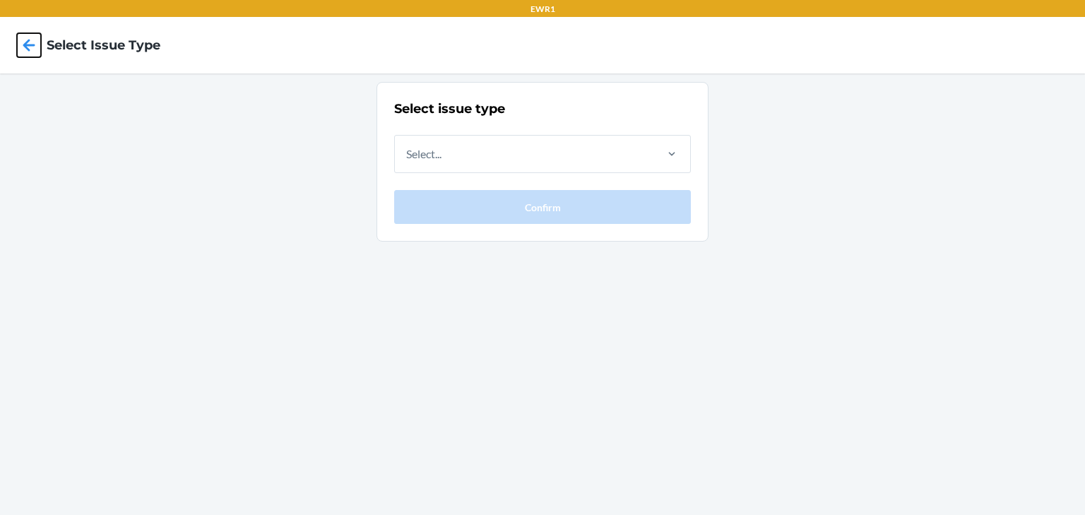
click at [23, 40] on icon at bounding box center [29, 45] width 24 height 24
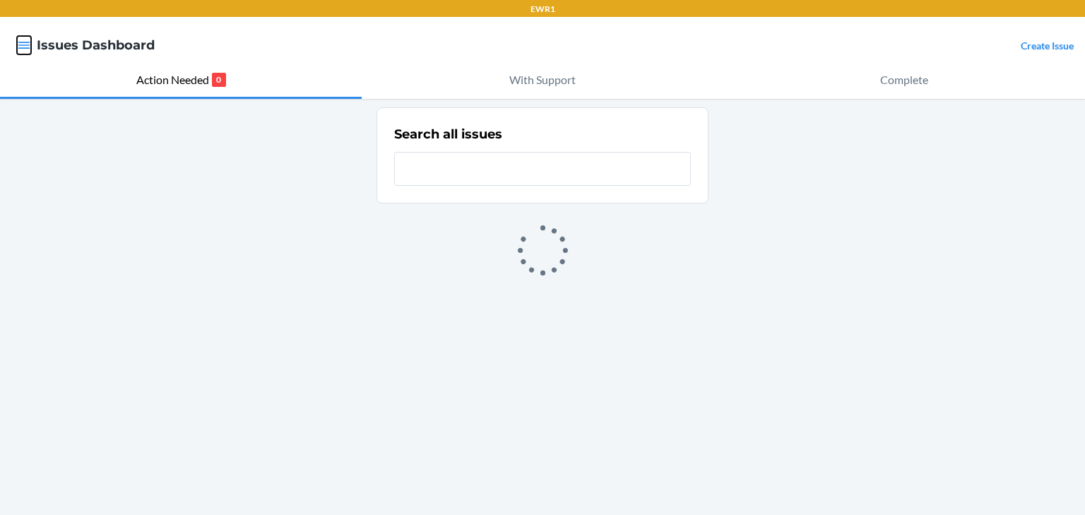
click at [23, 40] on icon "button" at bounding box center [24, 45] width 14 height 14
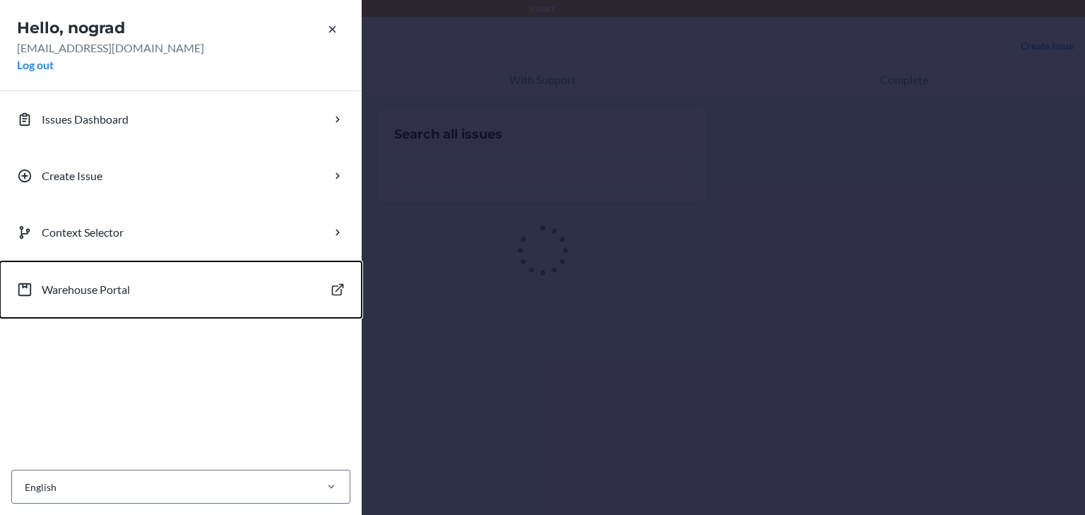
click at [108, 286] on p "Warehouse Portal" at bounding box center [86, 289] width 88 height 17
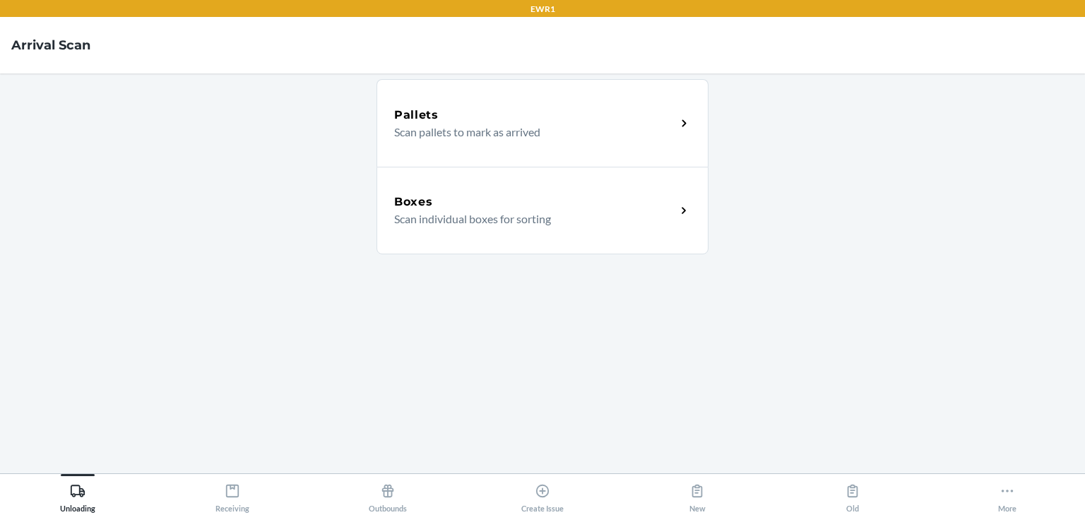
click at [275, 470] on main "Pallets Scan pallets to mark as arrived Boxes Scan individual boxes for sorting" at bounding box center [542, 273] width 1085 height 400
click at [273, 492] on button "Receiving" at bounding box center [232, 493] width 155 height 39
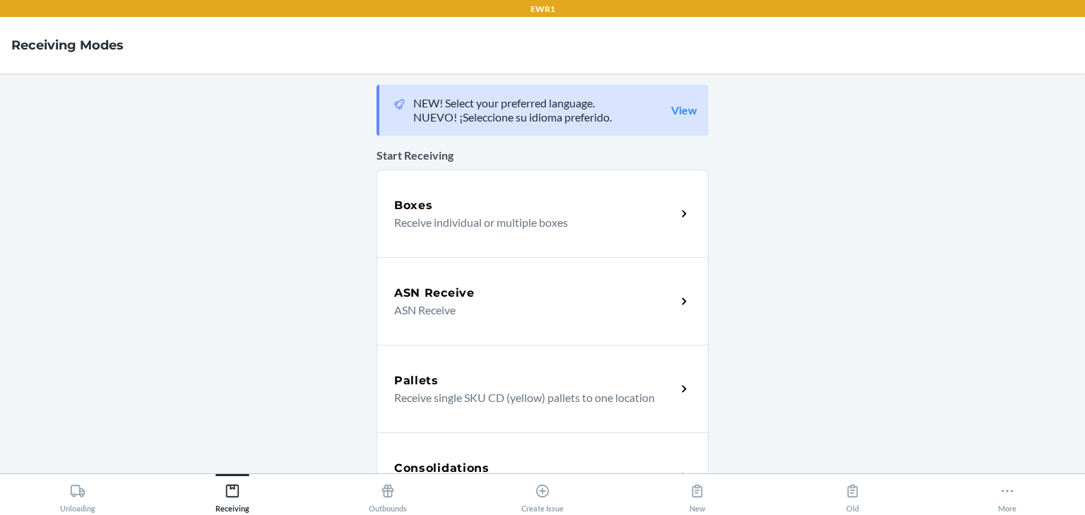
click at [422, 209] on h5 "Boxes" at bounding box center [413, 205] width 39 height 17
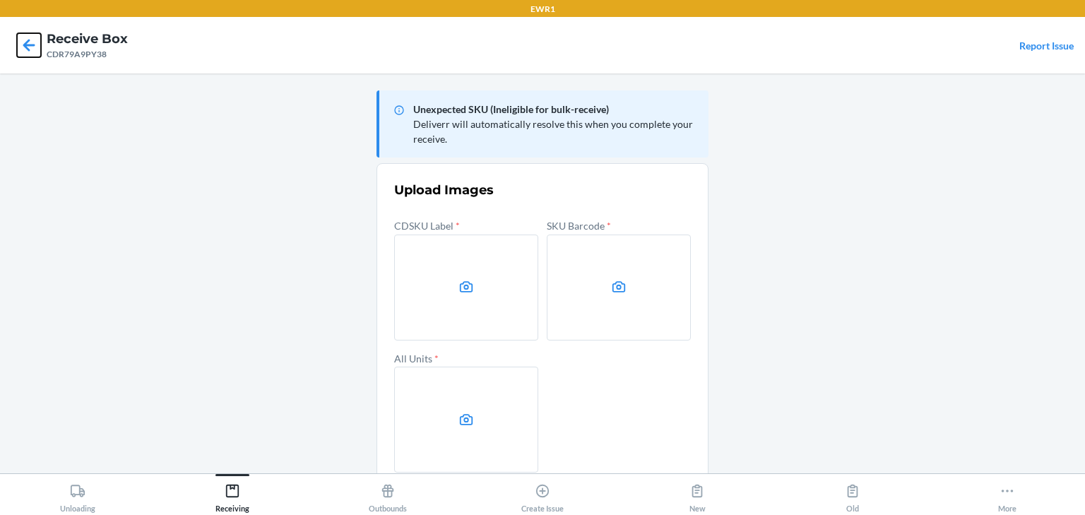
click at [25, 57] on icon at bounding box center [29, 45] width 24 height 24
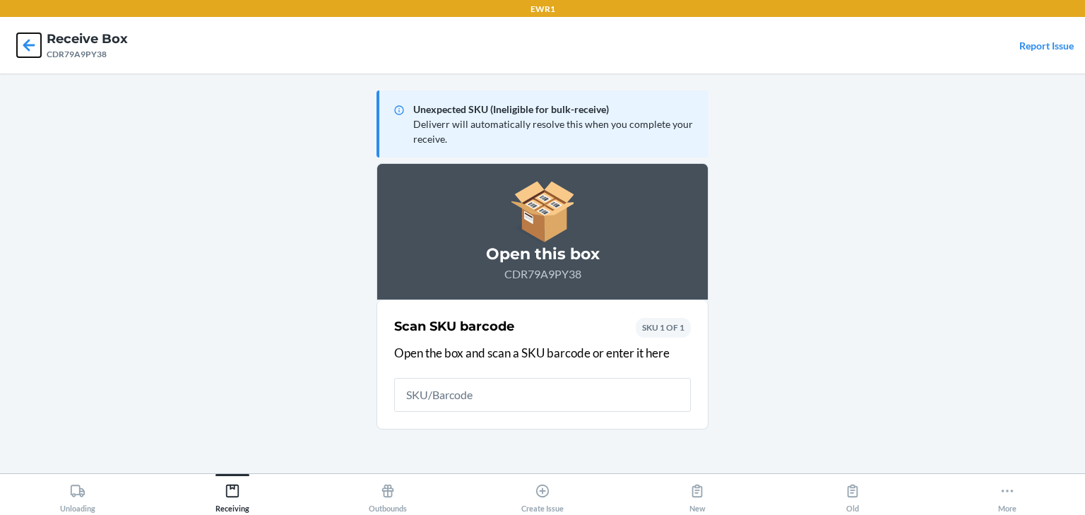
click at [23, 37] on icon at bounding box center [29, 45] width 24 height 24
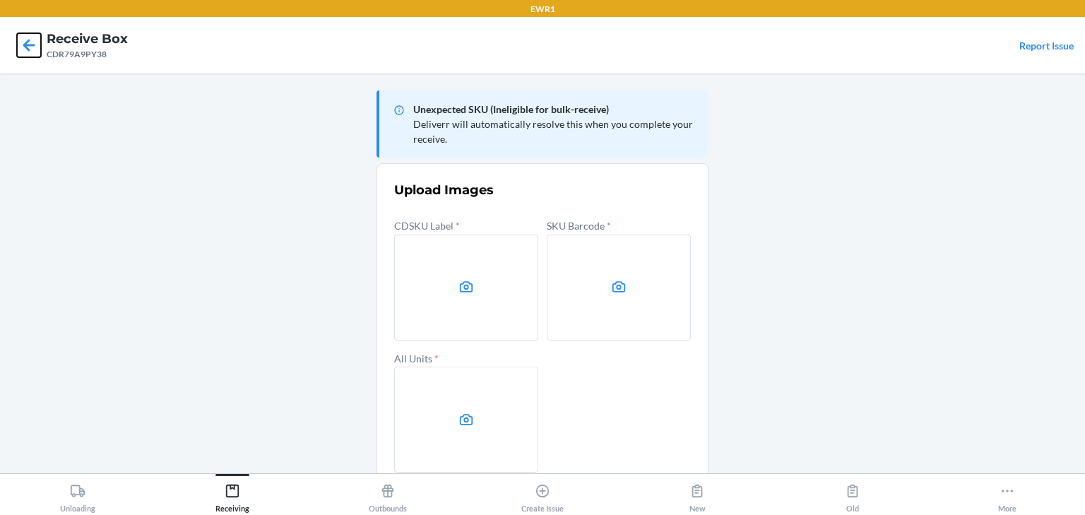
click at [20, 45] on icon at bounding box center [29, 45] width 24 height 24
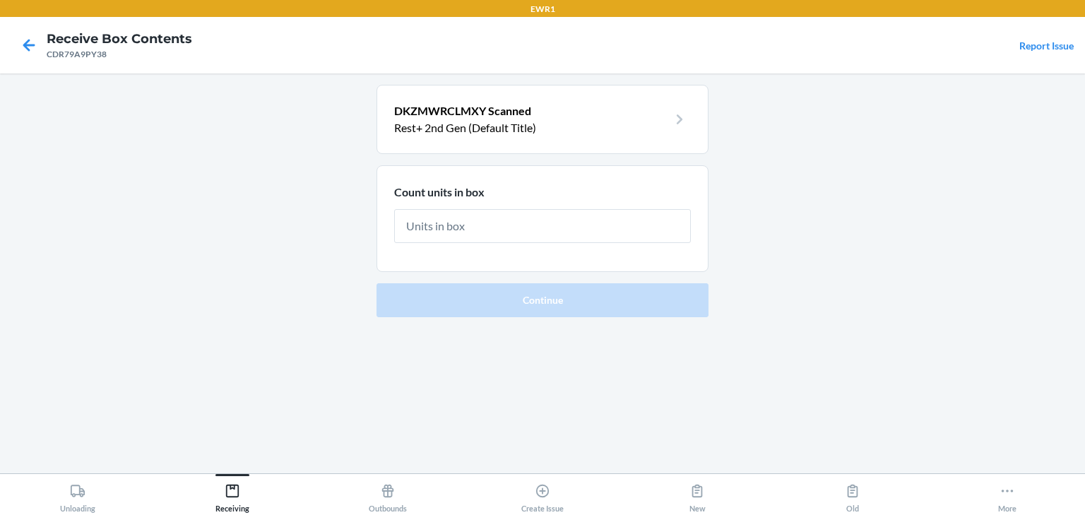
click at [460, 113] on span "DKZMWRCLMXY Scanned" at bounding box center [462, 110] width 137 height 13
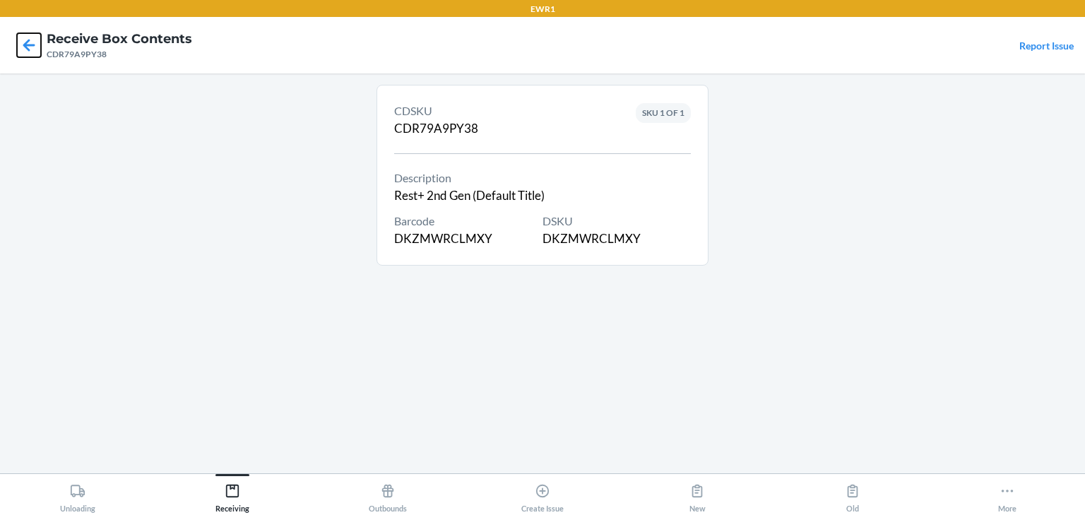
click at [29, 49] on icon at bounding box center [29, 45] width 24 height 24
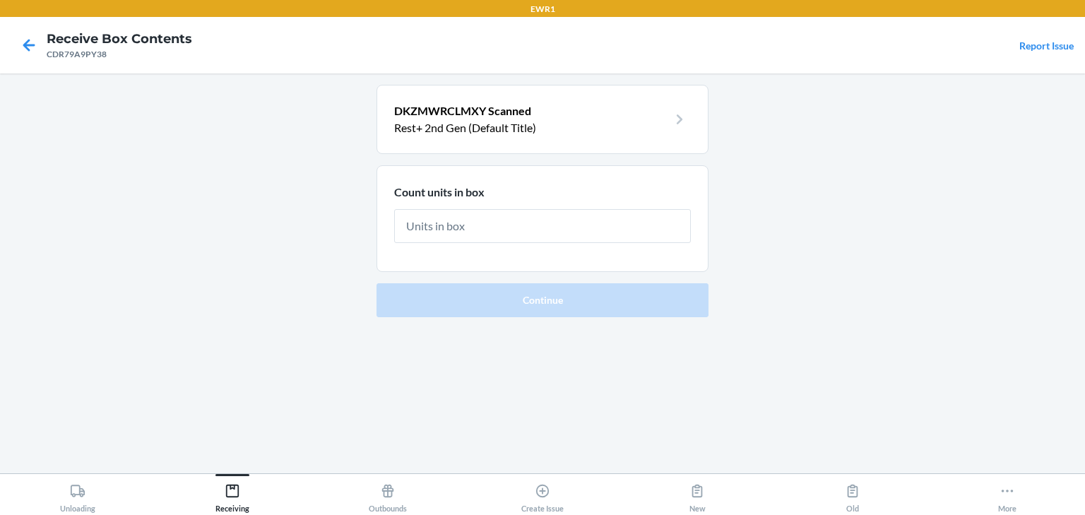
type input "8"
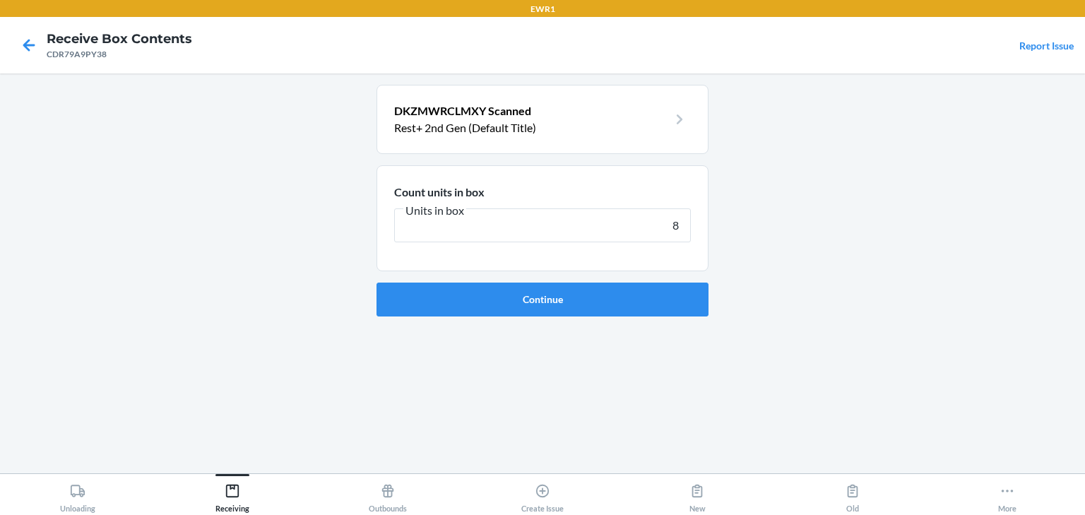
click button "Continue" at bounding box center [543, 300] width 332 height 34
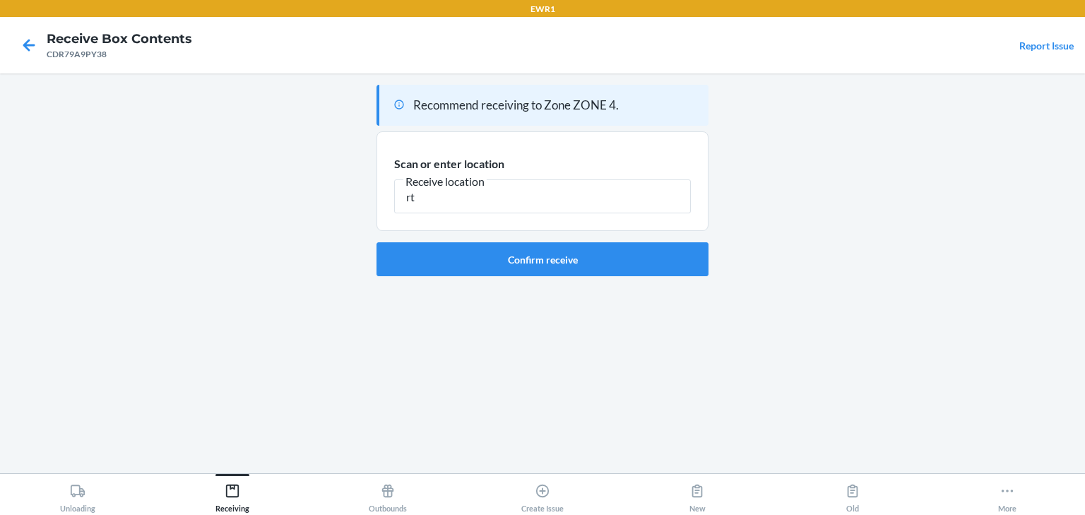
type input "r"
type input "RTOTE118"
click at [649, 266] on button "Confirm receive" at bounding box center [543, 259] width 332 height 34
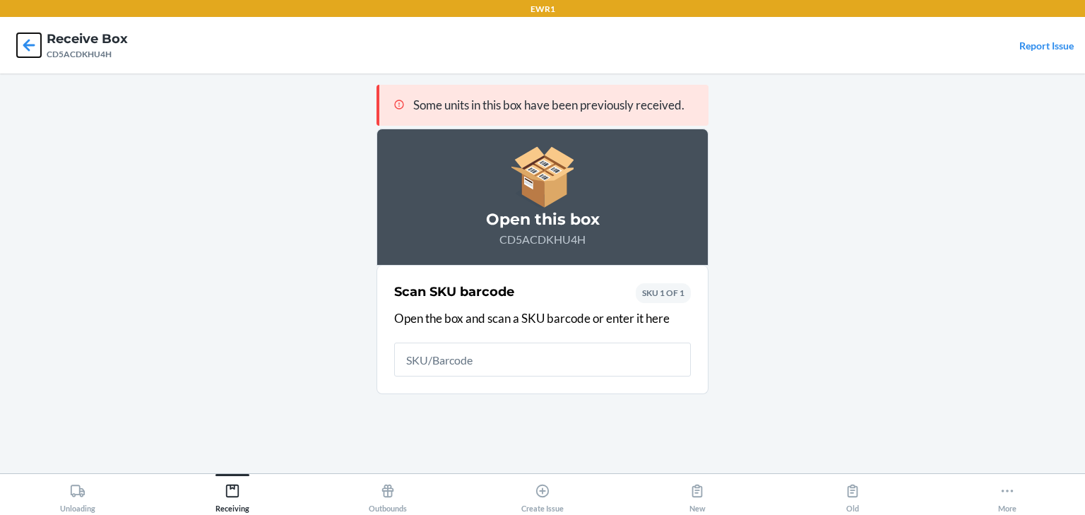
click at [35, 37] on icon at bounding box center [29, 45] width 24 height 24
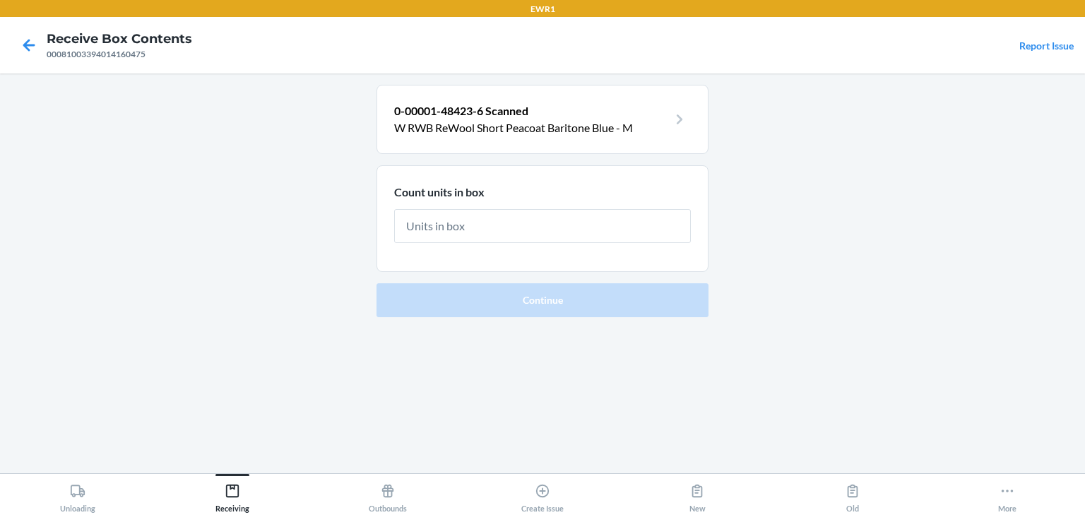
type input "8"
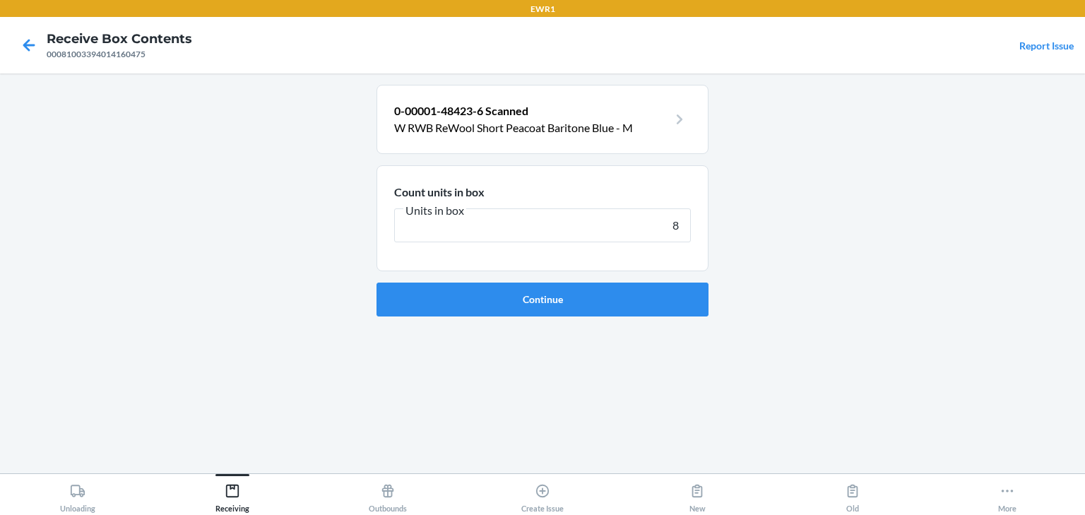
click button "Continue" at bounding box center [543, 300] width 332 height 34
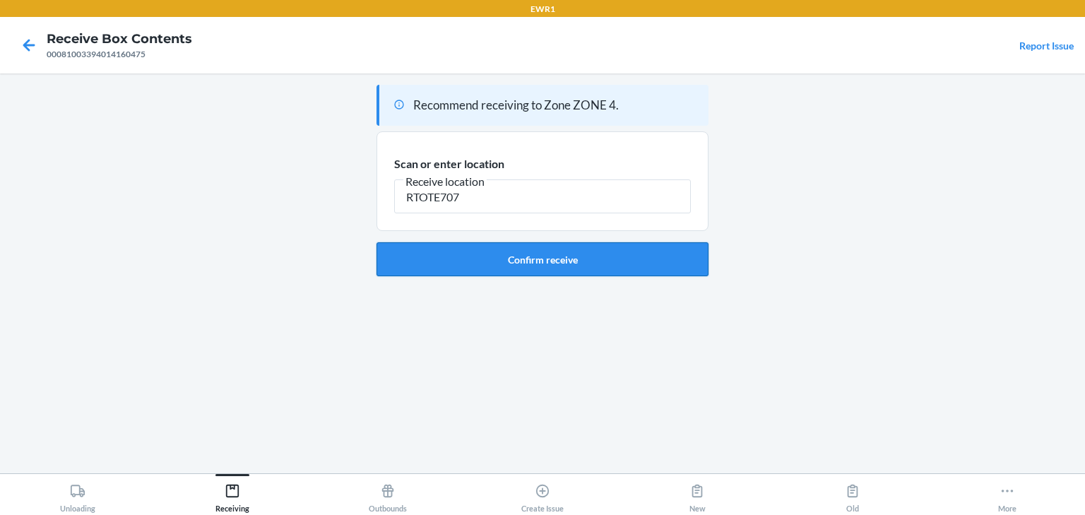
type input "RTOTE707"
click at [625, 261] on button "Confirm receive" at bounding box center [543, 259] width 332 height 34
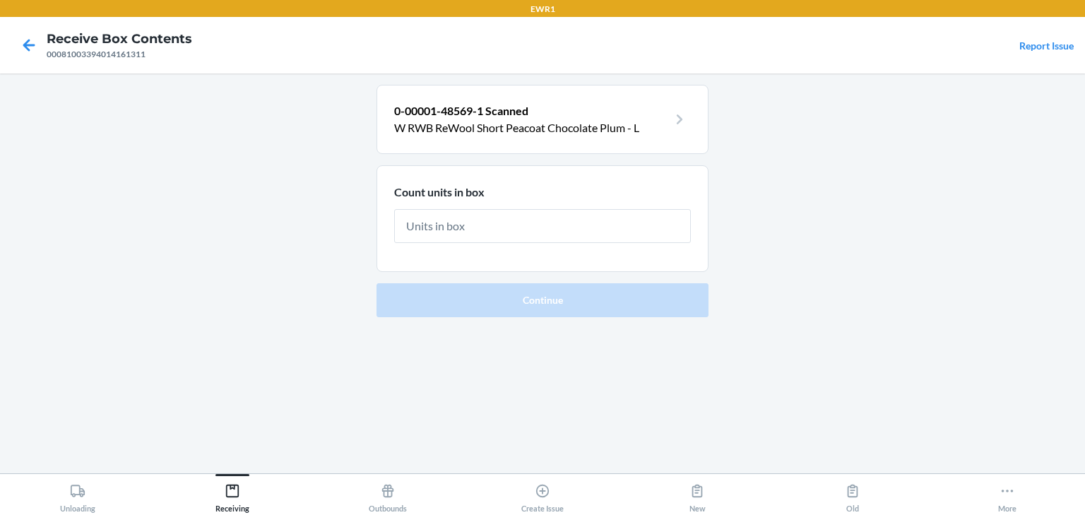
drag, startPoint x: 0, startPoint y: 18, endPoint x: 832, endPoint y: 141, distance: 841.3
click at [832, 141] on main "0-00001-48569-1 Scanned W RWB ReWool Short Peacoat Chocolate Plum - L Count uni…" at bounding box center [542, 273] width 1085 height 400
click at [567, 232] on input "text" at bounding box center [542, 226] width 297 height 34
type input "8"
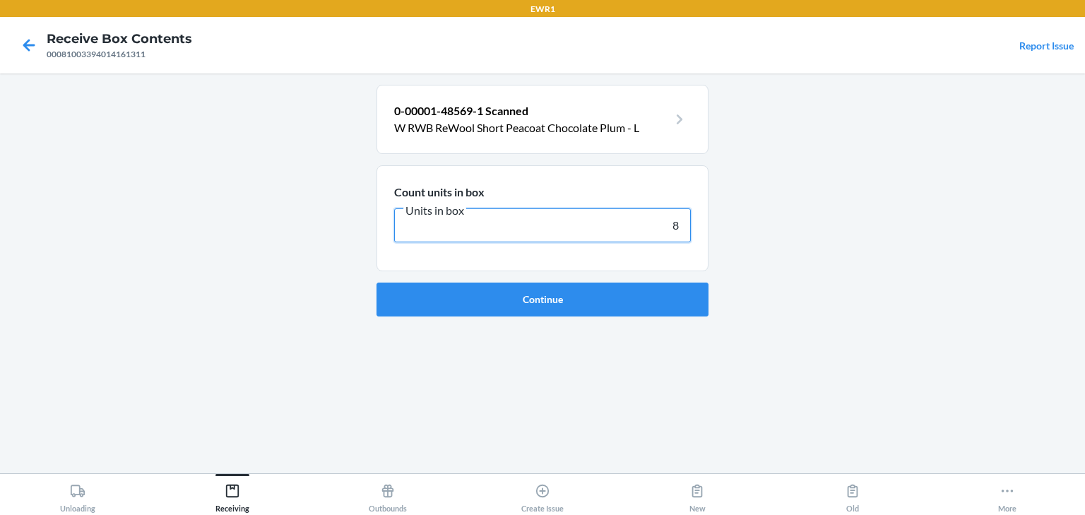
click button "Continue" at bounding box center [543, 300] width 332 height 34
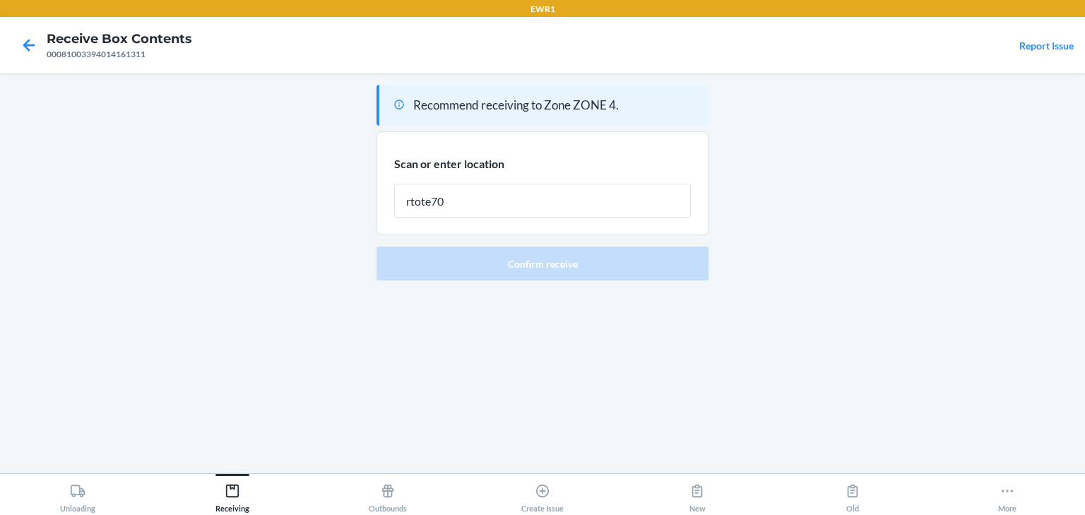
type input "rtote707"
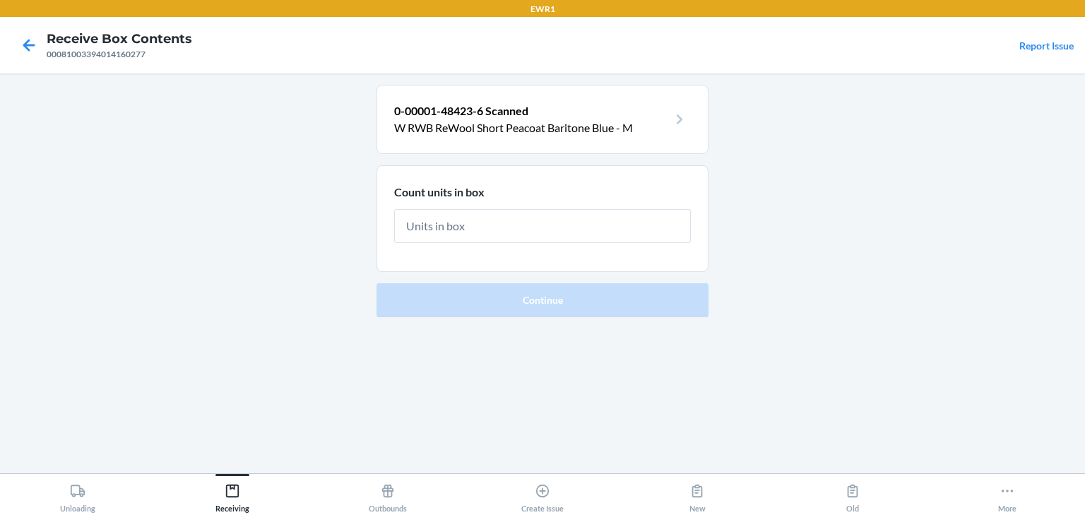
drag, startPoint x: 1084, startPoint y: 148, endPoint x: 881, endPoint y: 295, distance: 251.4
drag, startPoint x: 881, startPoint y: 295, endPoint x: 688, endPoint y: 401, distance: 220.1
click at [688, 401] on div "0-00001-48423-6 Scanned W RWB ReWool Short Peacoat Baritone Blue - M Count unit…" at bounding box center [543, 273] width 332 height 377
click at [508, 227] on input "text" at bounding box center [542, 226] width 297 height 34
type input "8"
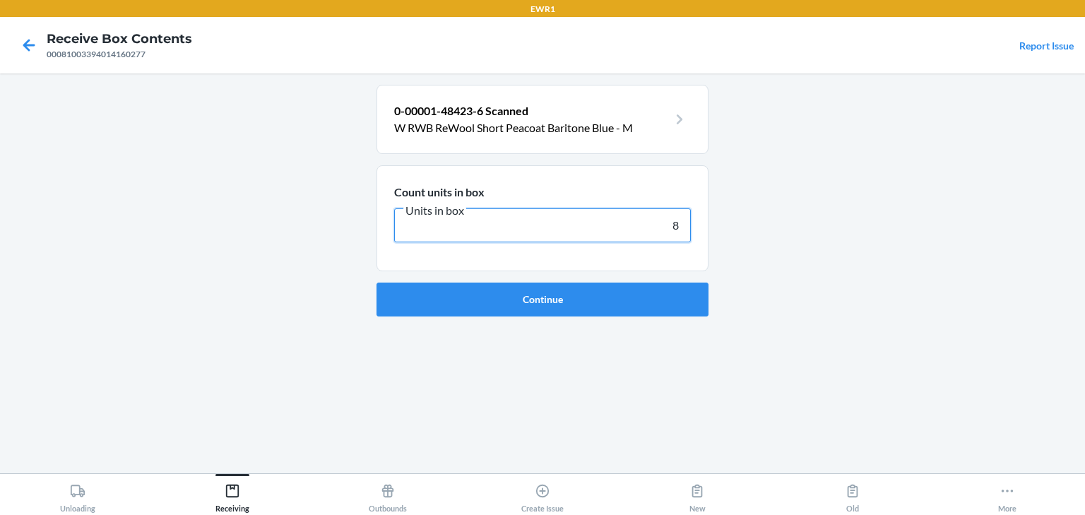
click button "Continue" at bounding box center [543, 300] width 332 height 34
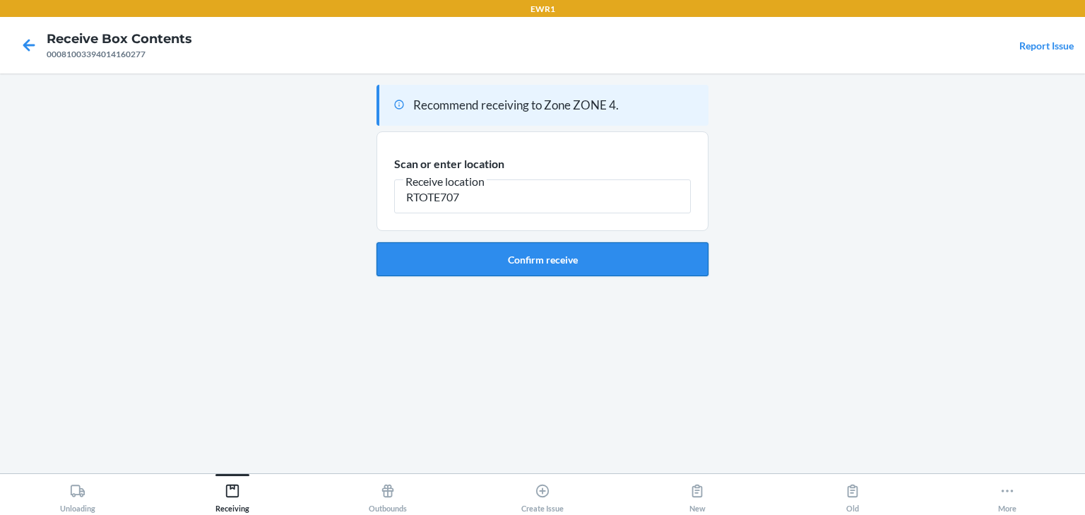
type input "RTOTE707"
drag, startPoint x: 514, startPoint y: 242, endPoint x: 514, endPoint y: 252, distance: 9.2
click at [514, 252] on button "Confirm receive" at bounding box center [543, 259] width 332 height 34
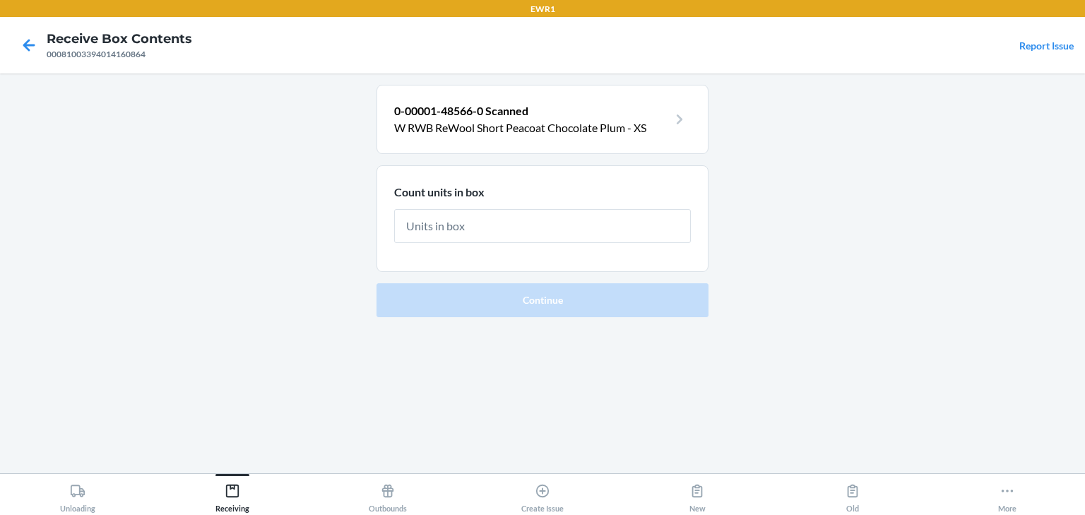
type input "8"
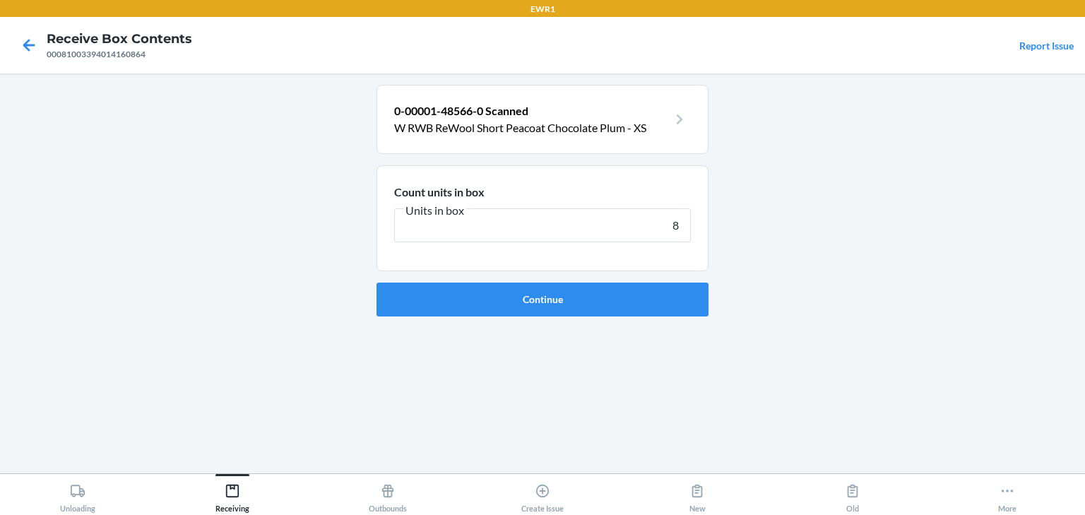
click button "Continue" at bounding box center [543, 300] width 332 height 34
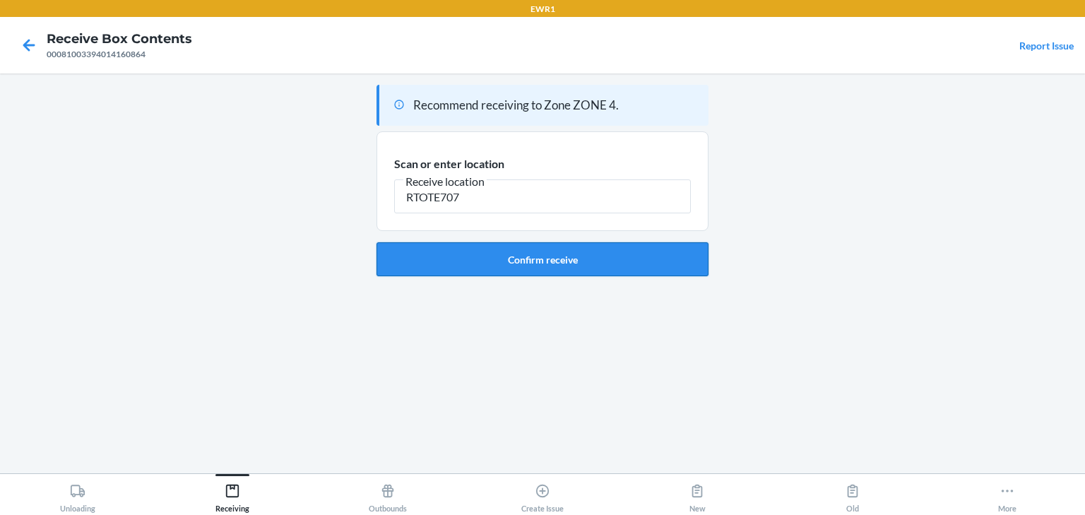
type input "RTOTE707"
click at [630, 264] on button "Confirm receive" at bounding box center [543, 259] width 332 height 34
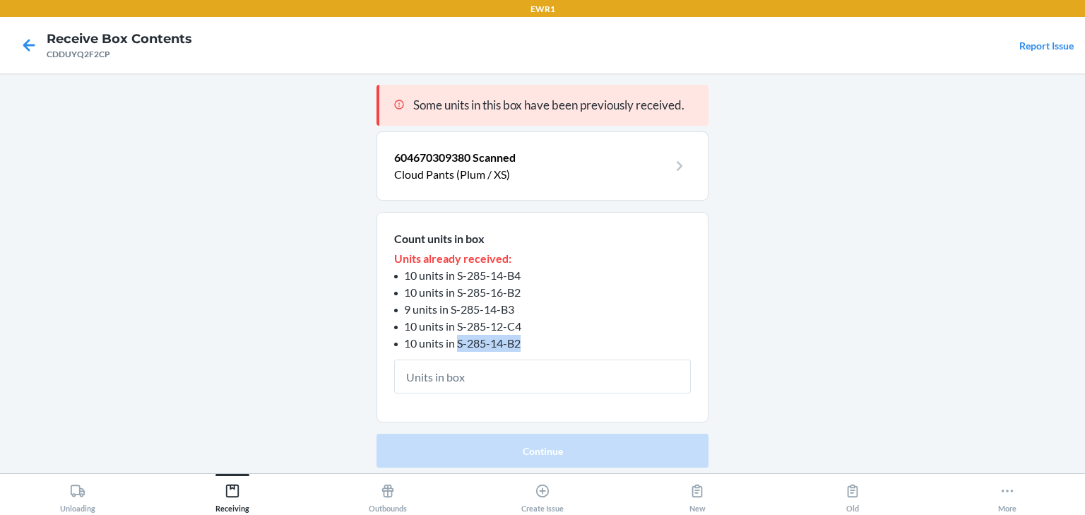
drag, startPoint x: 457, startPoint y: 345, endPoint x: 534, endPoint y: 345, distance: 77.0
click at [534, 345] on li "10 units in S-285-14-B2" at bounding box center [542, 343] width 297 height 17
copy span "S-285-14-B2"
click at [571, 360] on input "text" at bounding box center [542, 377] width 297 height 34
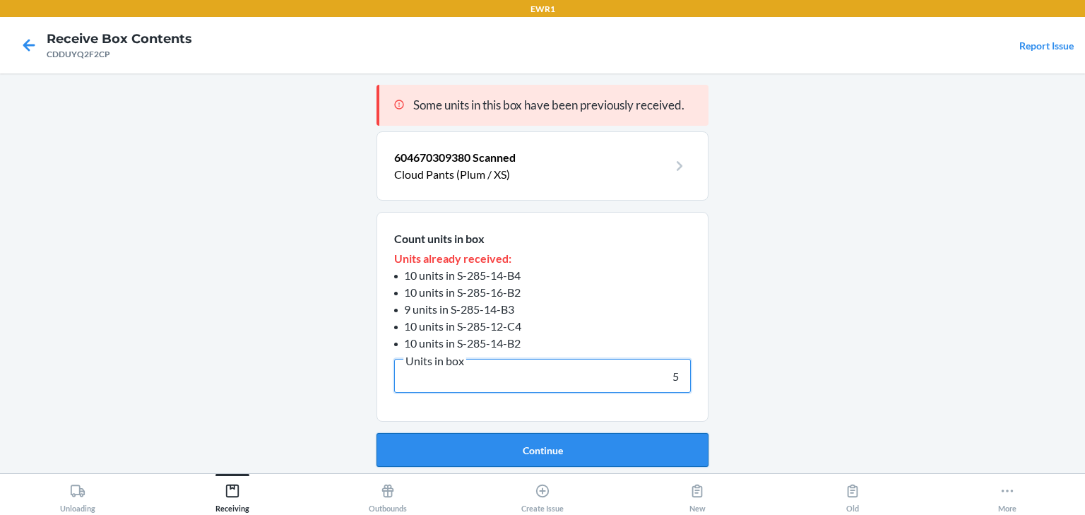
type input "5"
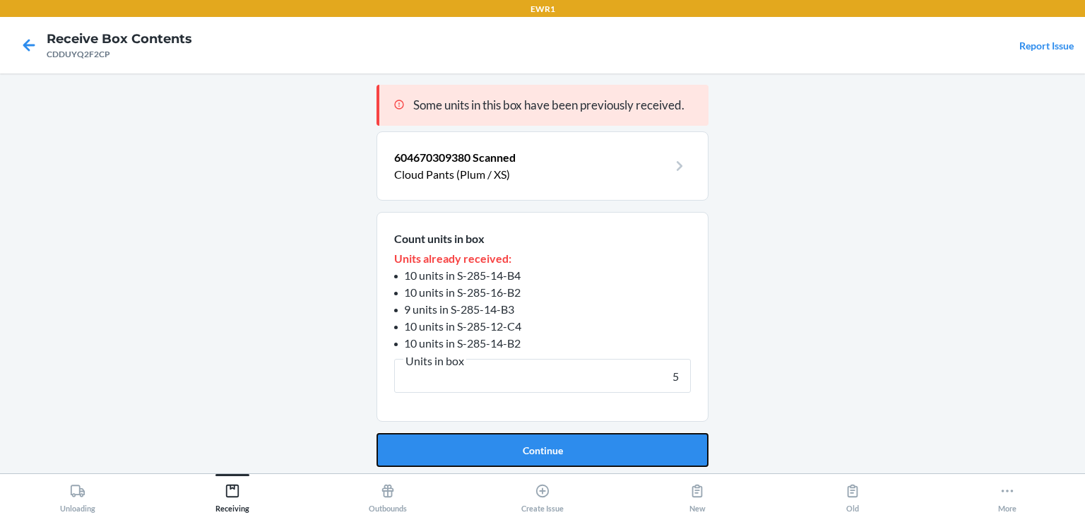
drag, startPoint x: 466, startPoint y: 464, endPoint x: 471, endPoint y: 449, distance: 15.9
click at [471, 458] on button "Continue" at bounding box center [543, 450] width 332 height 34
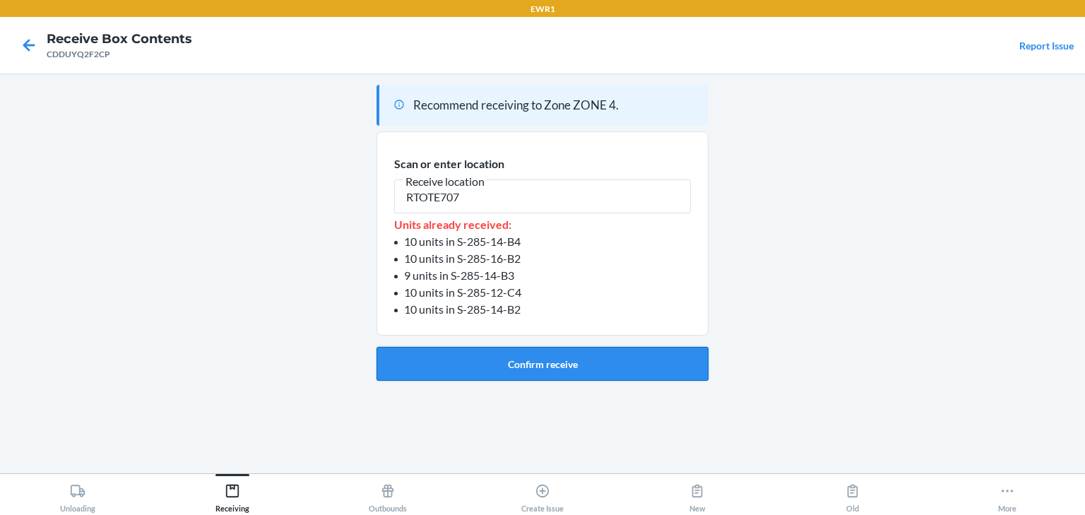
type input "RTOTE707"
click at [507, 373] on button "Confirm receive" at bounding box center [543, 364] width 332 height 34
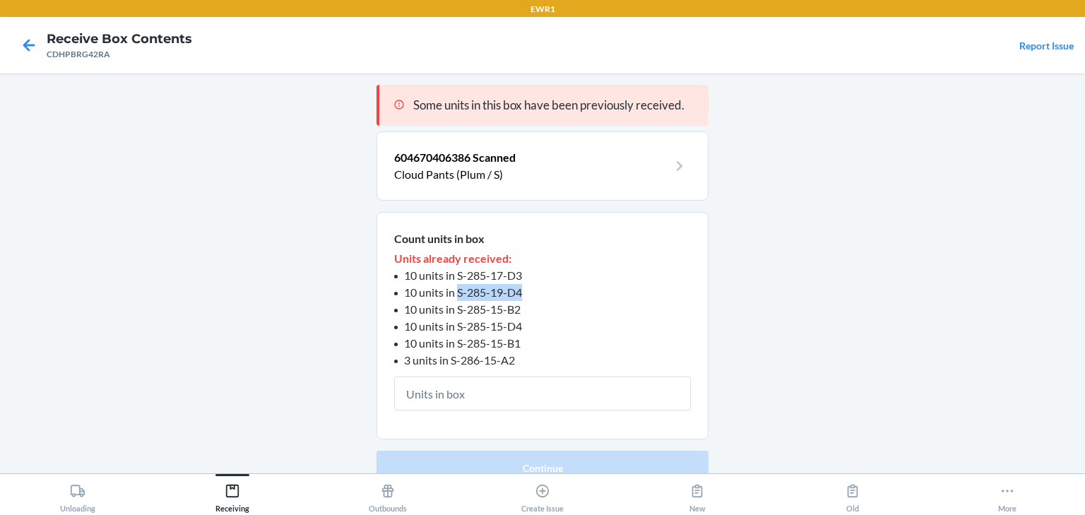
drag, startPoint x: 453, startPoint y: 289, endPoint x: 528, endPoint y: 294, distance: 75.1
click at [528, 294] on li "10 units in S-285-19-D4" at bounding box center [542, 292] width 297 height 17
copy span "S-285-19-D4"
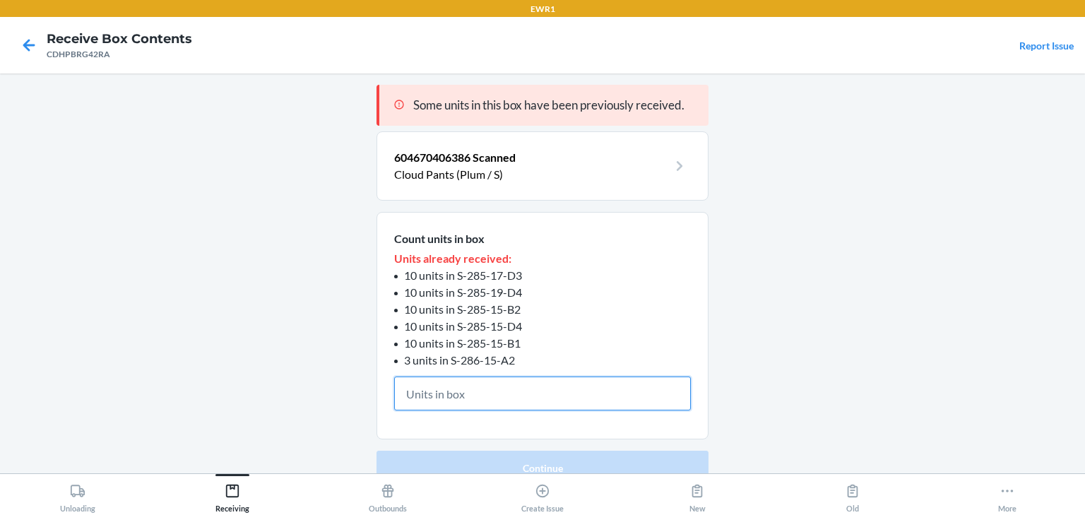
click at [461, 395] on input "text" at bounding box center [542, 394] width 297 height 34
type input "1"
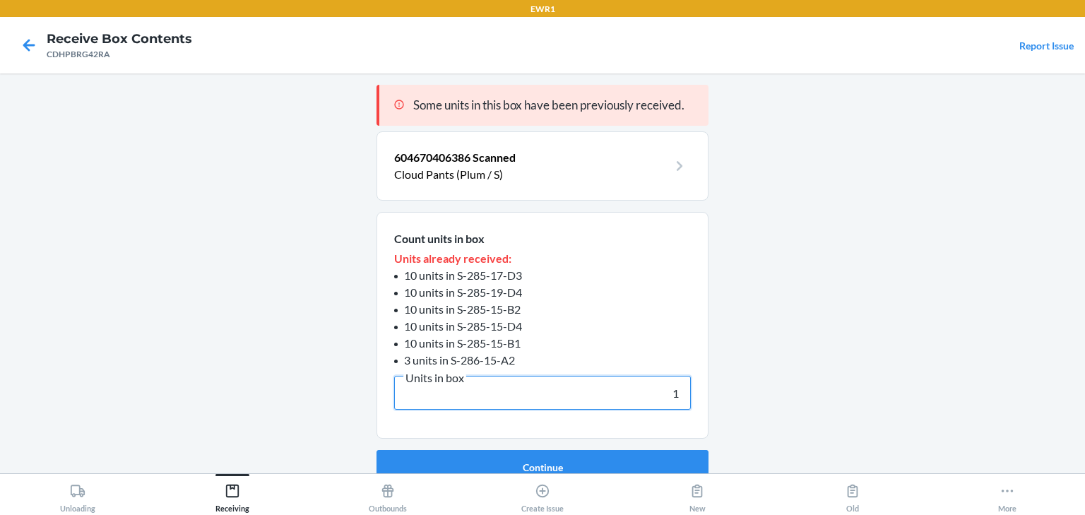
click button "Continue" at bounding box center [543, 467] width 332 height 34
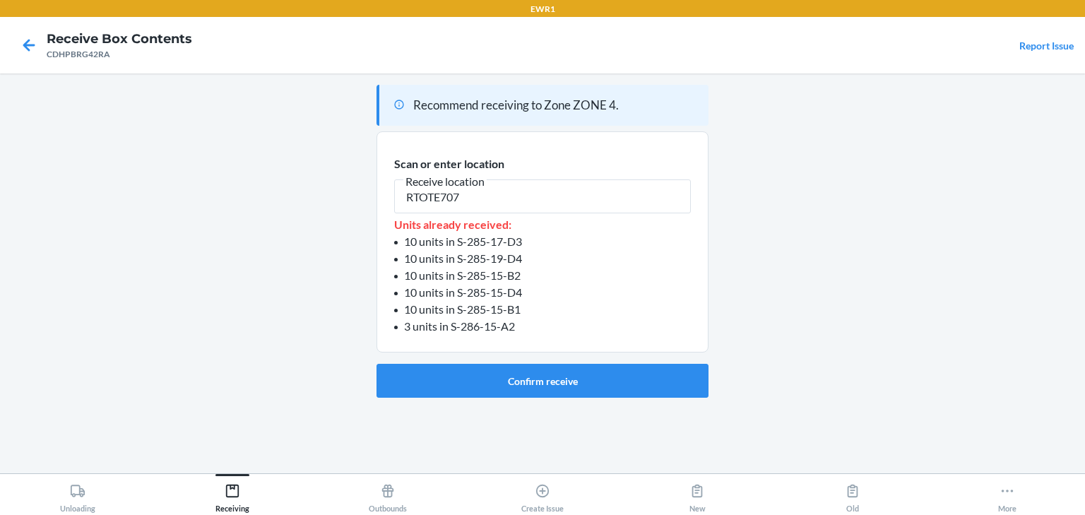
type input "RTOTE707"
click at [463, 395] on button "Confirm receive" at bounding box center [543, 381] width 332 height 34
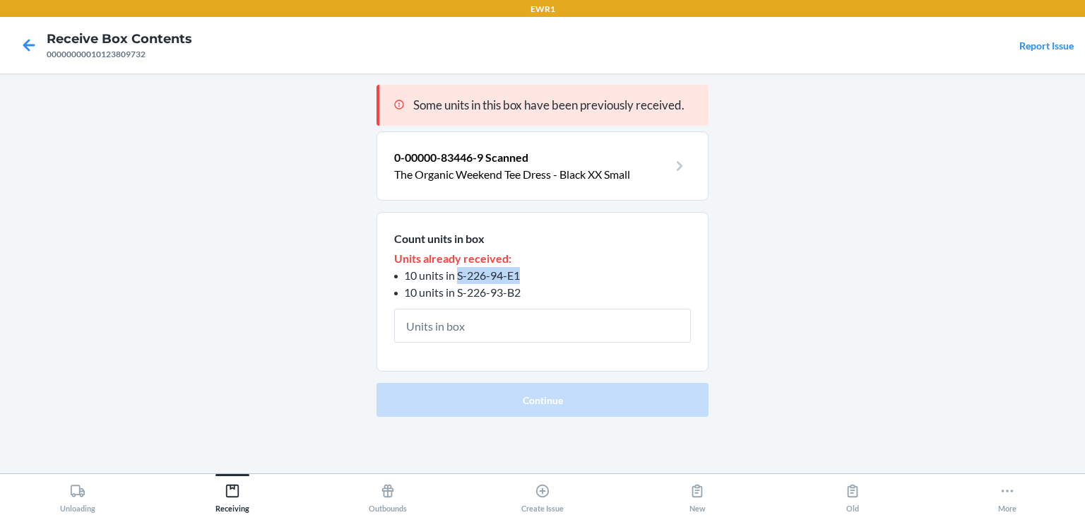
drag, startPoint x: 458, startPoint y: 278, endPoint x: 521, endPoint y: 277, distance: 63.6
click at [521, 277] on li "10 units in S-226-94-E1" at bounding box center [542, 275] width 297 height 17
copy span "S-226-94-E1"
click at [498, 290] on span "10 units in S-226-93-B2" at bounding box center [462, 291] width 117 height 13
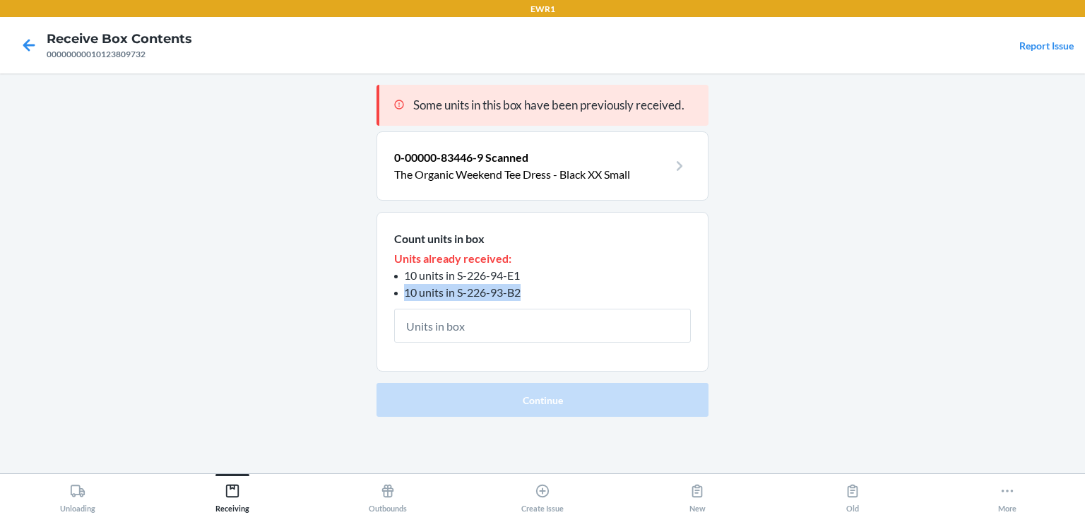
click at [498, 290] on span "10 units in S-226-93-B2" at bounding box center [462, 291] width 117 height 13
drag, startPoint x: 498, startPoint y: 290, endPoint x: 551, endPoint y: 267, distance: 57.6
click at [568, 260] on p "Units already received:" at bounding box center [542, 258] width 297 height 17
drag, startPoint x: 458, startPoint y: 292, endPoint x: 525, endPoint y: 290, distance: 67.1
click at [525, 290] on li "10 units in S-226-93-B2" at bounding box center [542, 292] width 297 height 17
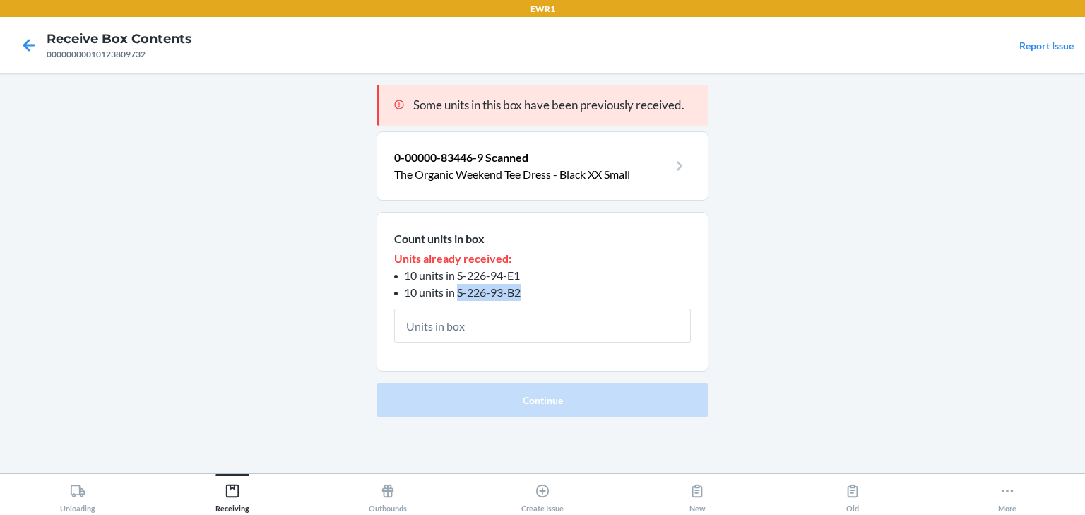
copy span "S-226-93-B2"
click at [27, 43] on icon at bounding box center [29, 45] width 24 height 24
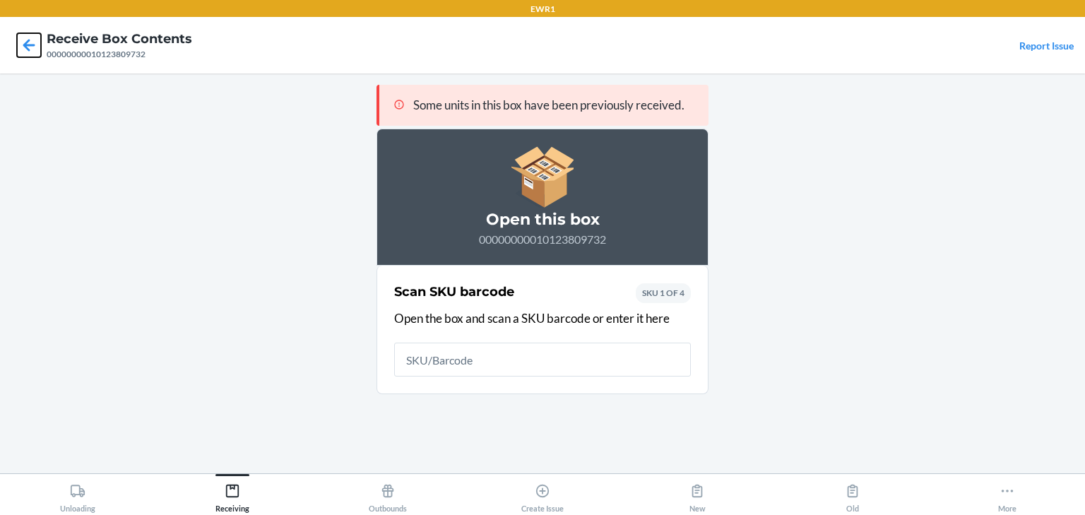
click at [27, 43] on icon at bounding box center [29, 45] width 24 height 24
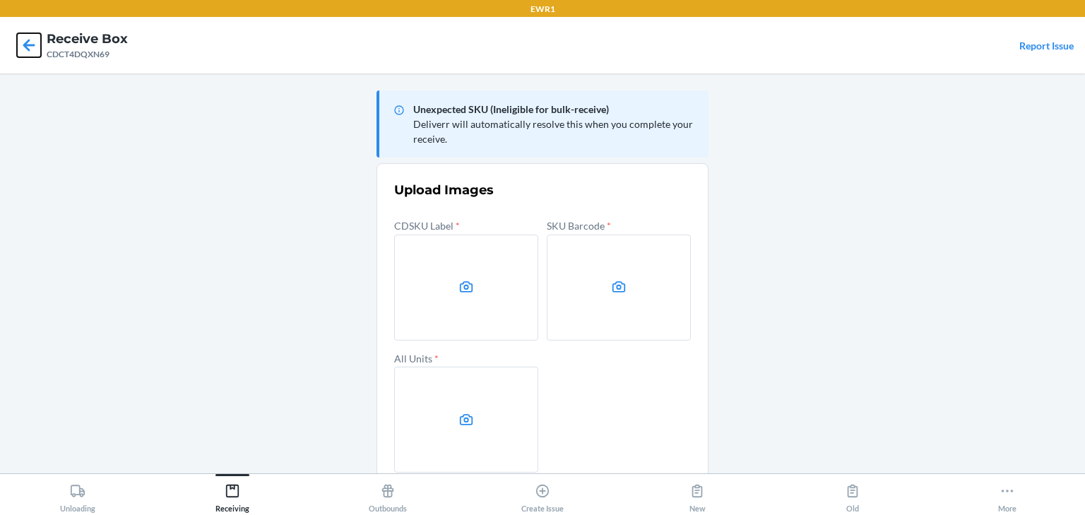
click at [28, 34] on icon at bounding box center [29, 45] width 24 height 24
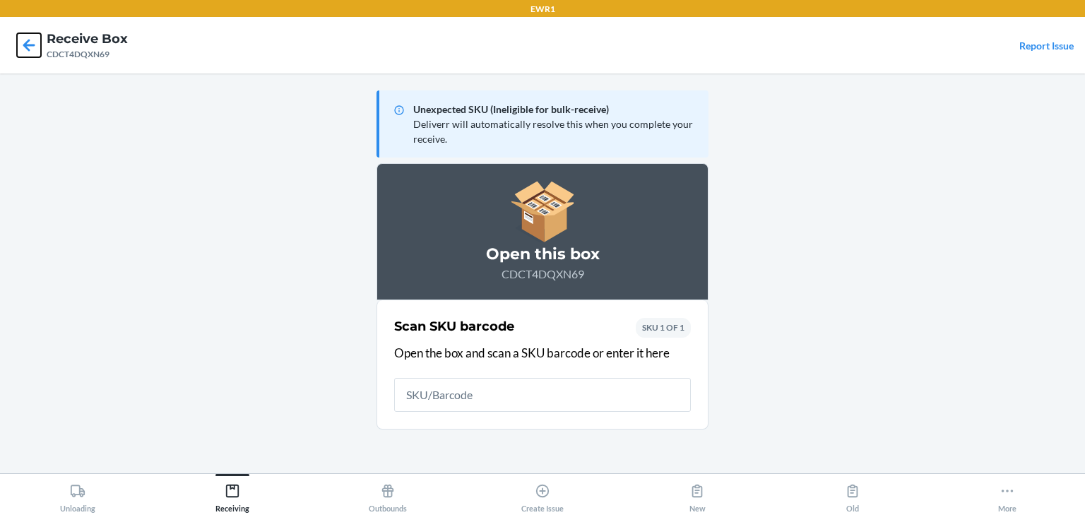
click at [28, 34] on icon at bounding box center [29, 45] width 24 height 24
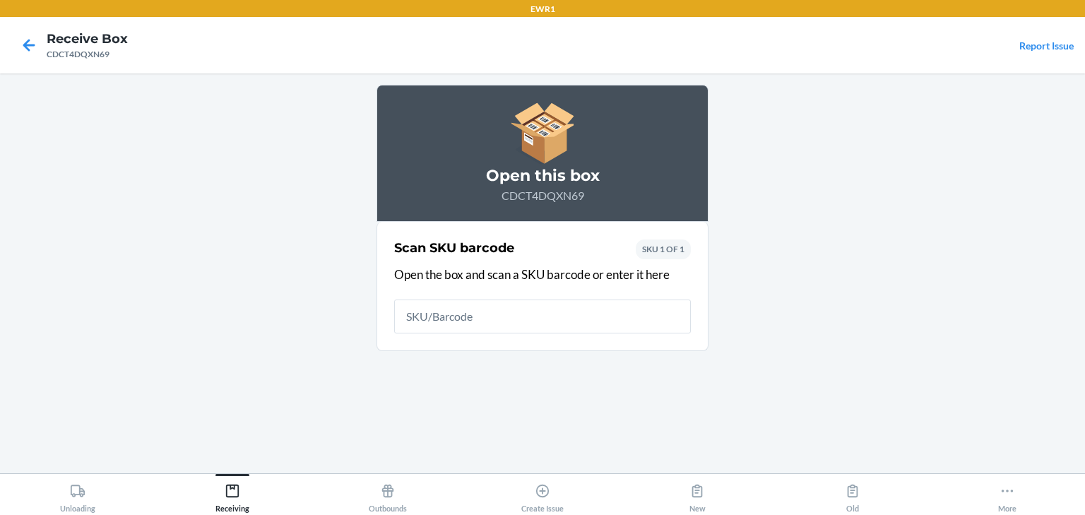
drag, startPoint x: 459, startPoint y: 313, endPoint x: 331, endPoint y: 196, distance: 173.5
click at [331, 196] on main "Open this box CDCT4DQXN69 Scan SKU barcode Open the box and scan a SKU barcode …" at bounding box center [542, 273] width 1085 height 400
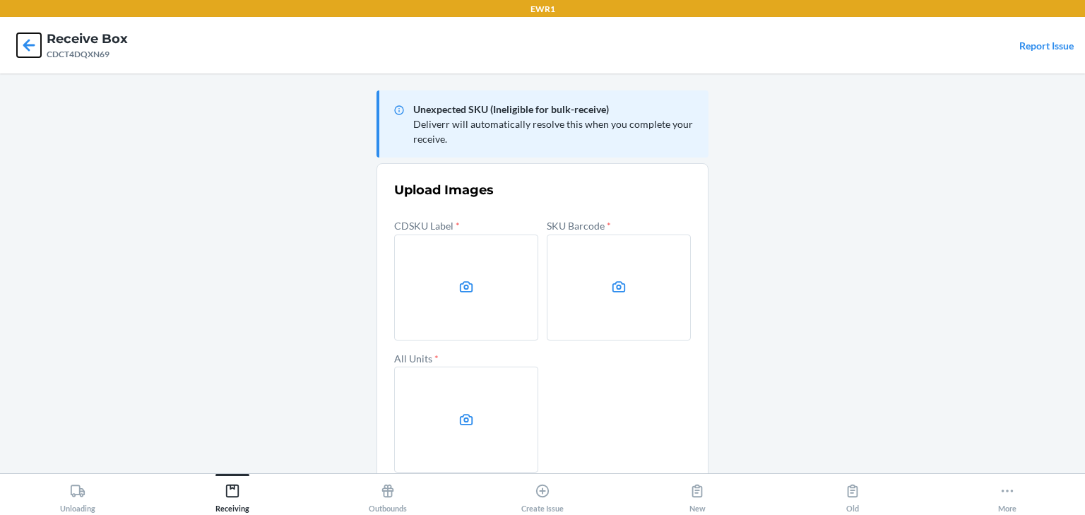
click at [17, 48] on icon at bounding box center [29, 45] width 24 height 24
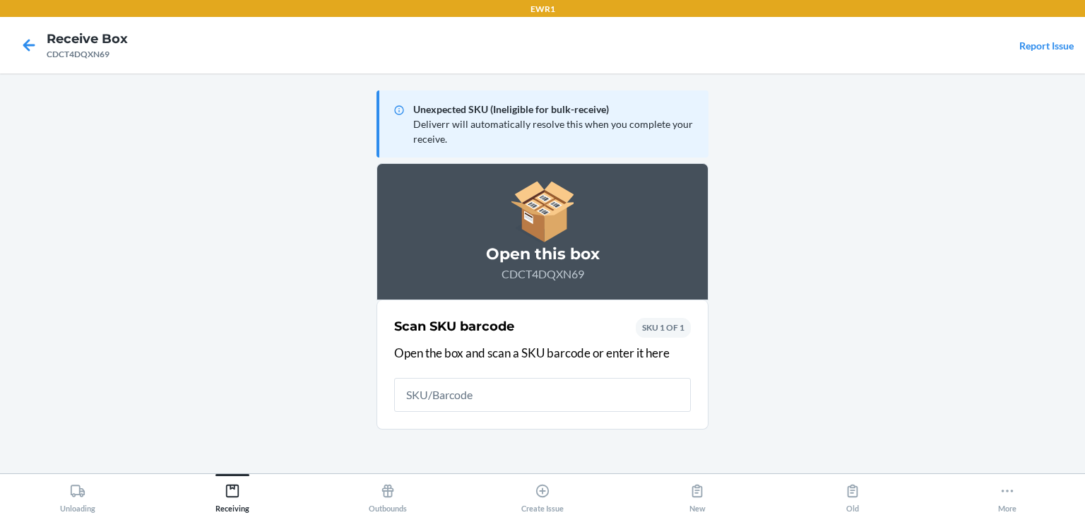
drag, startPoint x: 478, startPoint y: 396, endPoint x: 548, endPoint y: 321, distance: 103.0
click at [478, 395] on input "text" at bounding box center [542, 395] width 297 height 34
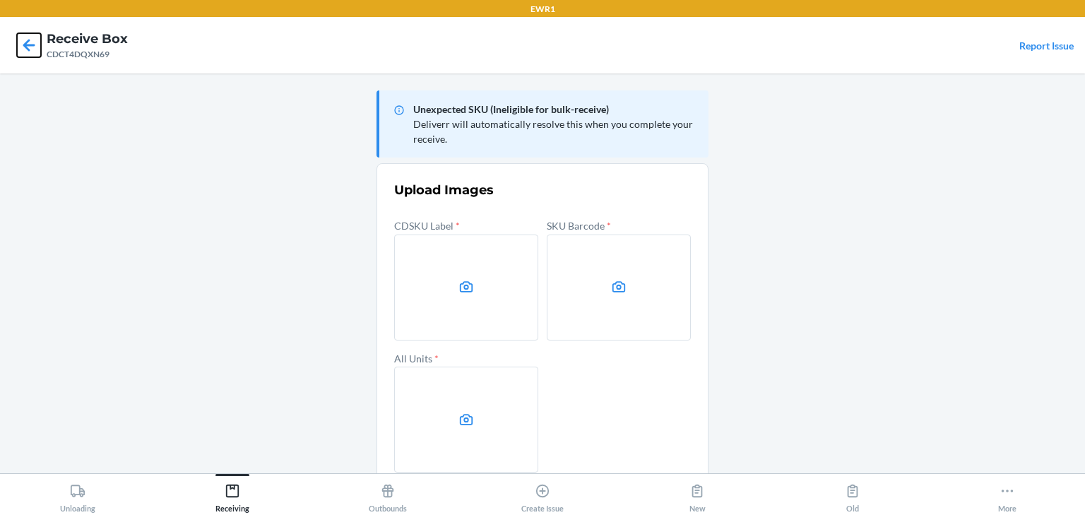
click at [30, 39] on icon at bounding box center [29, 45] width 24 height 24
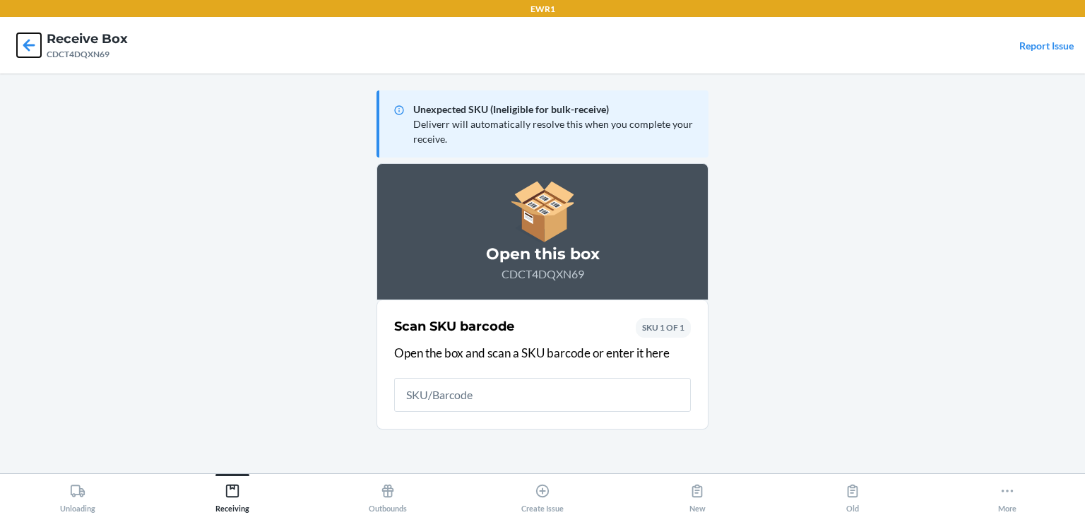
click at [30, 39] on icon at bounding box center [29, 45] width 24 height 24
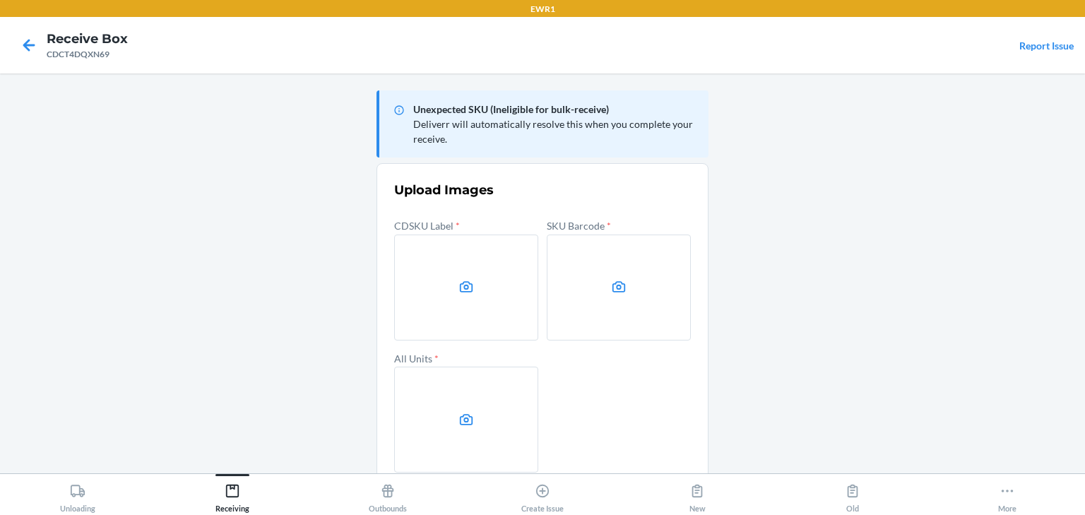
click at [396, 282] on label at bounding box center [466, 288] width 144 height 106
click at [0, 0] on input "file" at bounding box center [0, 0] width 0 height 0
click at [569, 277] on label at bounding box center [619, 288] width 144 height 106
click at [0, 0] on input "file" at bounding box center [0, 0] width 0 height 0
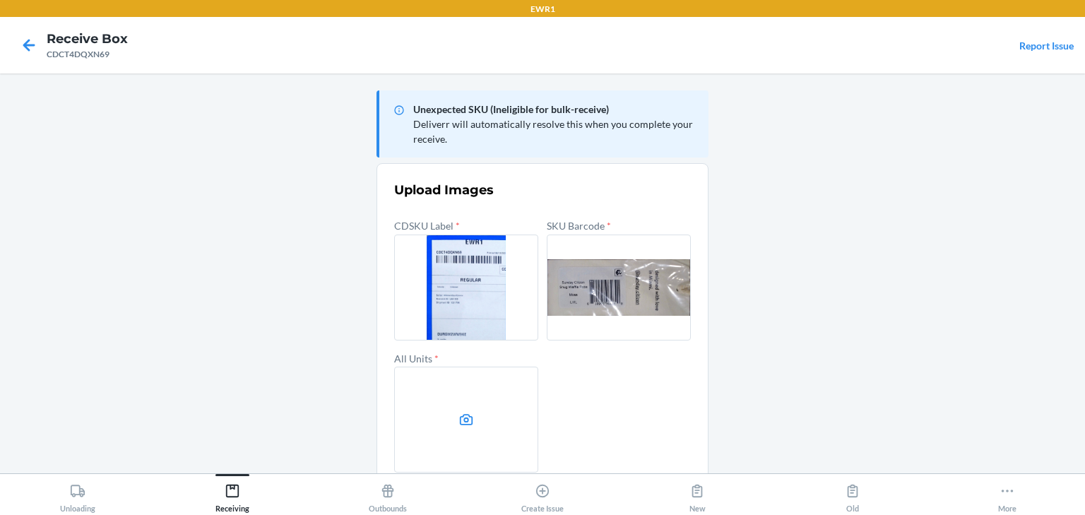
click at [480, 388] on label at bounding box center [466, 420] width 144 height 106
click at [0, 0] on input "file" at bounding box center [0, 0] width 0 height 0
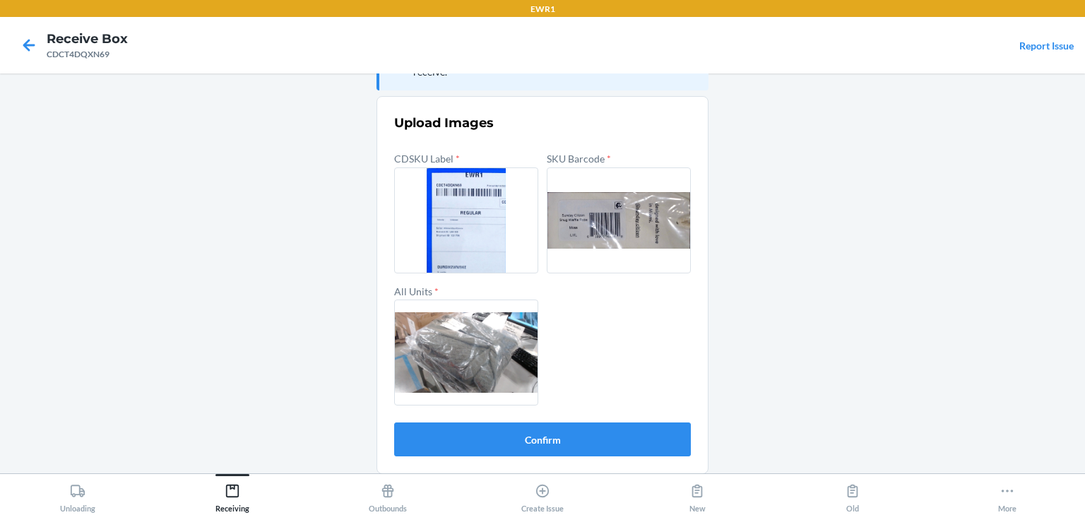
scroll to position [68, 0]
click at [535, 435] on button "Confirm" at bounding box center [542, 439] width 297 height 34
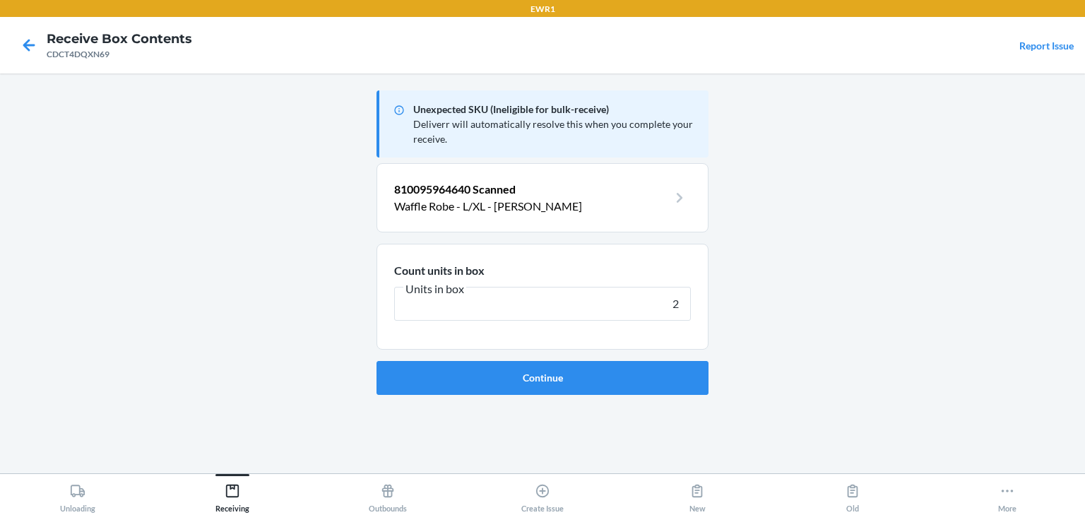
type input "2"
click at [377, 361] on button "Continue" at bounding box center [543, 378] width 332 height 34
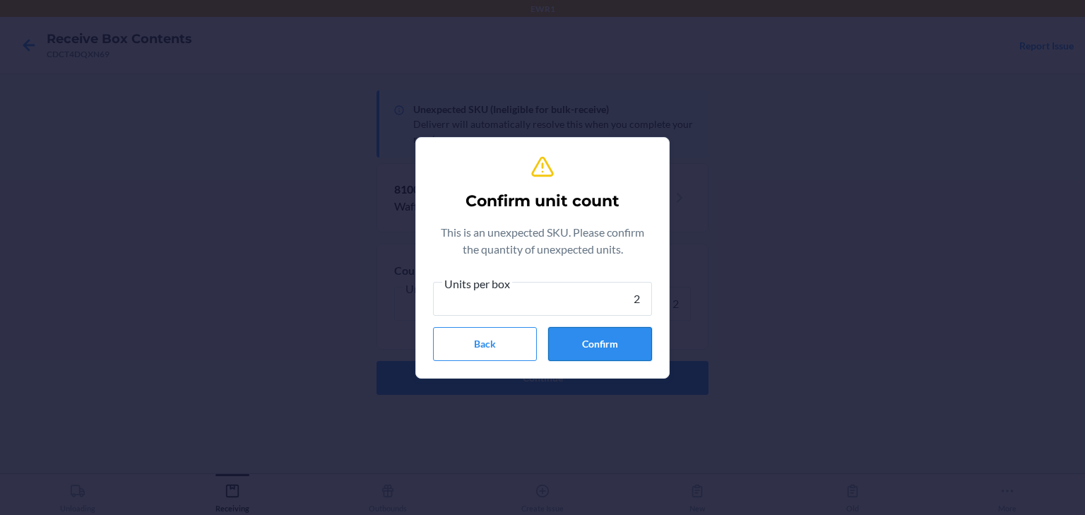
type input "2"
click at [622, 353] on button "Confirm" at bounding box center [600, 344] width 104 height 34
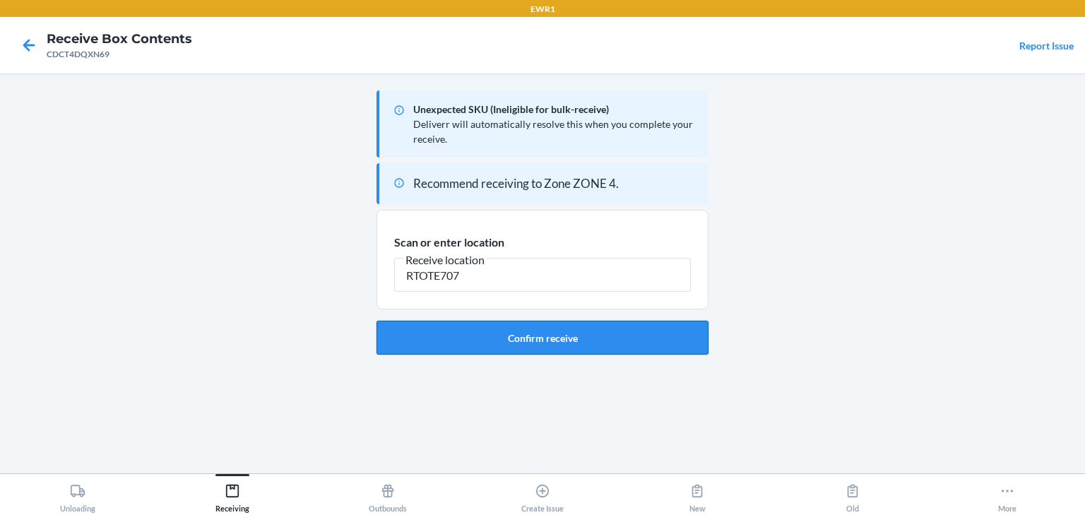
type input "RTOTE707"
click at [616, 342] on button "Confirm receive" at bounding box center [543, 338] width 332 height 34
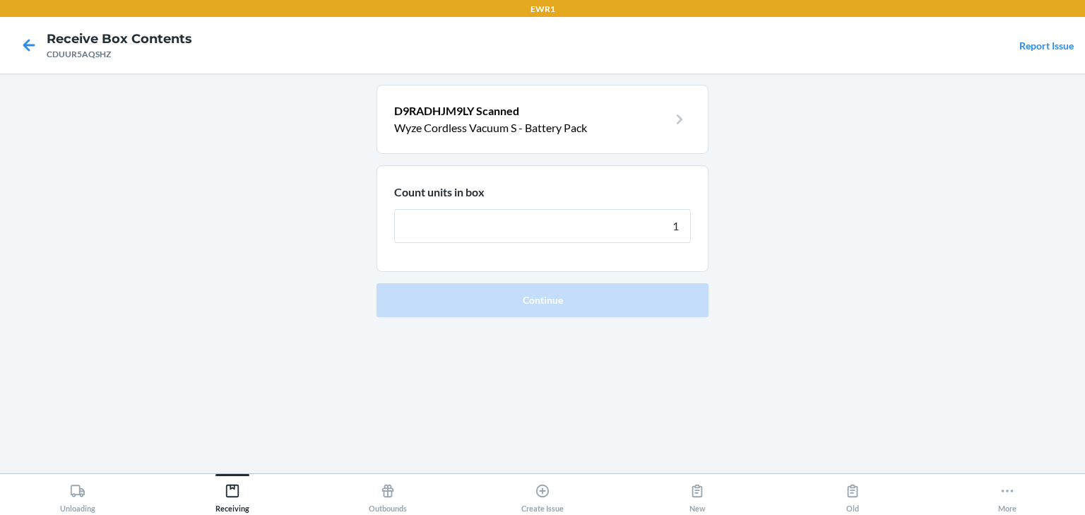
type input "12"
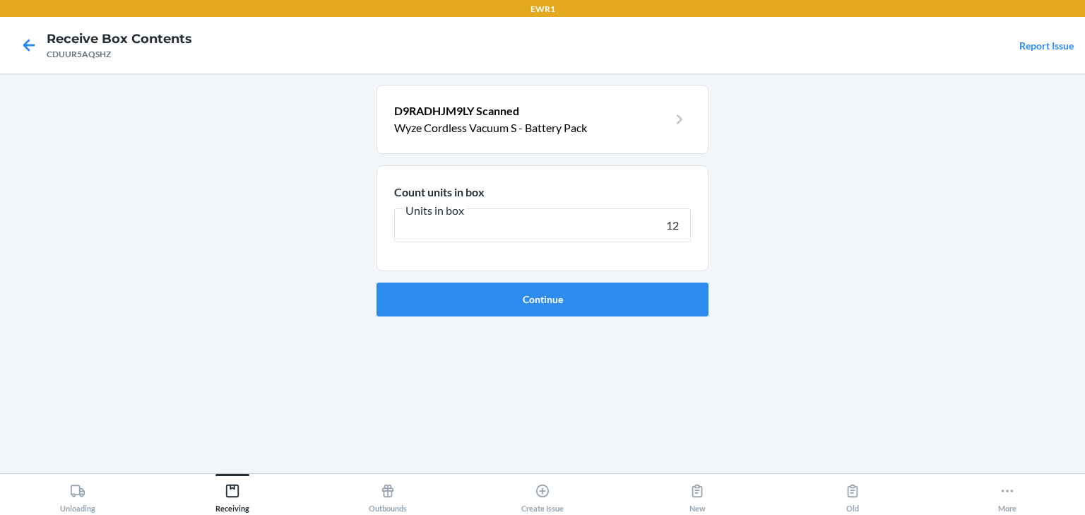
click button "Continue" at bounding box center [543, 300] width 332 height 34
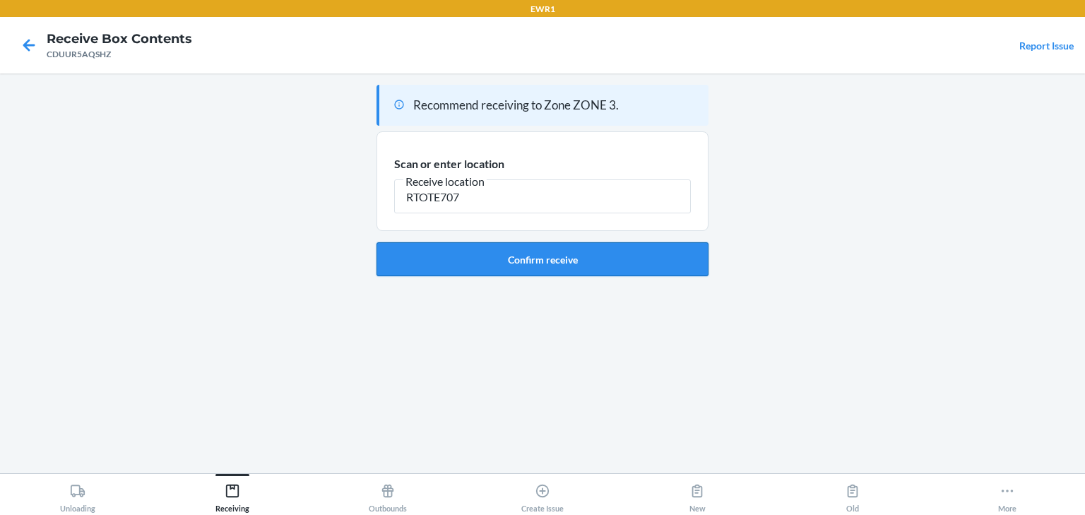
type input "RTOTE707"
click at [617, 250] on button "Confirm receive" at bounding box center [543, 259] width 332 height 34
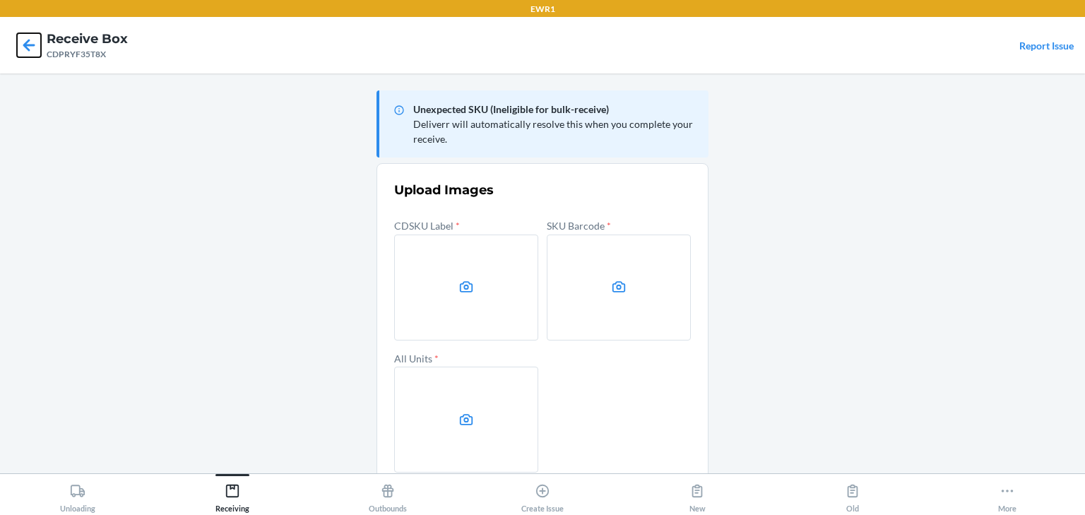
click at [25, 54] on icon at bounding box center [29, 45] width 24 height 24
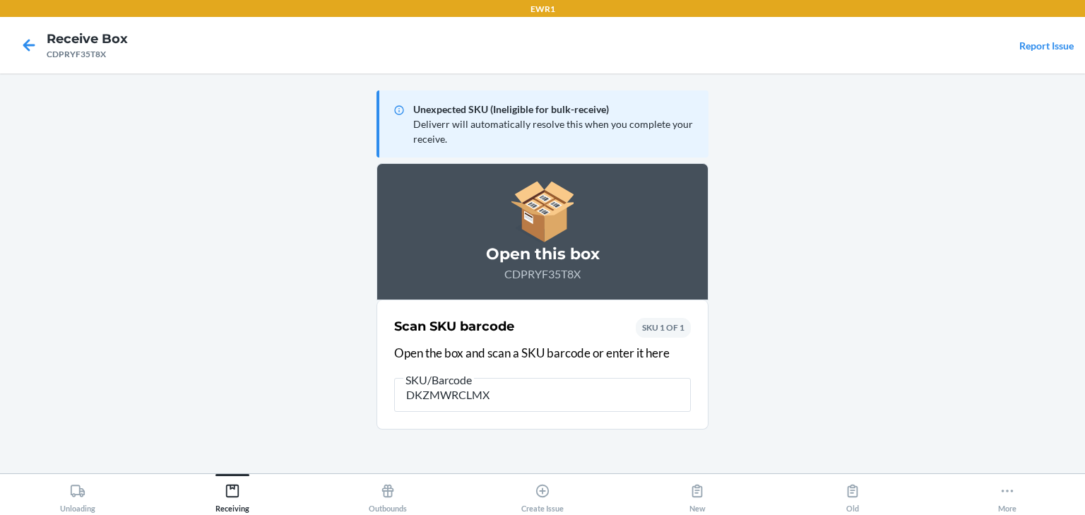
type input "DKZMWRCLMXY"
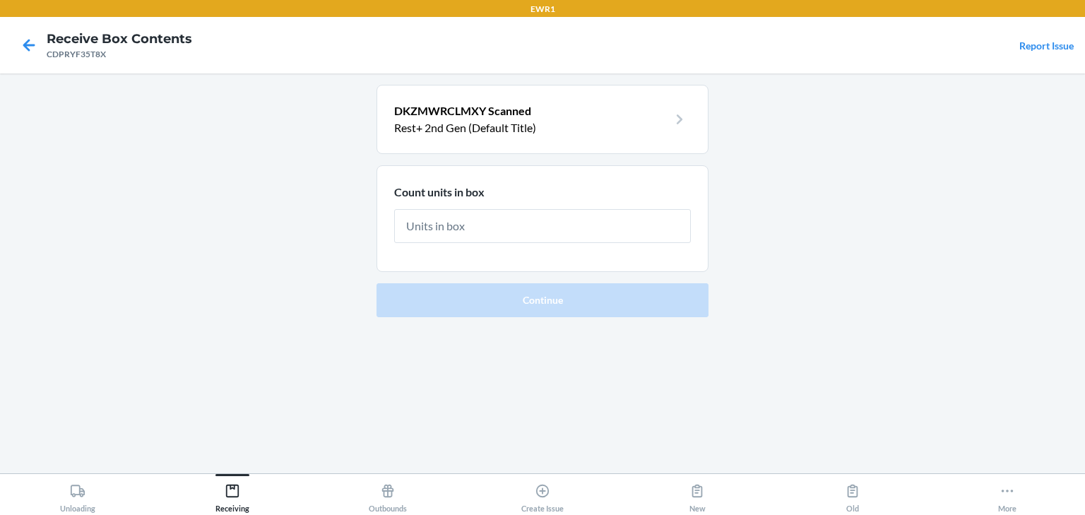
click at [469, 134] on p "Rest+ 2nd Gen (Default Title)" at bounding box center [531, 127] width 274 height 17
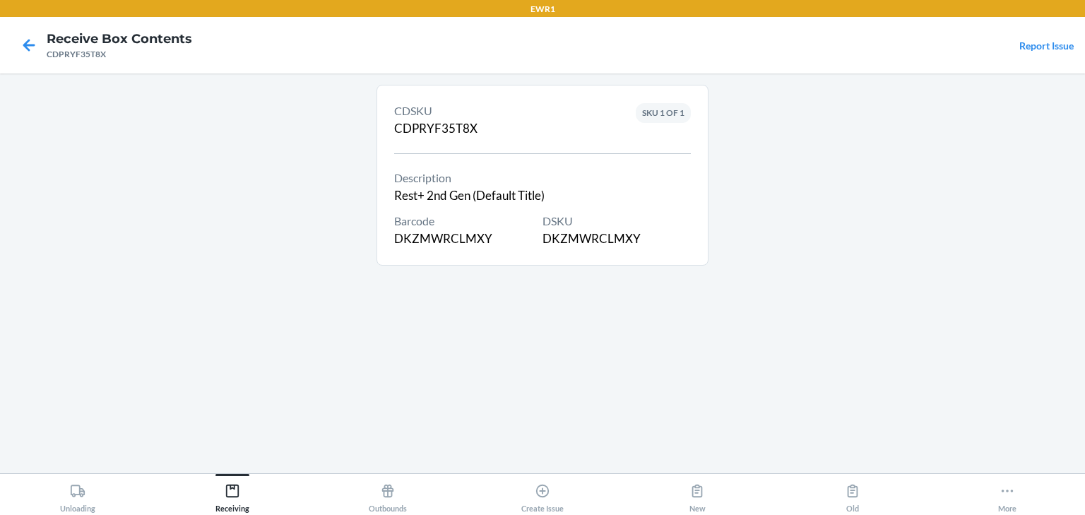
click at [593, 238] on div "DSKU DKZMWRCLMXY" at bounding box center [617, 230] width 148 height 35
copy div "DKZMWRCLMXY"
click at [27, 41] on icon at bounding box center [29, 45] width 12 height 12
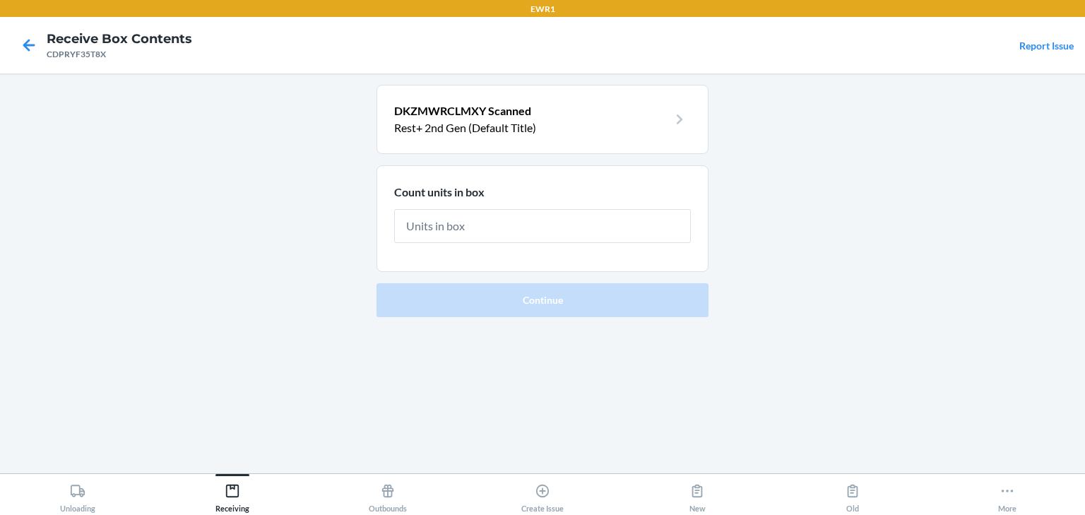
click at [438, 109] on span "DKZMWRCLMXY Scanned" at bounding box center [462, 110] width 137 height 13
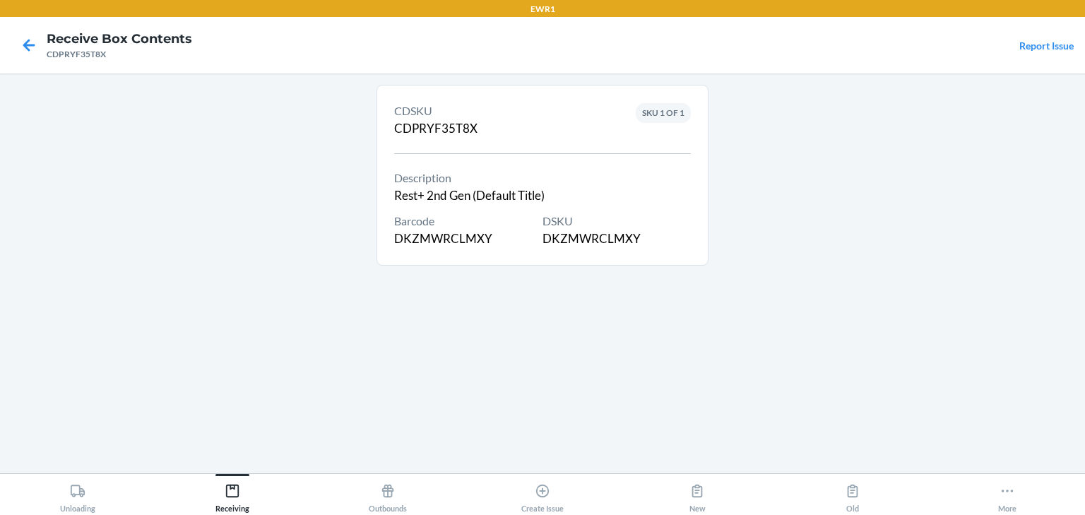
click at [588, 242] on div "DSKU DKZMWRCLMXY" at bounding box center [617, 230] width 148 height 35
click at [590, 239] on div "DSKU DKZMWRCLMXY" at bounding box center [617, 230] width 148 height 35
drag, startPoint x: 590, startPoint y: 239, endPoint x: 557, endPoint y: 239, distance: 33.2
click at [557, 239] on div "DSKU DKZMWRCLMXY" at bounding box center [617, 230] width 148 height 35
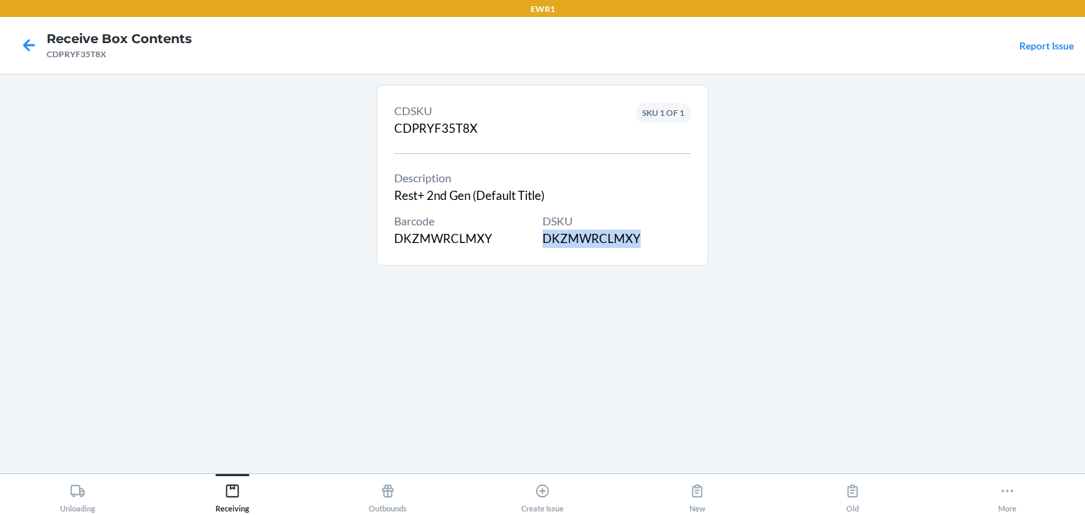
copy div "DKZMWRCLMXY"
click at [8, 41] on nav "Receive Box Contents CDPRYF35T8X Report Issue" at bounding box center [542, 45] width 1085 height 57
click at [20, 41] on icon at bounding box center [29, 45] width 24 height 24
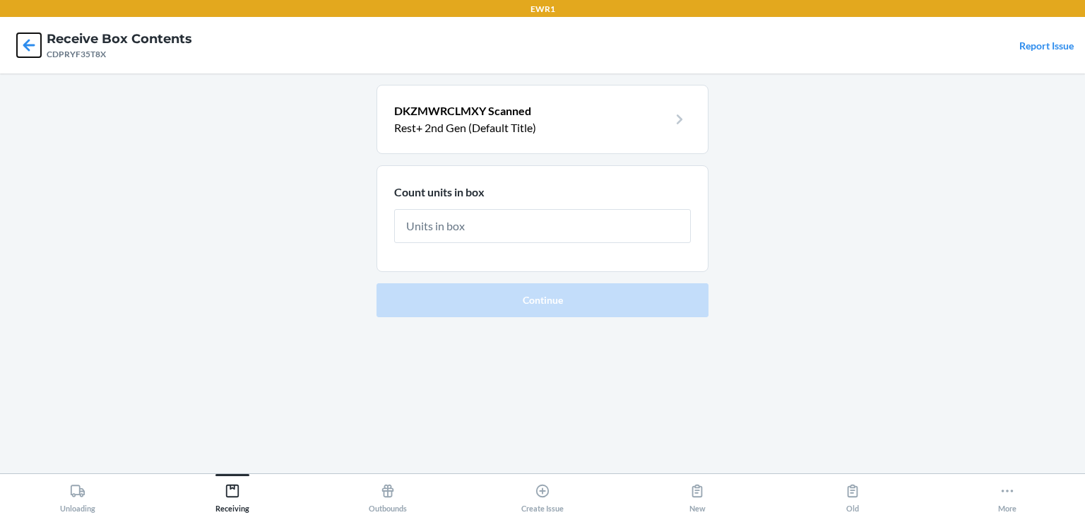
click at [21, 41] on icon at bounding box center [29, 45] width 24 height 24
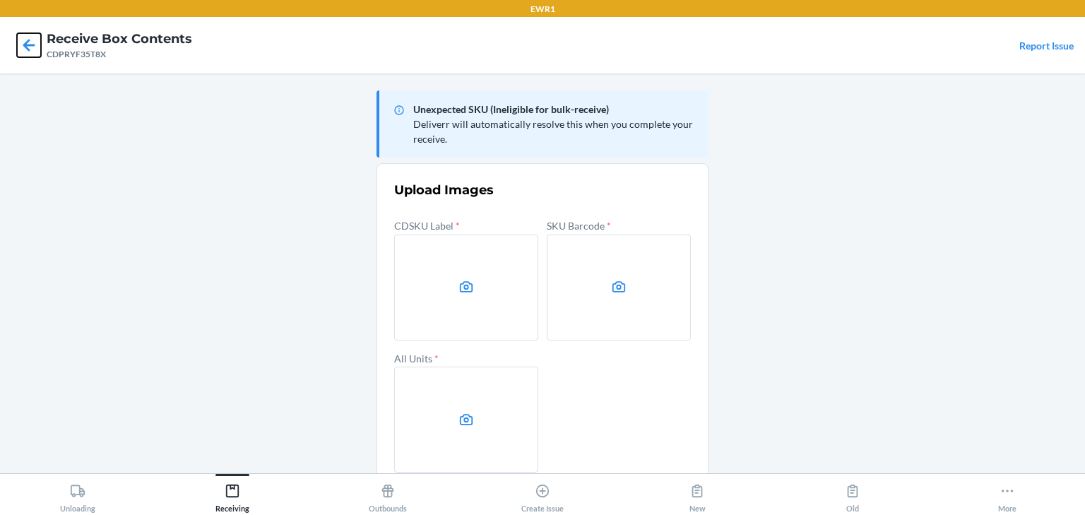
click at [37, 51] on icon at bounding box center [29, 45] width 24 height 24
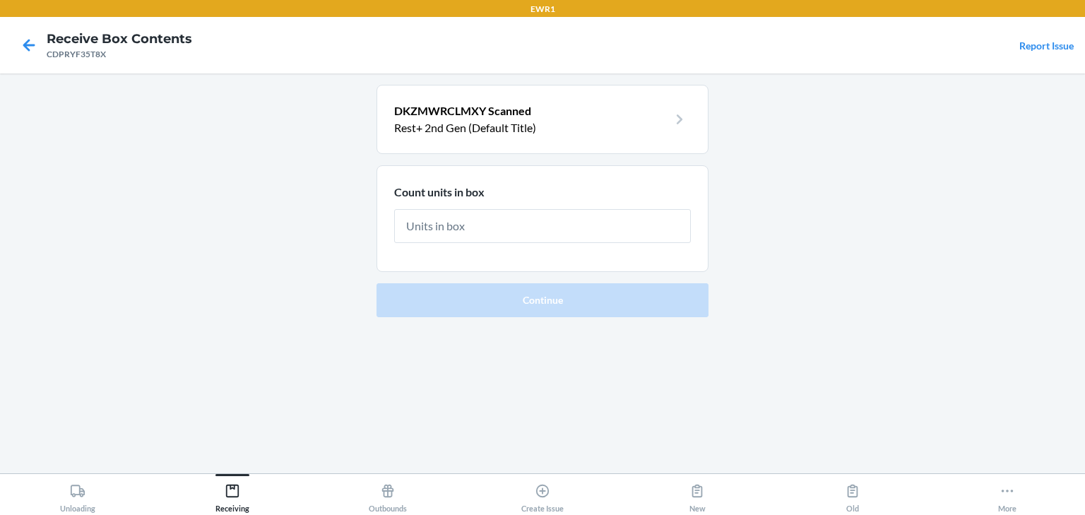
type input "8"
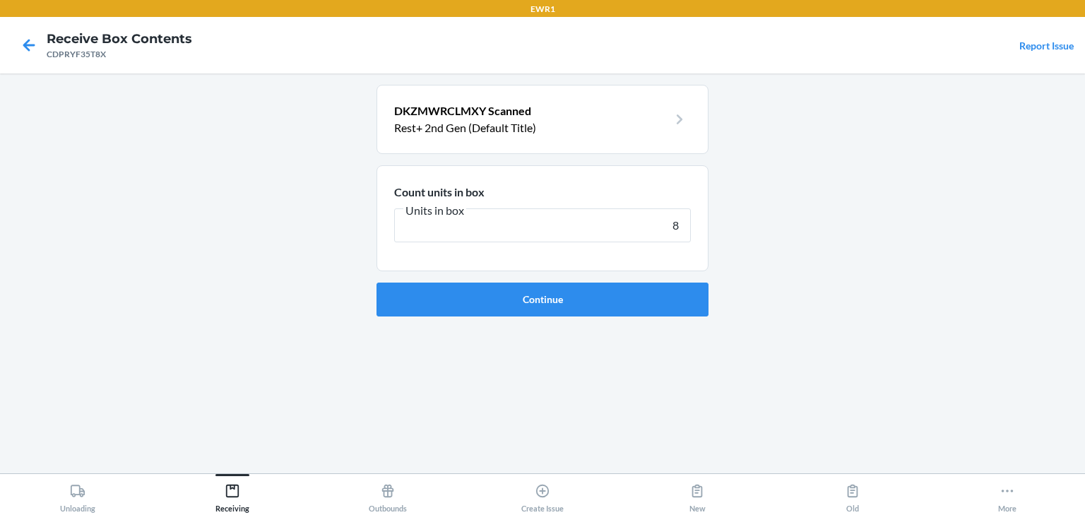
click button "Continue" at bounding box center [543, 300] width 332 height 34
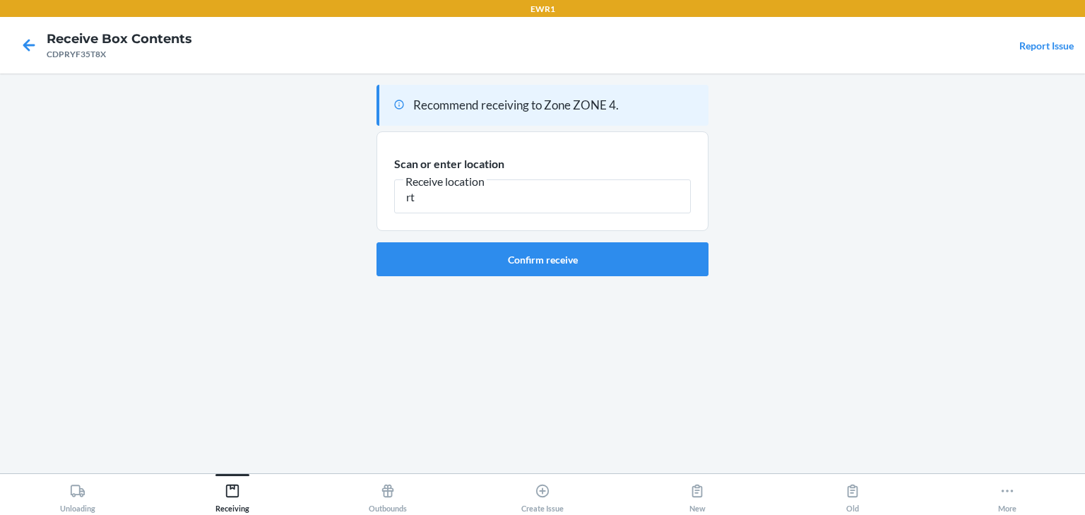
type input "r"
type input "RTOTE707"
click at [571, 249] on button "Confirm receive" at bounding box center [543, 259] width 332 height 34
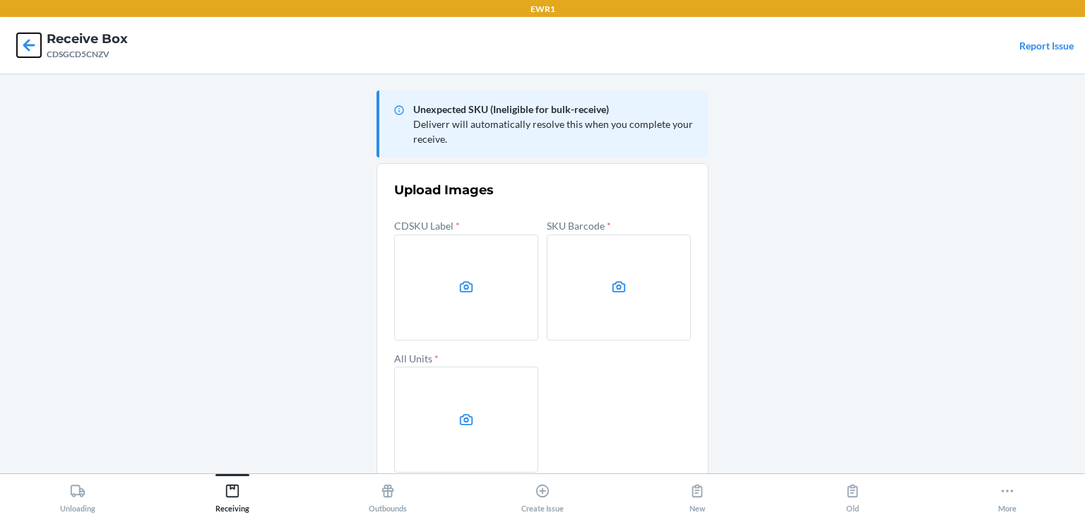
click at [31, 45] on icon at bounding box center [29, 45] width 12 height 12
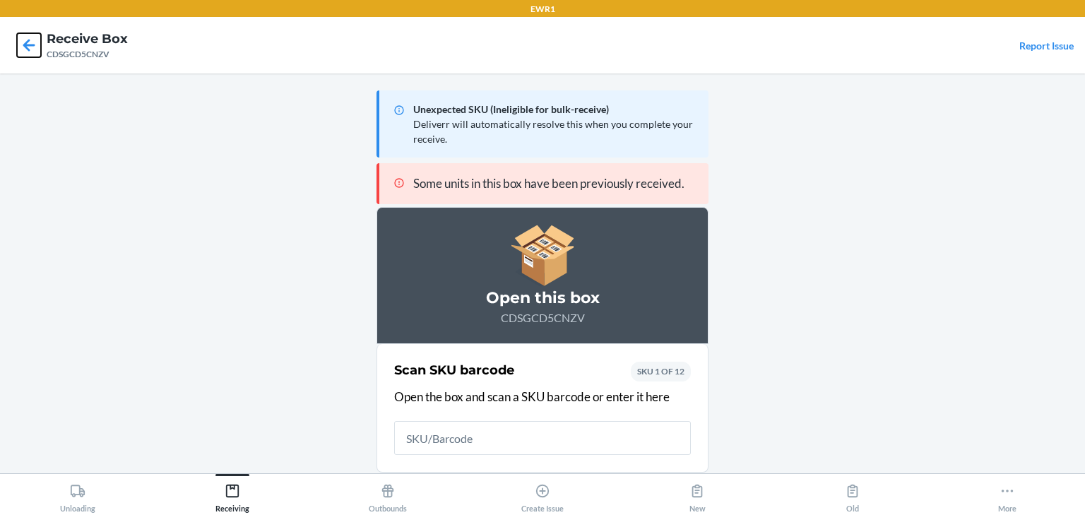
click at [27, 54] on icon at bounding box center [29, 45] width 24 height 24
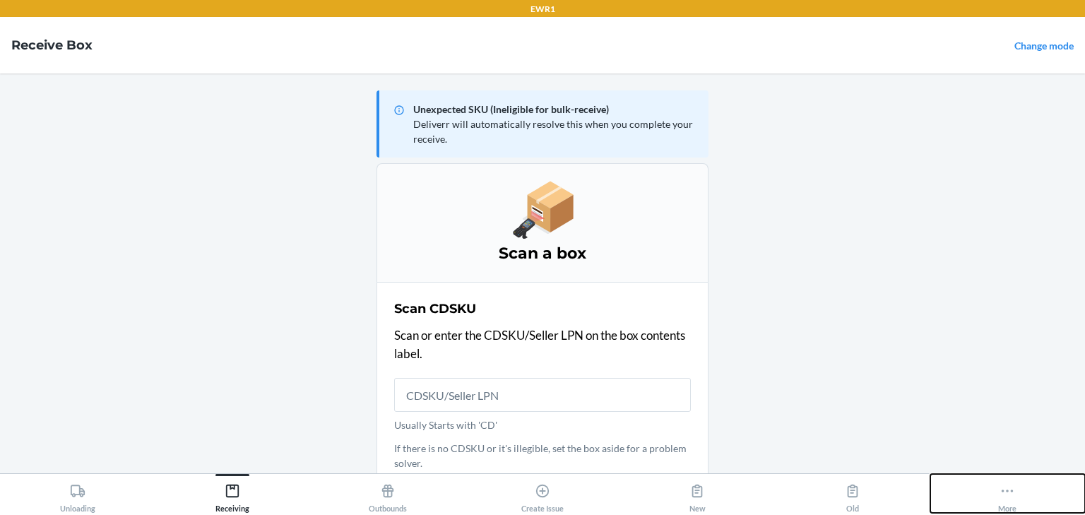
click at [1013, 483] on icon at bounding box center [1008, 491] width 16 height 16
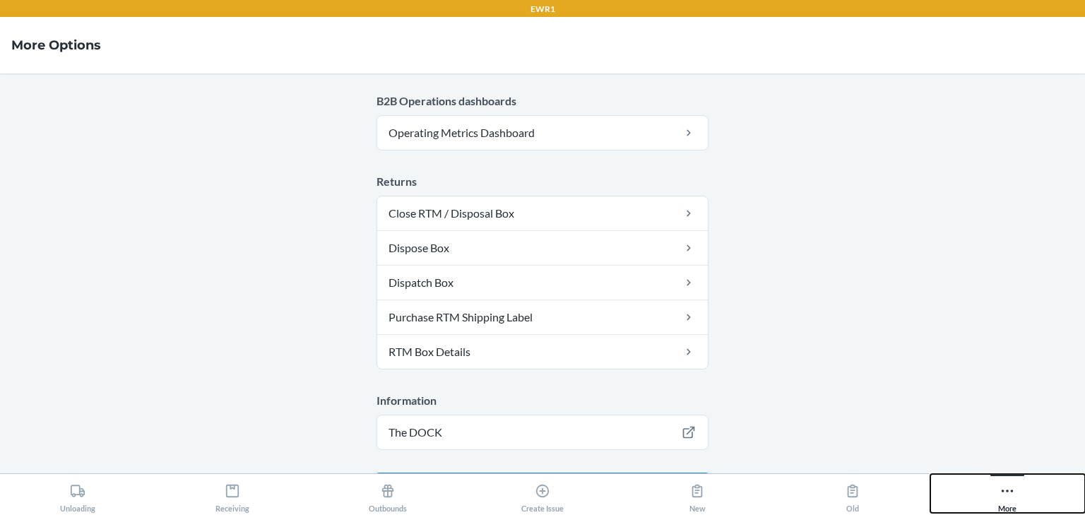
scroll to position [839, 0]
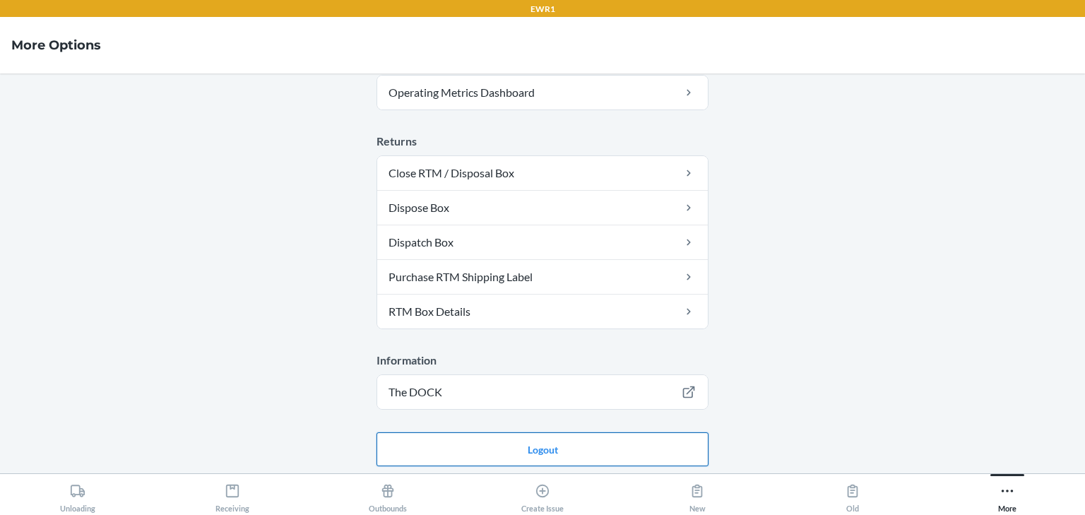
click at [607, 442] on button "Logout" at bounding box center [543, 449] width 332 height 34
